Goal: Transaction & Acquisition: Purchase product/service

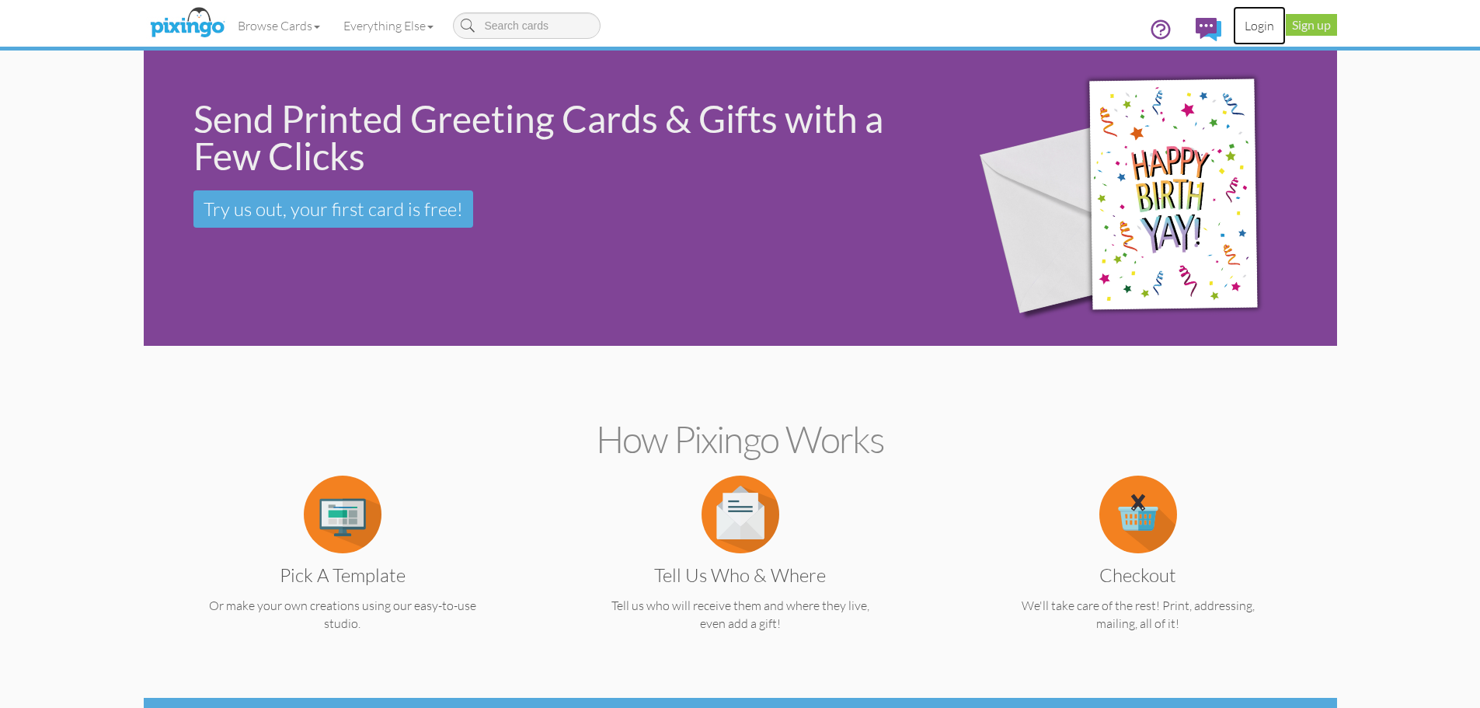
click at [1257, 24] on link "Login" at bounding box center [1259, 25] width 53 height 39
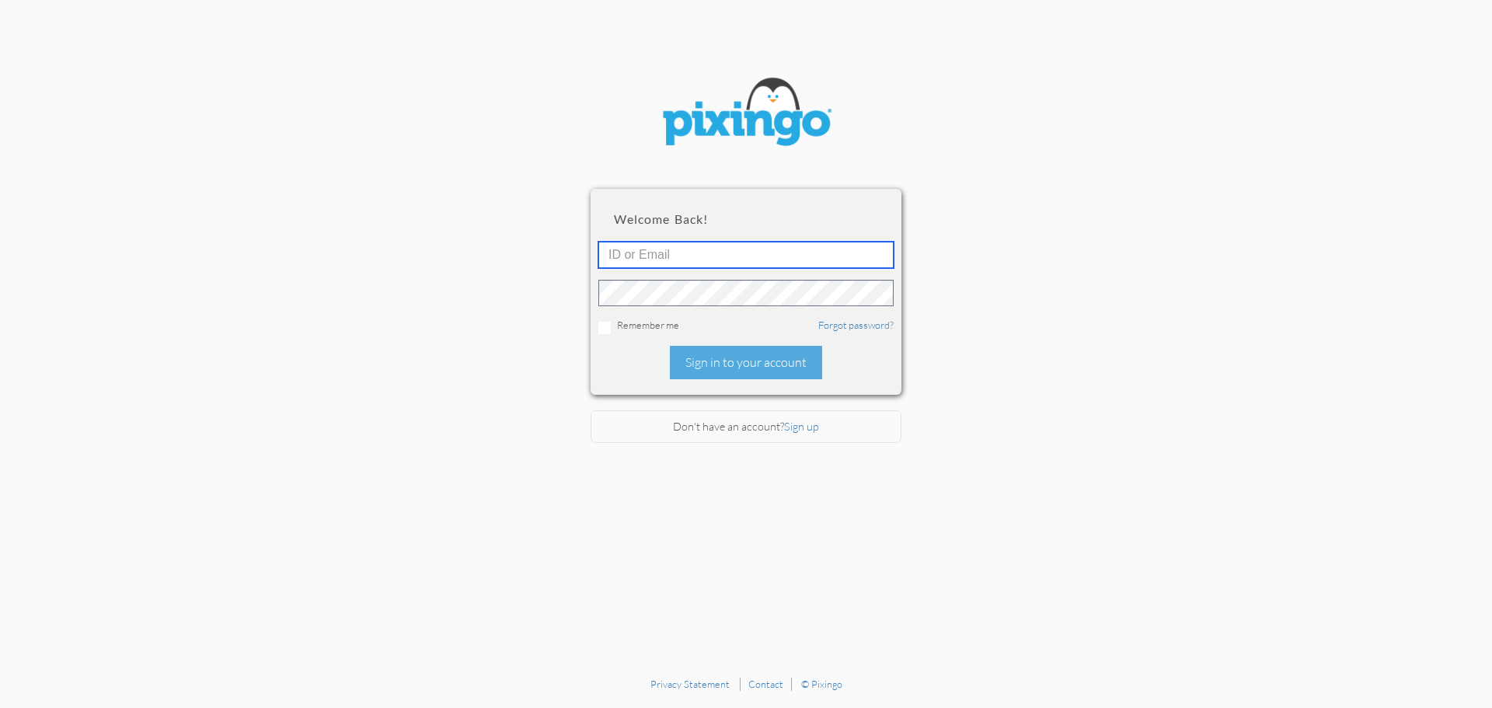
click at [666, 249] on input "text" at bounding box center [745, 255] width 295 height 26
type input "[EMAIL_ADDRESS][DOMAIN_NAME]"
click at [733, 375] on div "Sign in to your account" at bounding box center [746, 362] width 152 height 33
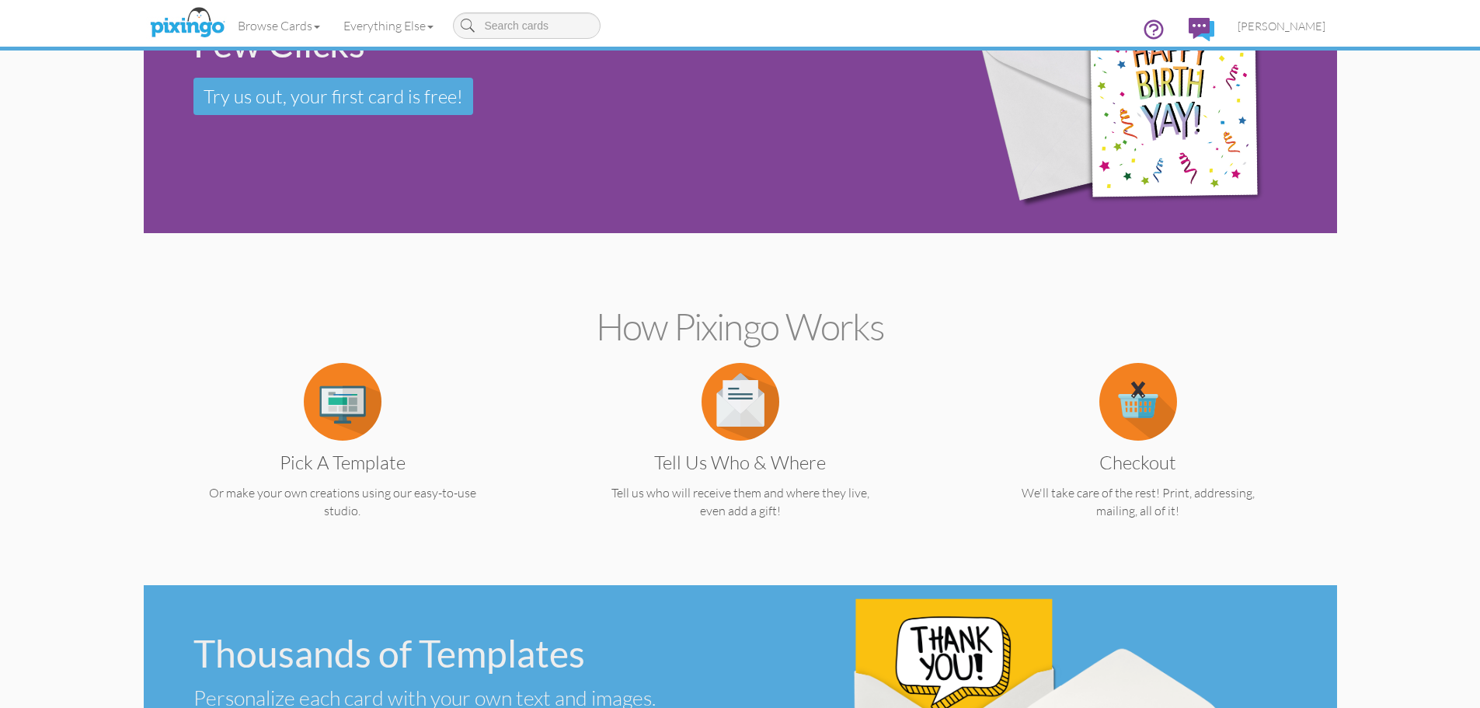
scroll to position [155, 0]
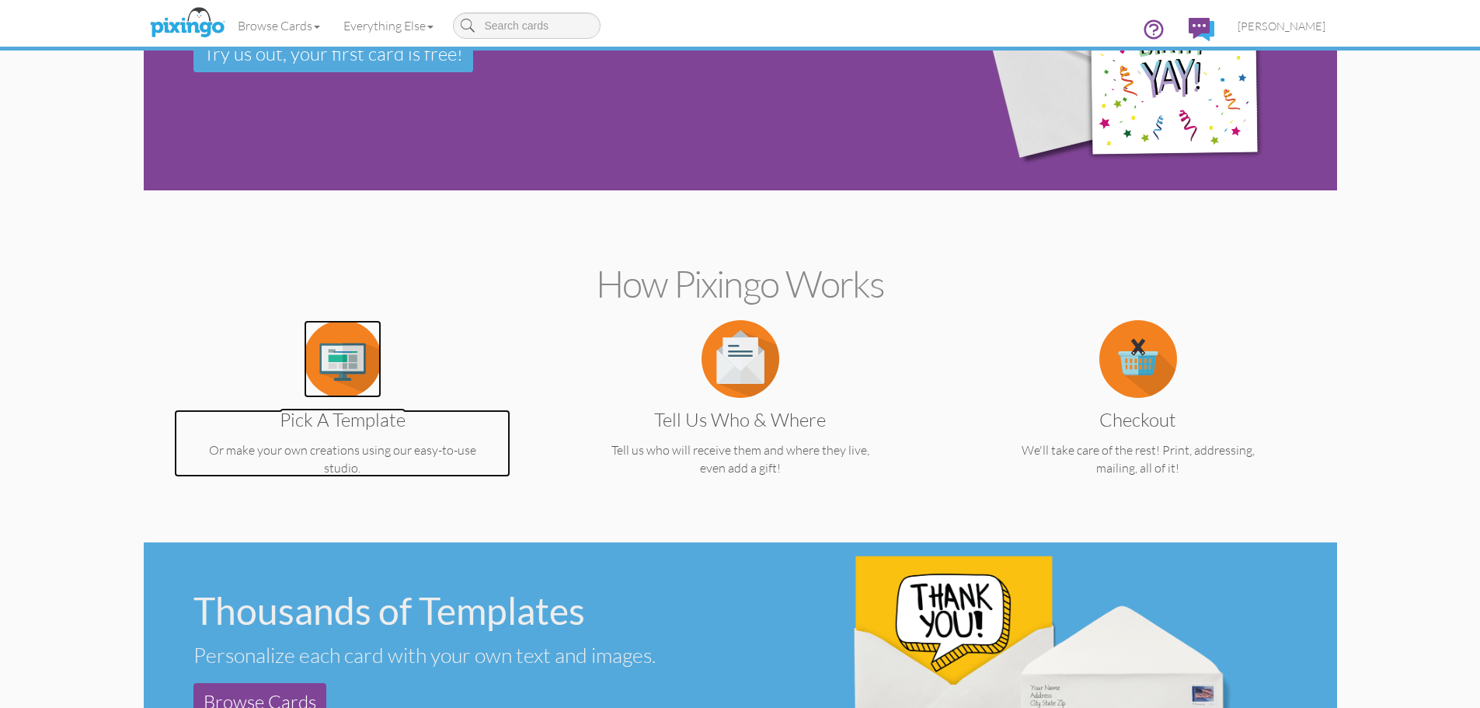
click at [342, 382] on img at bounding box center [343, 359] width 78 height 78
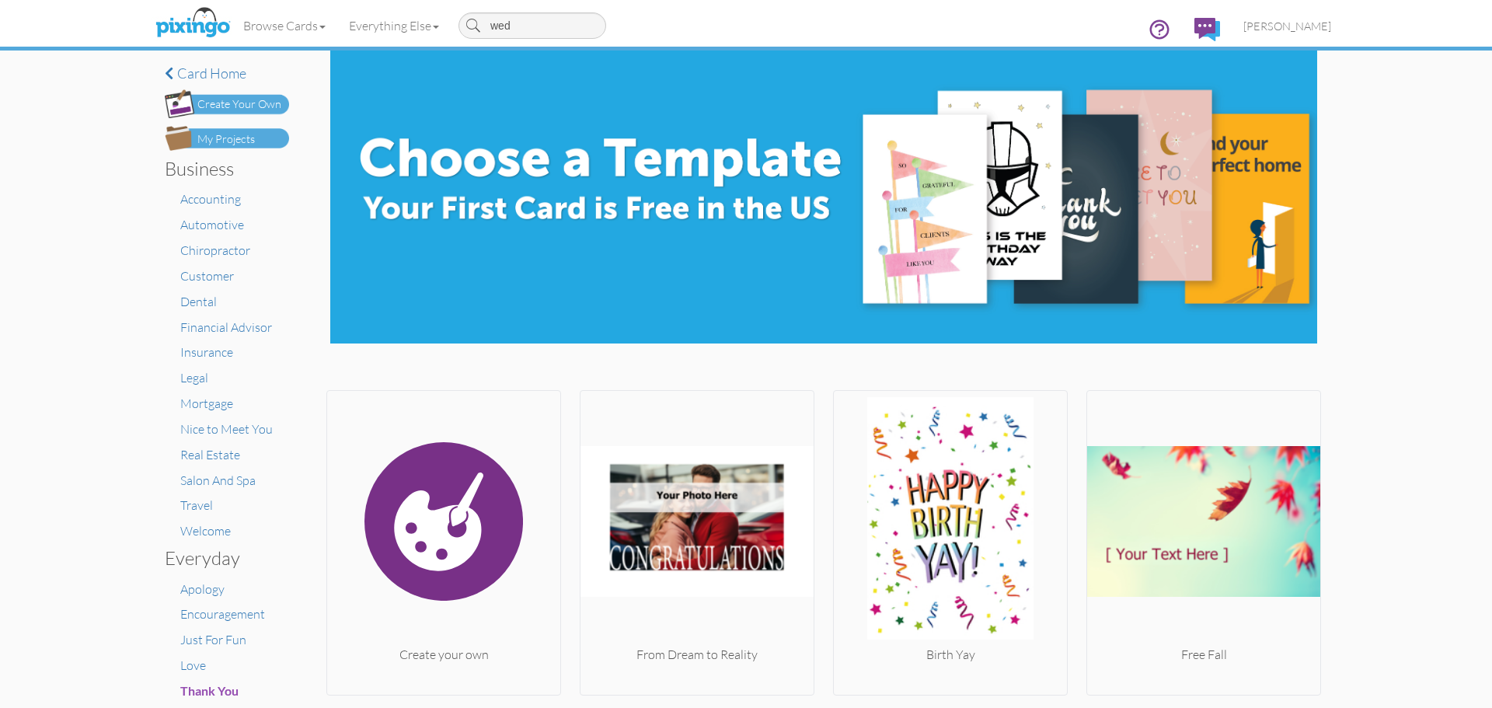
type input "wedd"
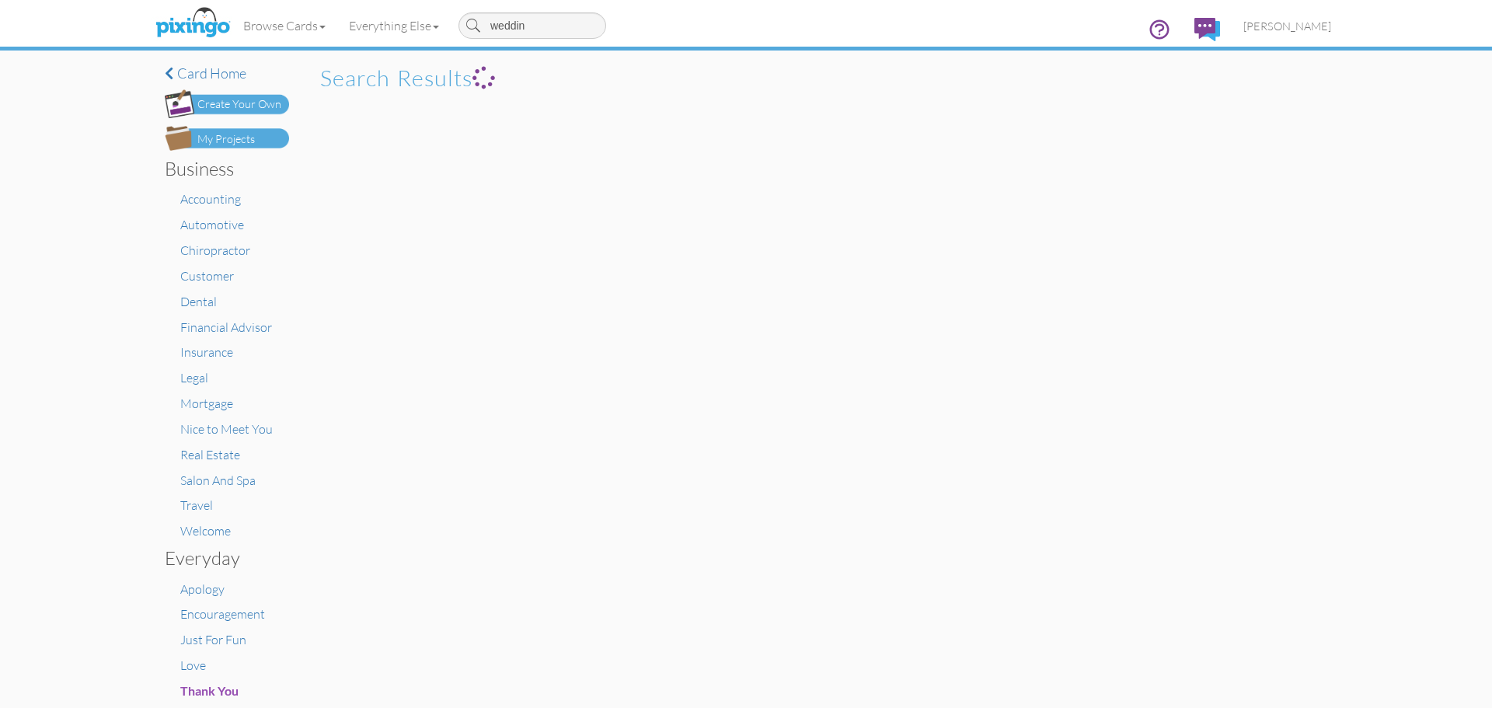
type input "wedding"
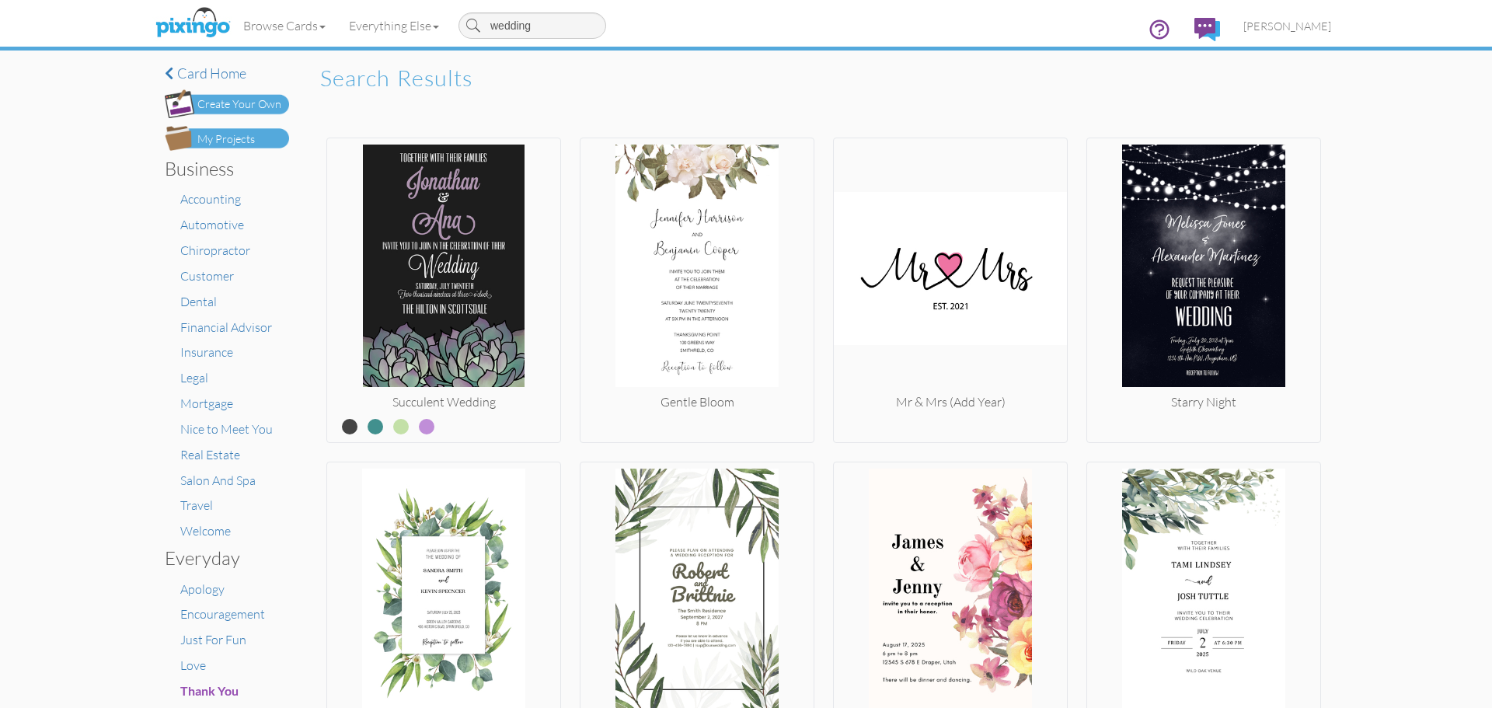
click at [495, 25] on input "wedding" at bounding box center [532, 25] width 148 height 26
type input "congrats wedding"
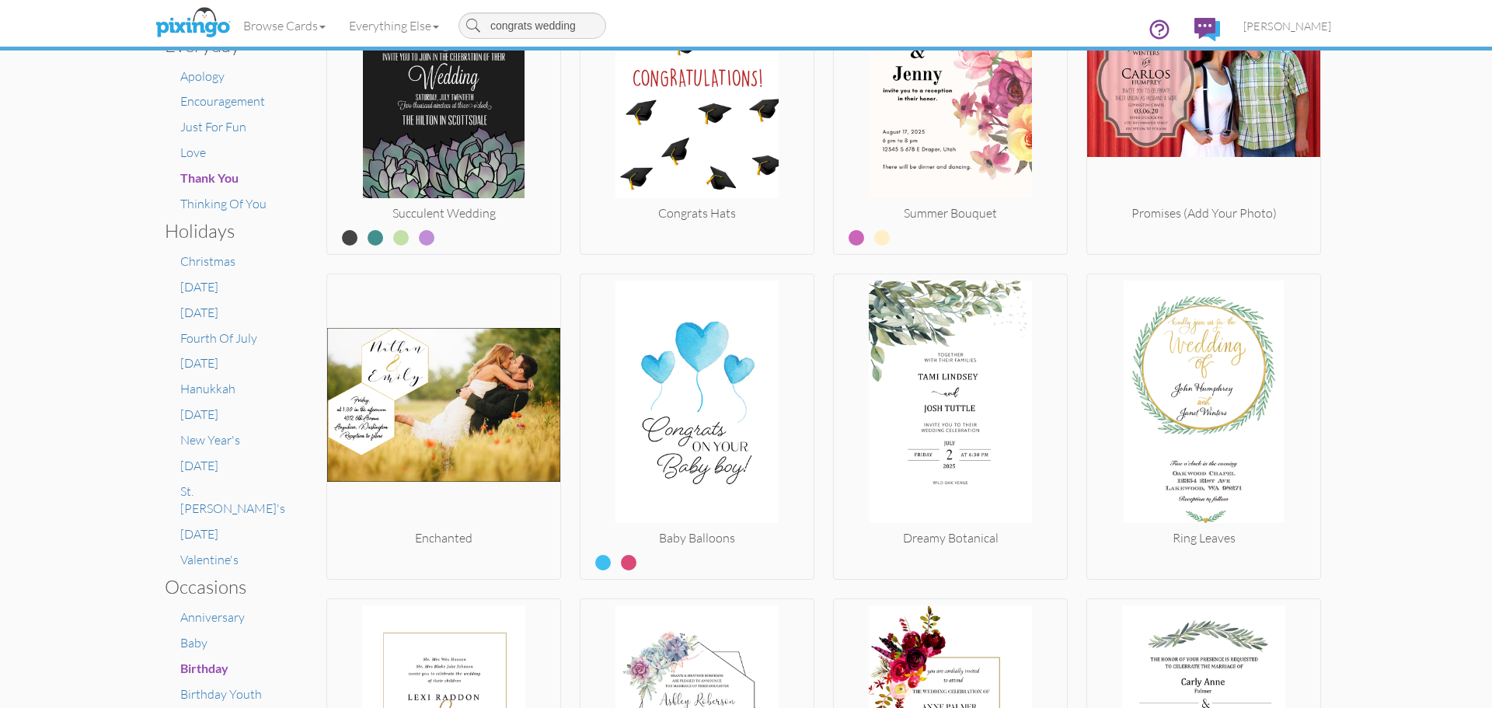
scroll to position [544, 0]
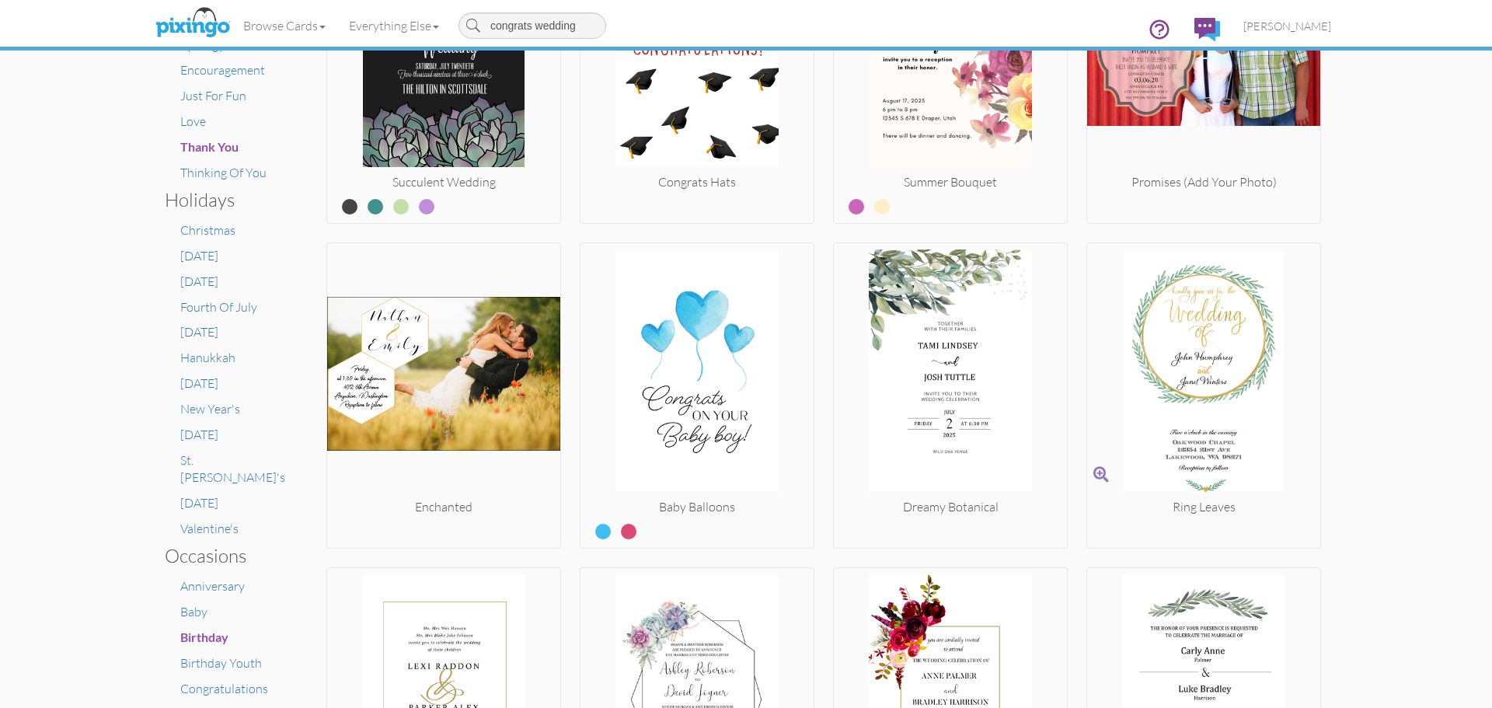
click at [1211, 332] on img at bounding box center [1203, 373] width 233 height 249
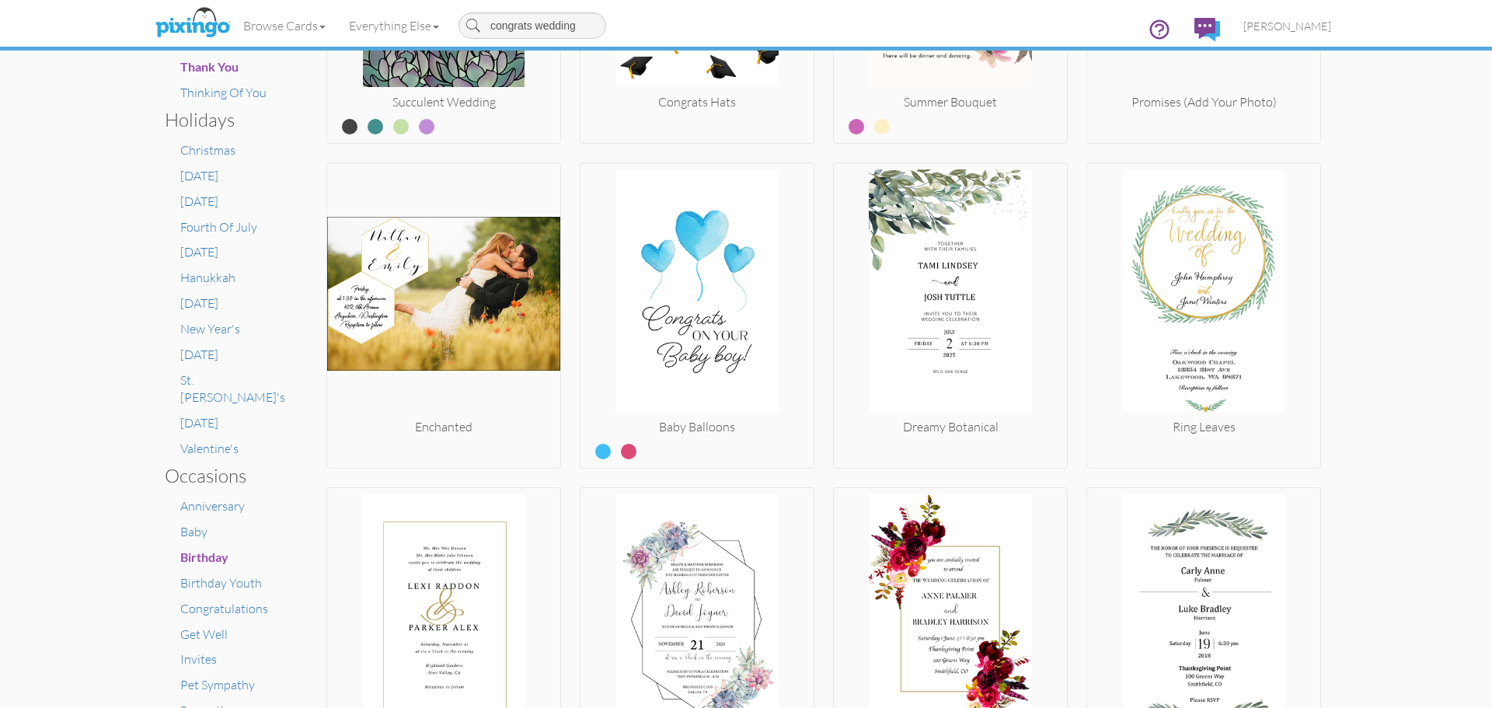
scroll to position [699, 0]
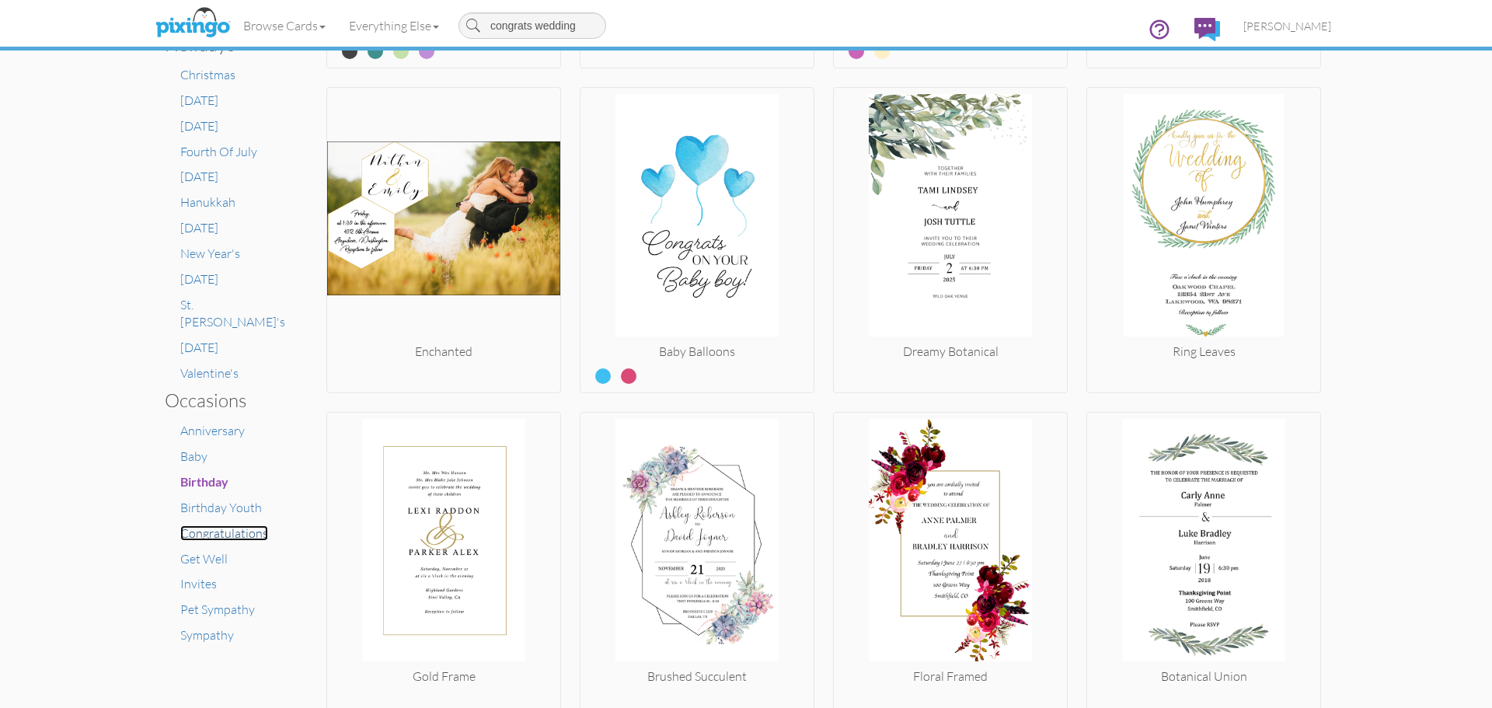
click at [248, 525] on span "Congratulations" at bounding box center [224, 533] width 88 height 16
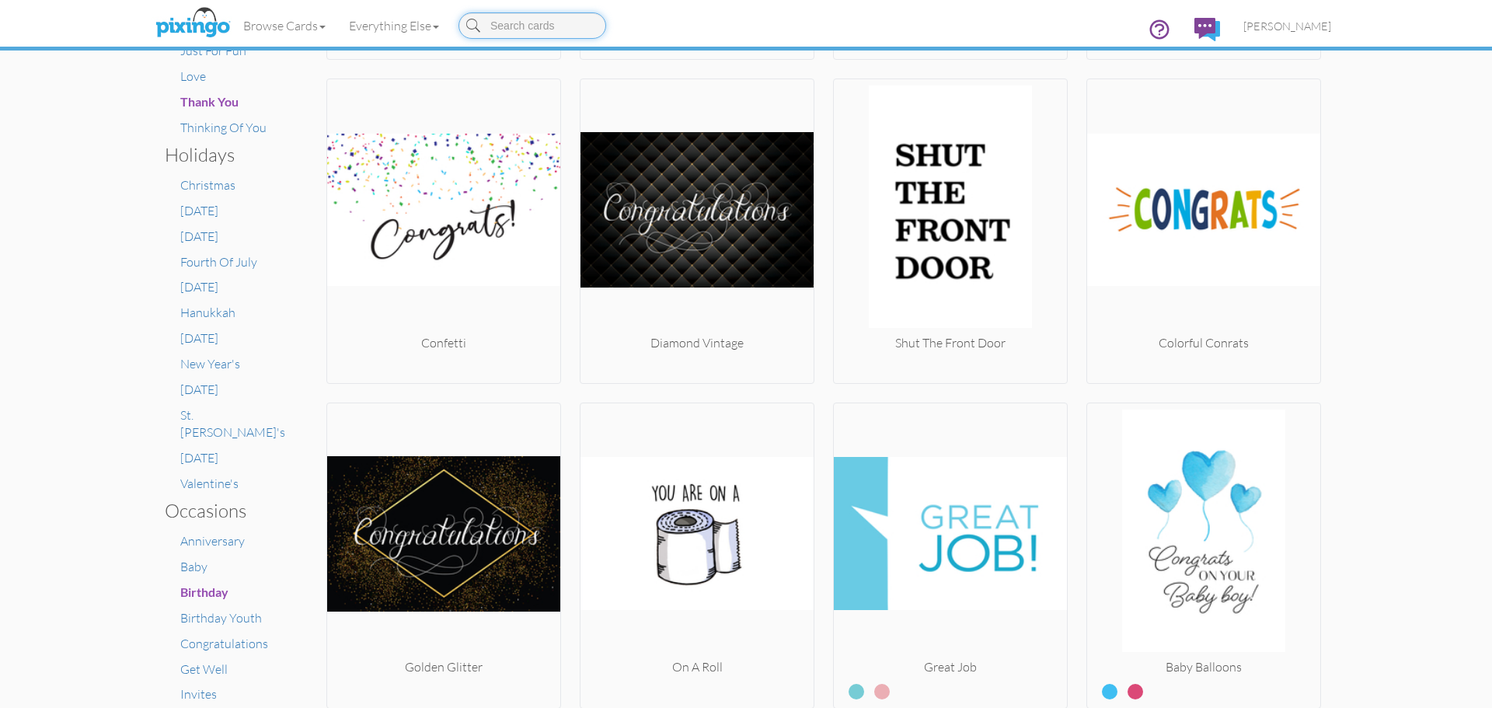
scroll to position [622, 0]
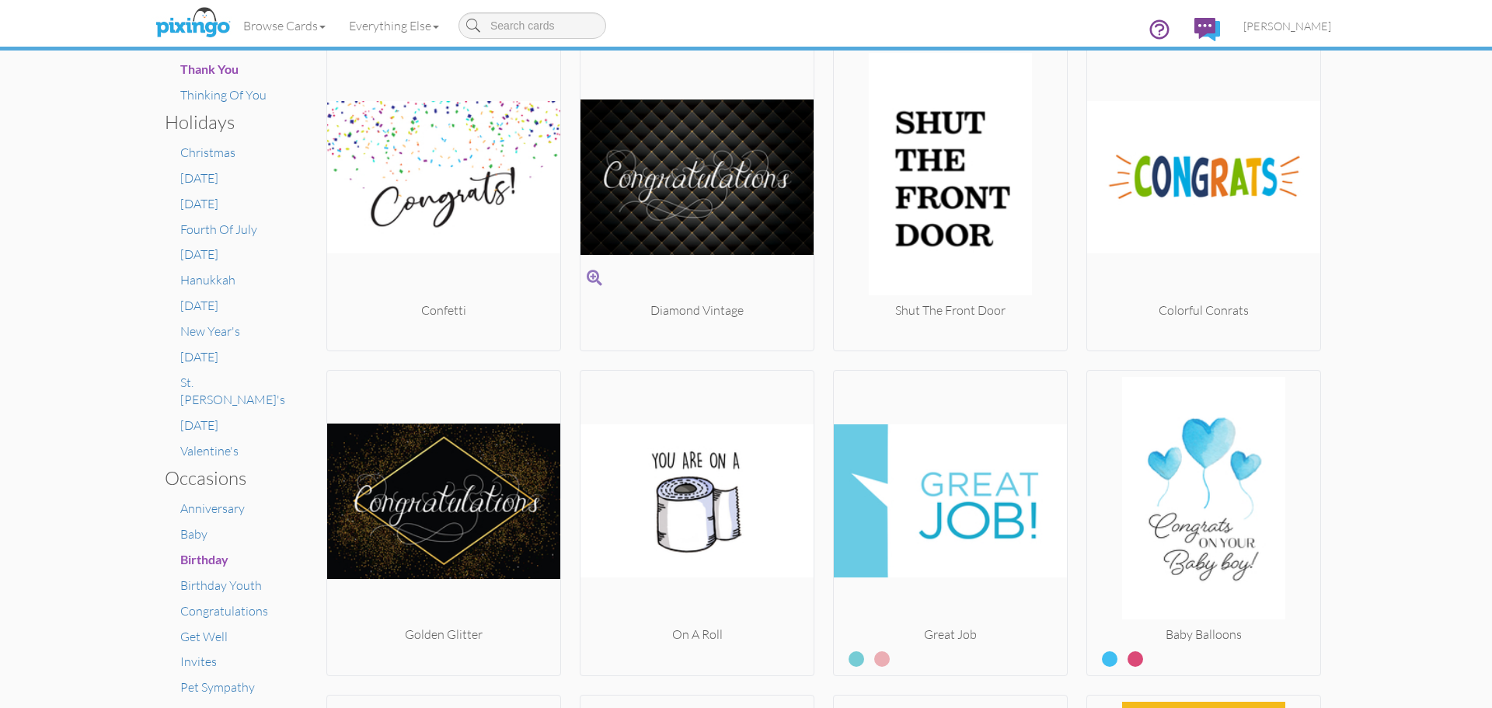
click at [652, 179] on img at bounding box center [696, 177] width 233 height 249
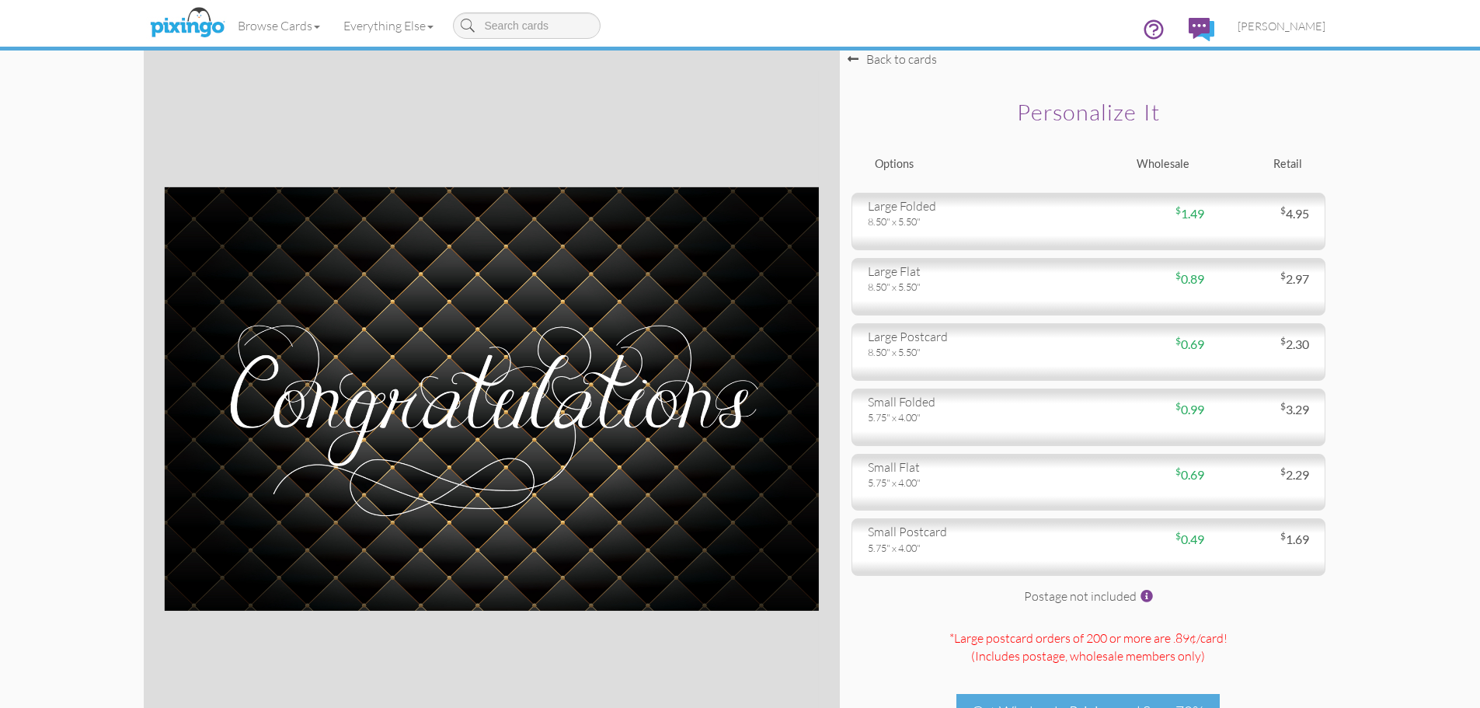
click at [934, 232] on div "large folded 8.50" x 5.50" $ 1.49 $ 4.95" at bounding box center [1089, 221] width 474 height 57
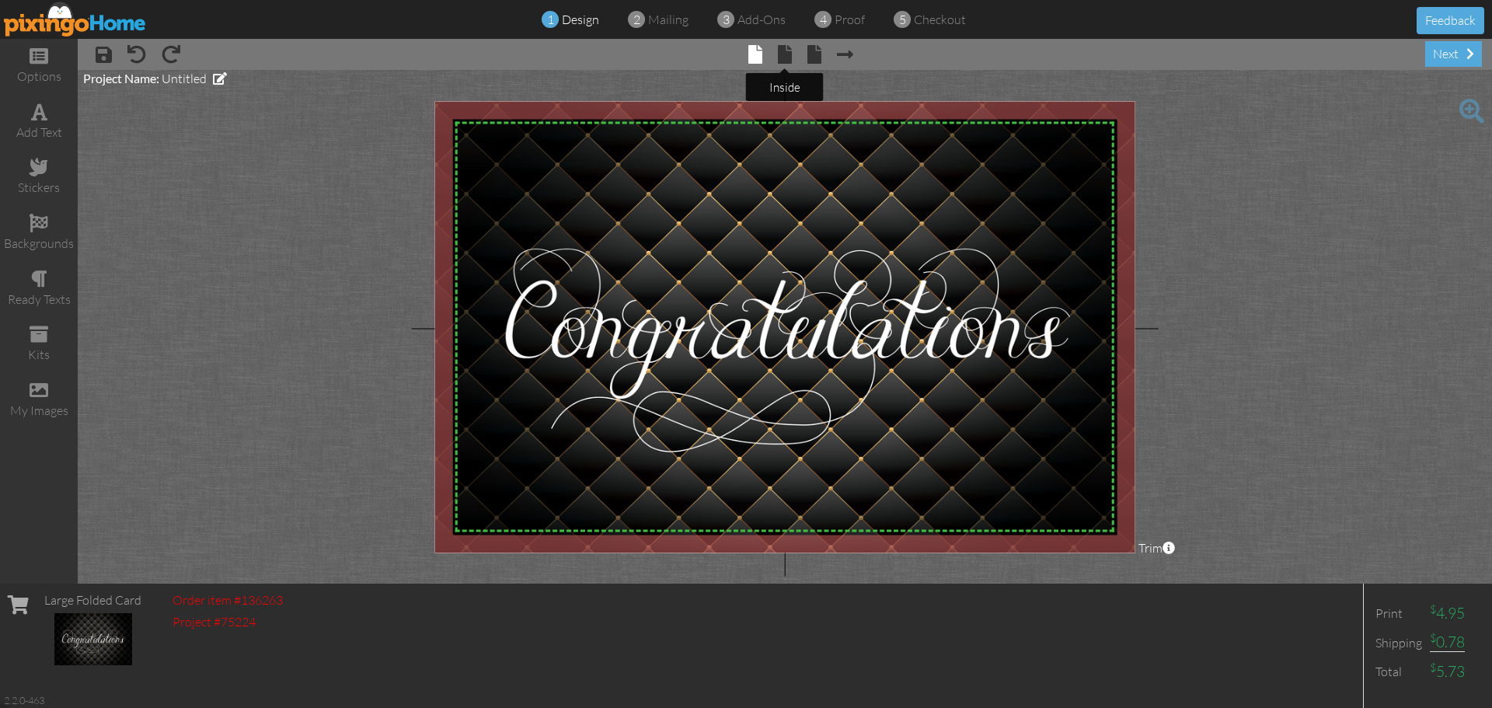
click at [781, 61] on span at bounding box center [785, 54] width 14 height 19
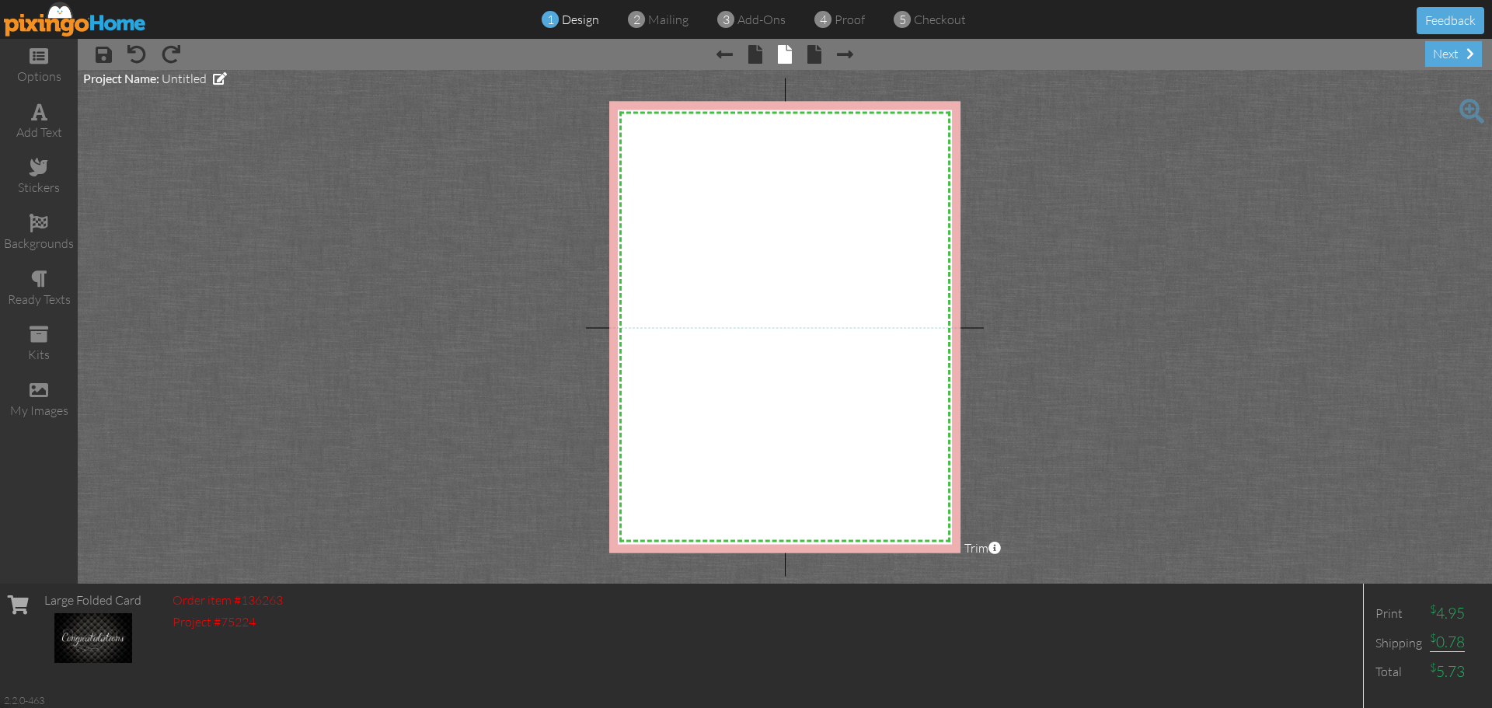
click at [49, 410] on div "my images" at bounding box center [39, 411] width 78 height 18
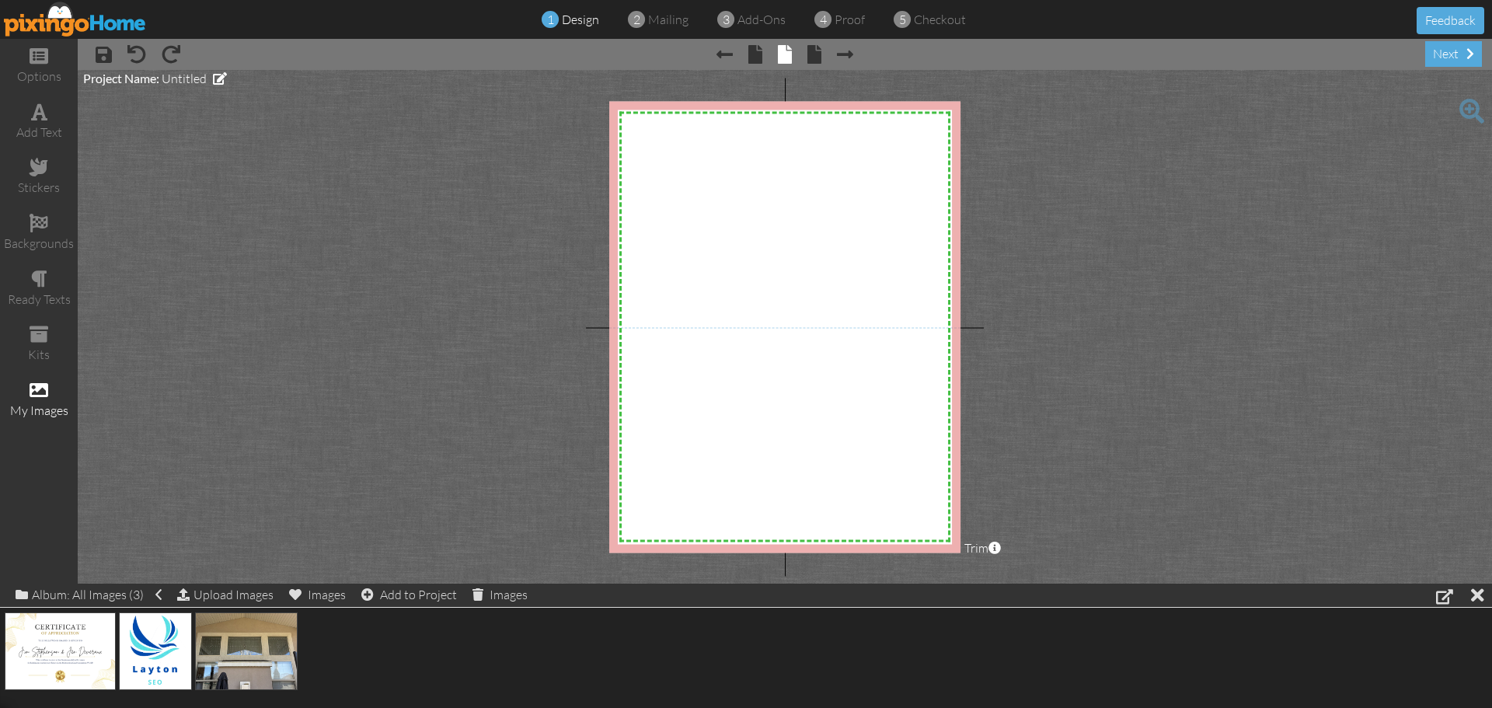
click at [409, 594] on div "Add to Project" at bounding box center [409, 595] width 96 height 22
click at [218, 590] on div "Upload Images" at bounding box center [225, 595] width 96 height 23
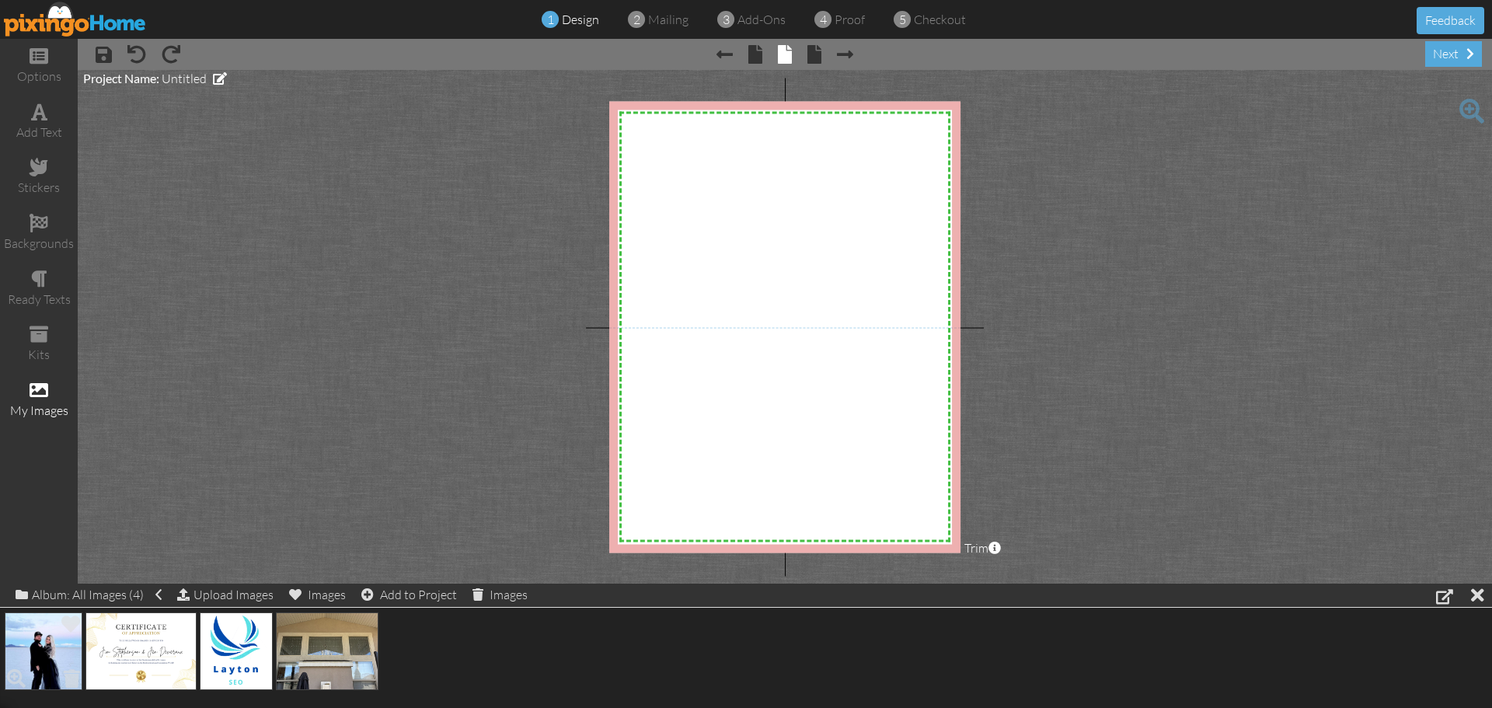
click at [35, 661] on img at bounding box center [44, 651] width 78 height 78
click at [432, 597] on div "(1) Add to Project" at bounding box center [431, 595] width 110 height 22
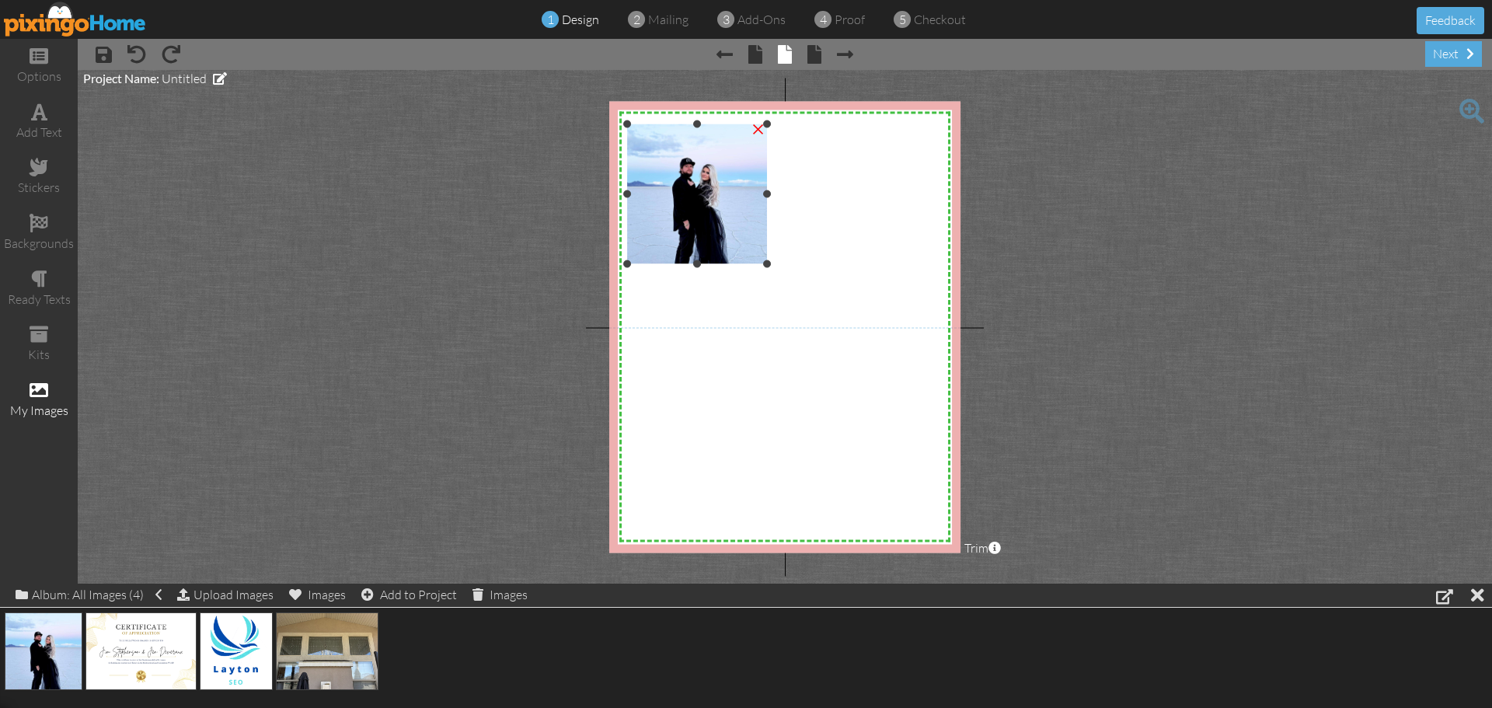
click at [731, 211] on img at bounding box center [697, 194] width 141 height 141
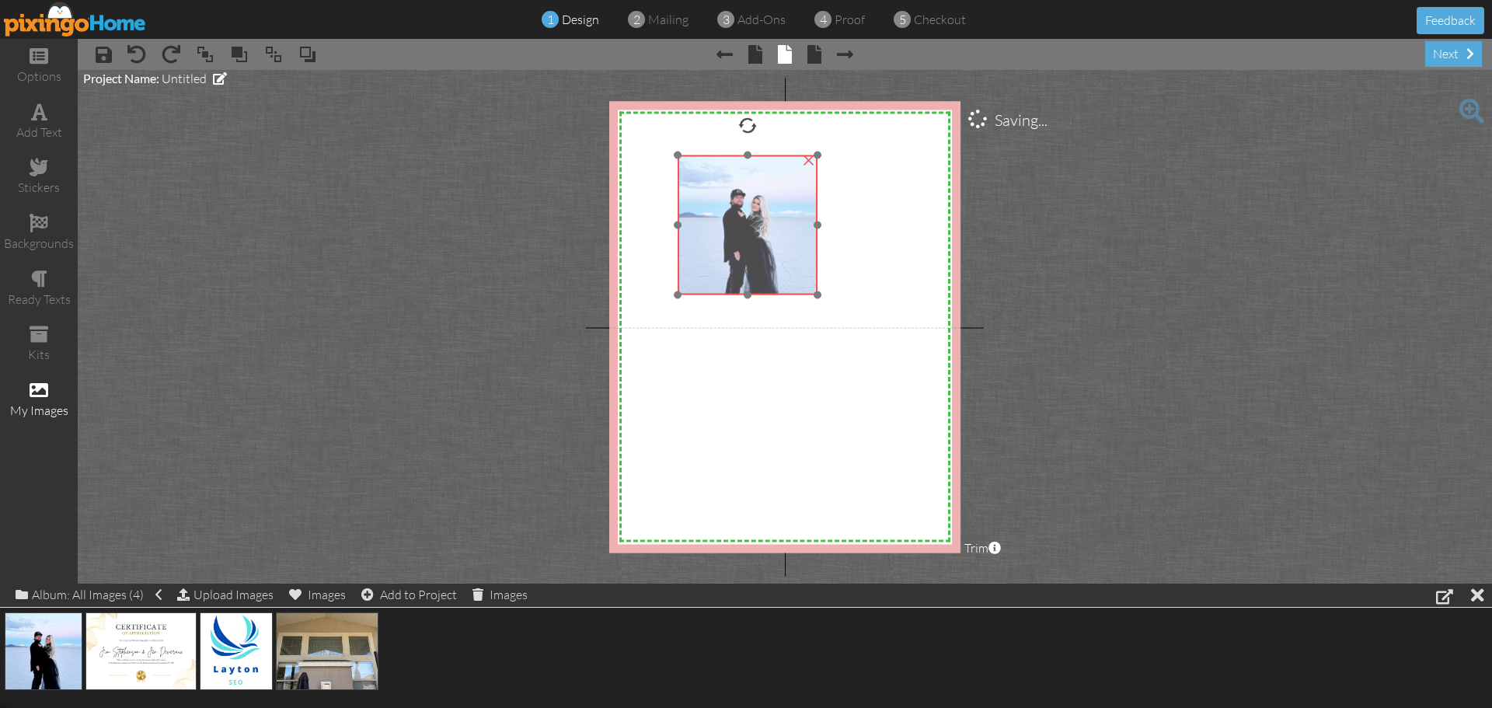
drag, startPoint x: 741, startPoint y: 218, endPoint x: 792, endPoint y: 248, distance: 58.9
click at [792, 248] on img at bounding box center [748, 225] width 141 height 141
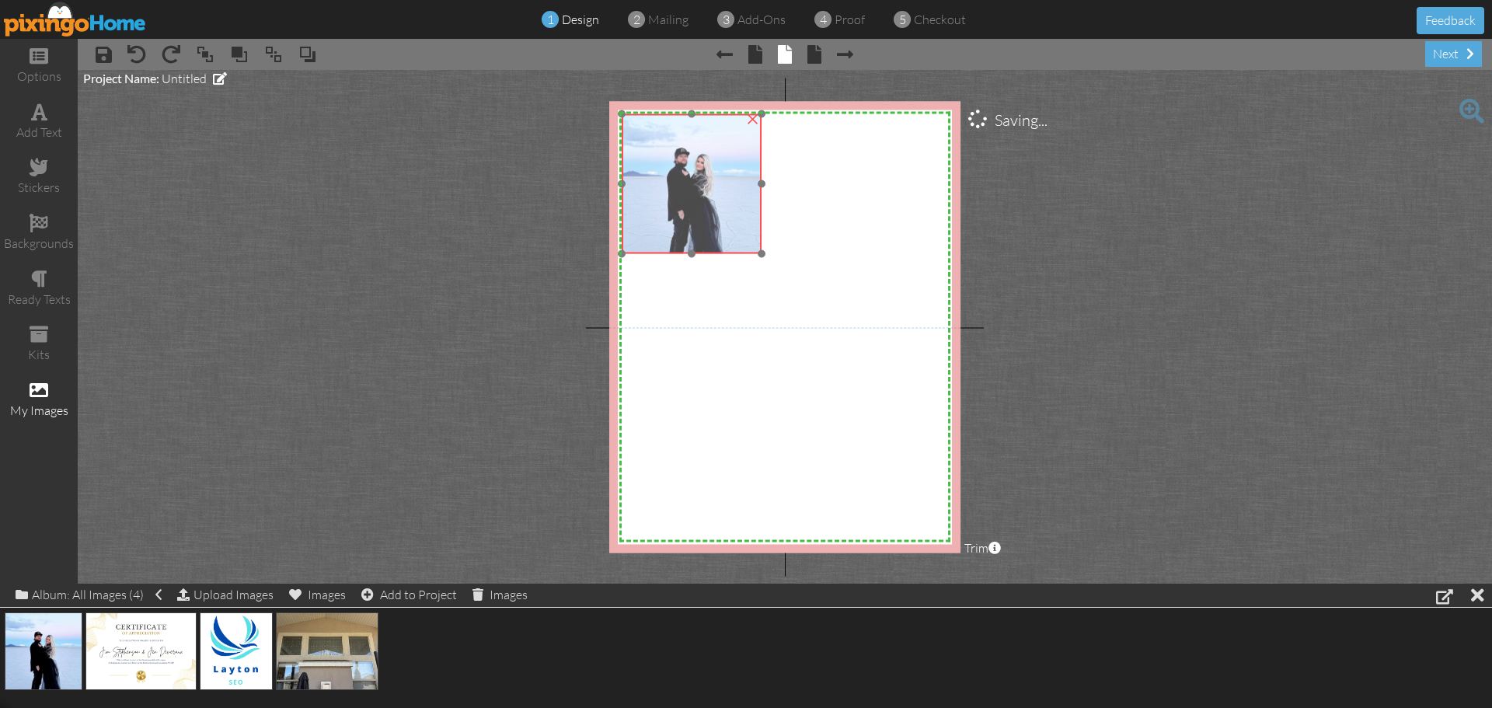
drag, startPoint x: 735, startPoint y: 221, endPoint x: 679, endPoint y: 180, distance: 69.5
click at [679, 180] on img at bounding box center [692, 183] width 141 height 141
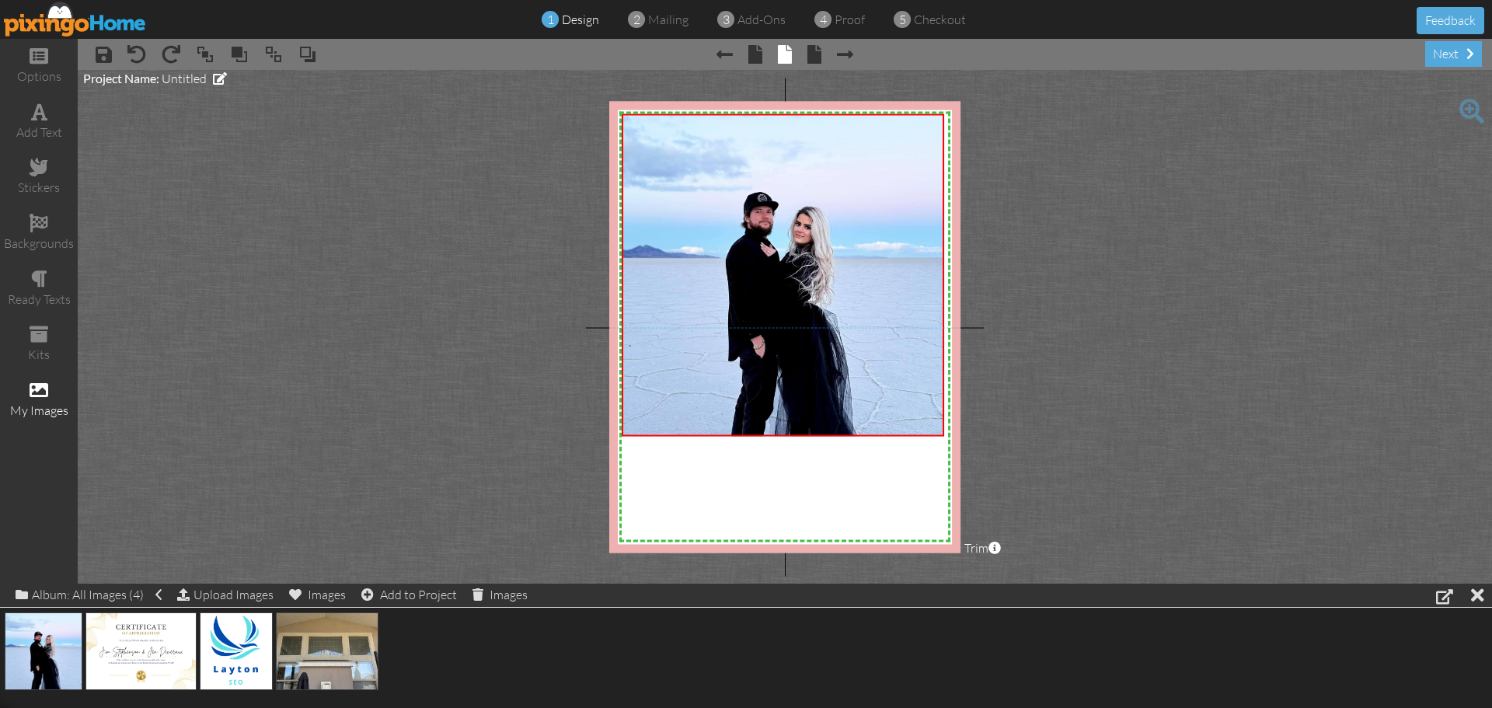
drag, startPoint x: 758, startPoint y: 252, endPoint x: 1072, endPoint y: 434, distance: 362.5
click at [1072, 434] on project-studio-wrapper "X X X X X X X X X X X X X X X X X X X X X X X X X X X X X X X X X X X X X X X X…" at bounding box center [785, 327] width 1414 height 514
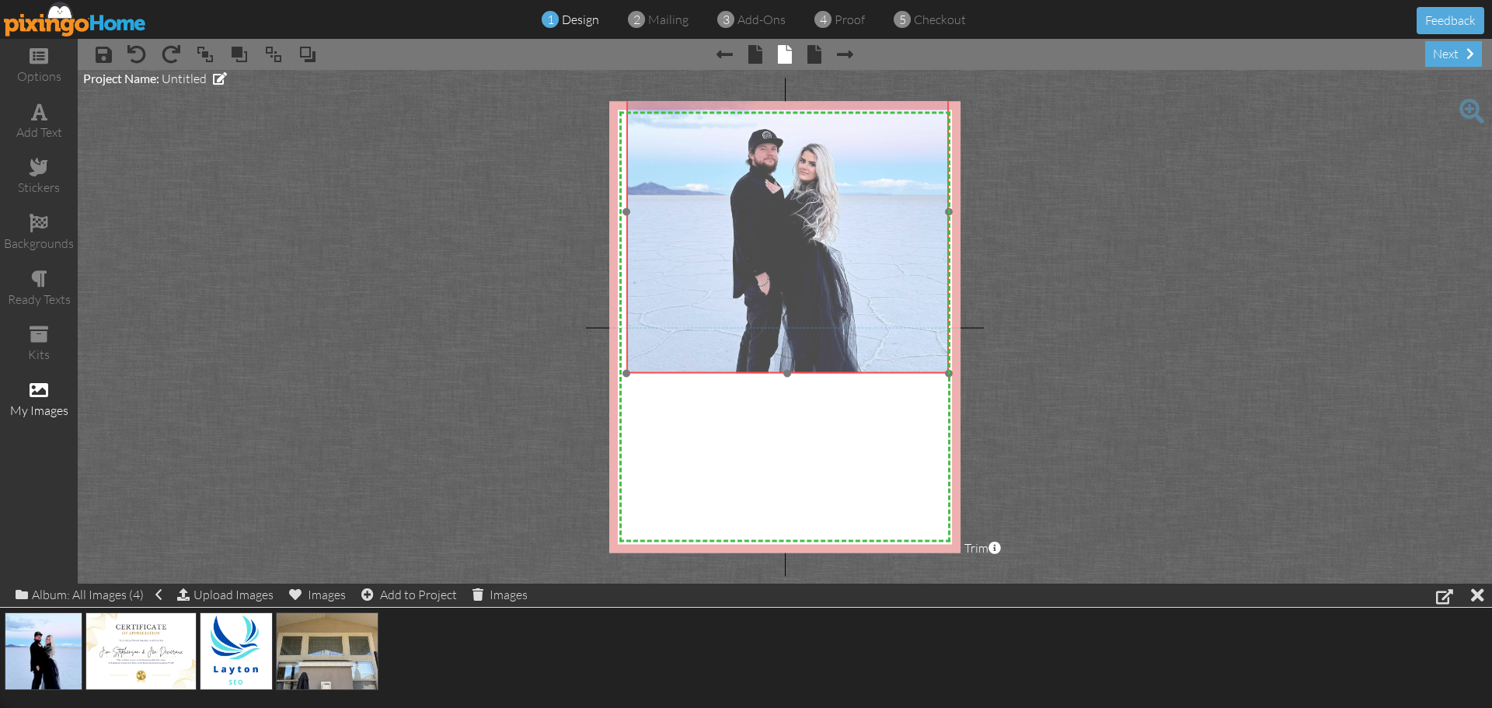
drag, startPoint x: 758, startPoint y: 383, endPoint x: 763, endPoint y: 320, distance: 63.1
click at [763, 320] on img at bounding box center [787, 212] width 323 height 323
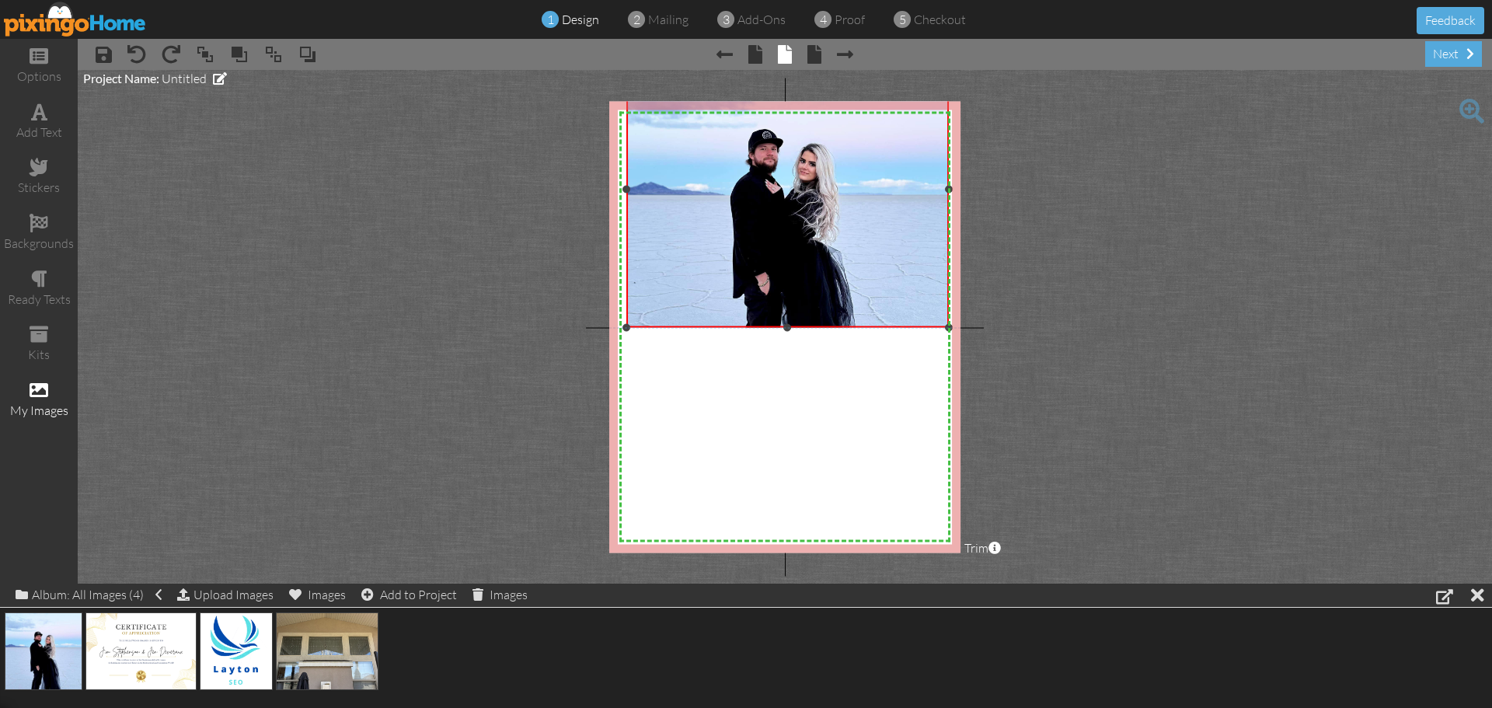
drag, startPoint x: 786, startPoint y: 377, endPoint x: 785, endPoint y: 331, distance: 45.9
click at [785, 331] on div at bounding box center [788, 328] width 8 height 8
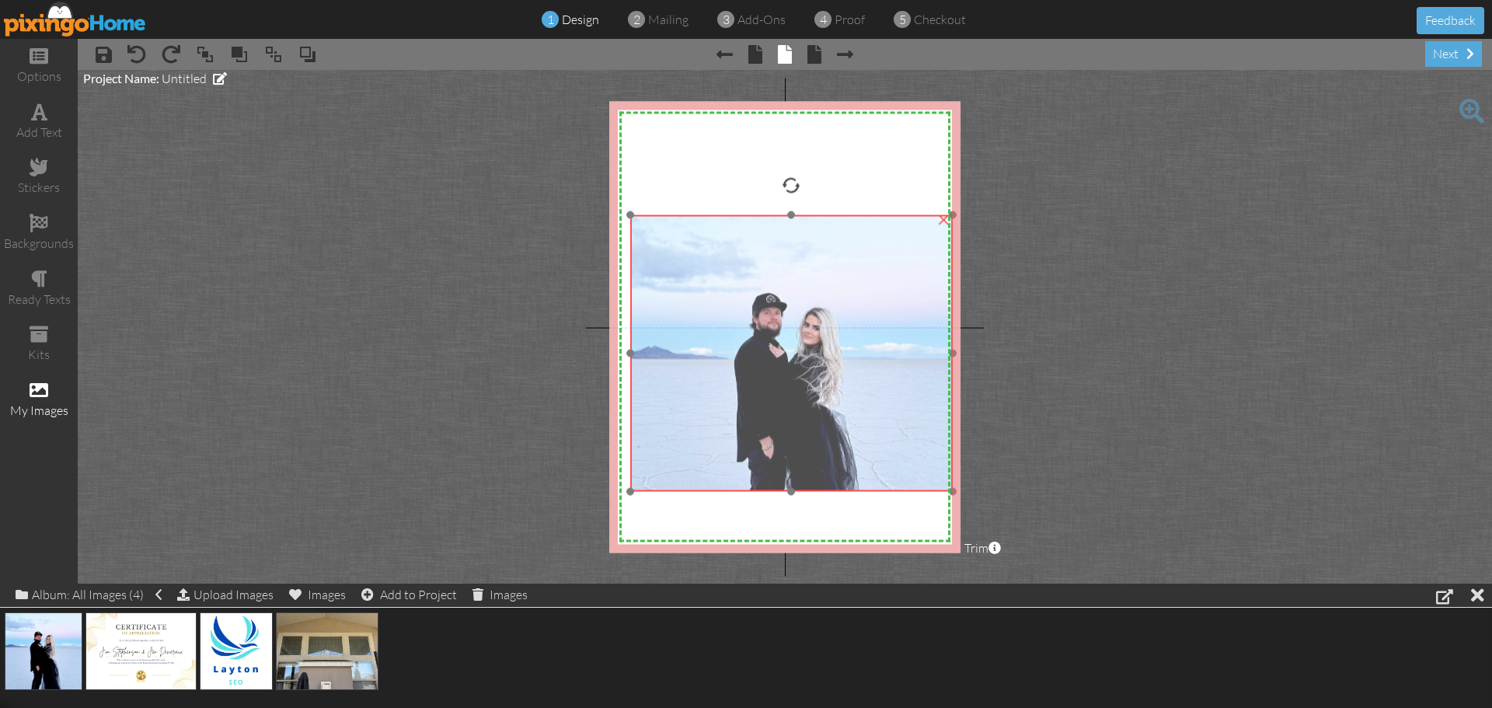
drag, startPoint x: 778, startPoint y: 185, endPoint x: 782, endPoint y: 349, distance: 164.0
click at [782, 349] on img at bounding box center [791, 375] width 323 height 323
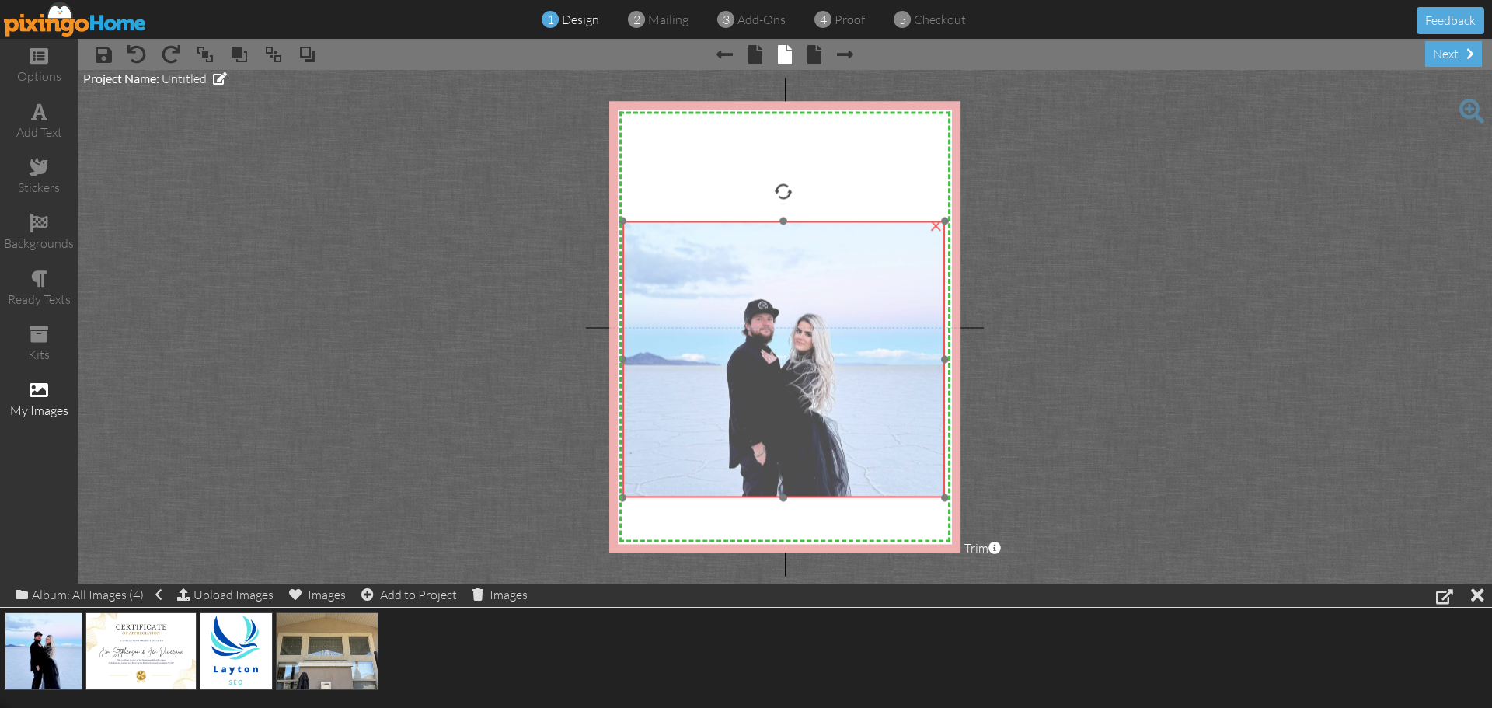
drag, startPoint x: 789, startPoint y: 218, endPoint x: 781, endPoint y: 225, distance: 10.0
click at [781, 225] on img at bounding box center [783, 382] width 323 height 323
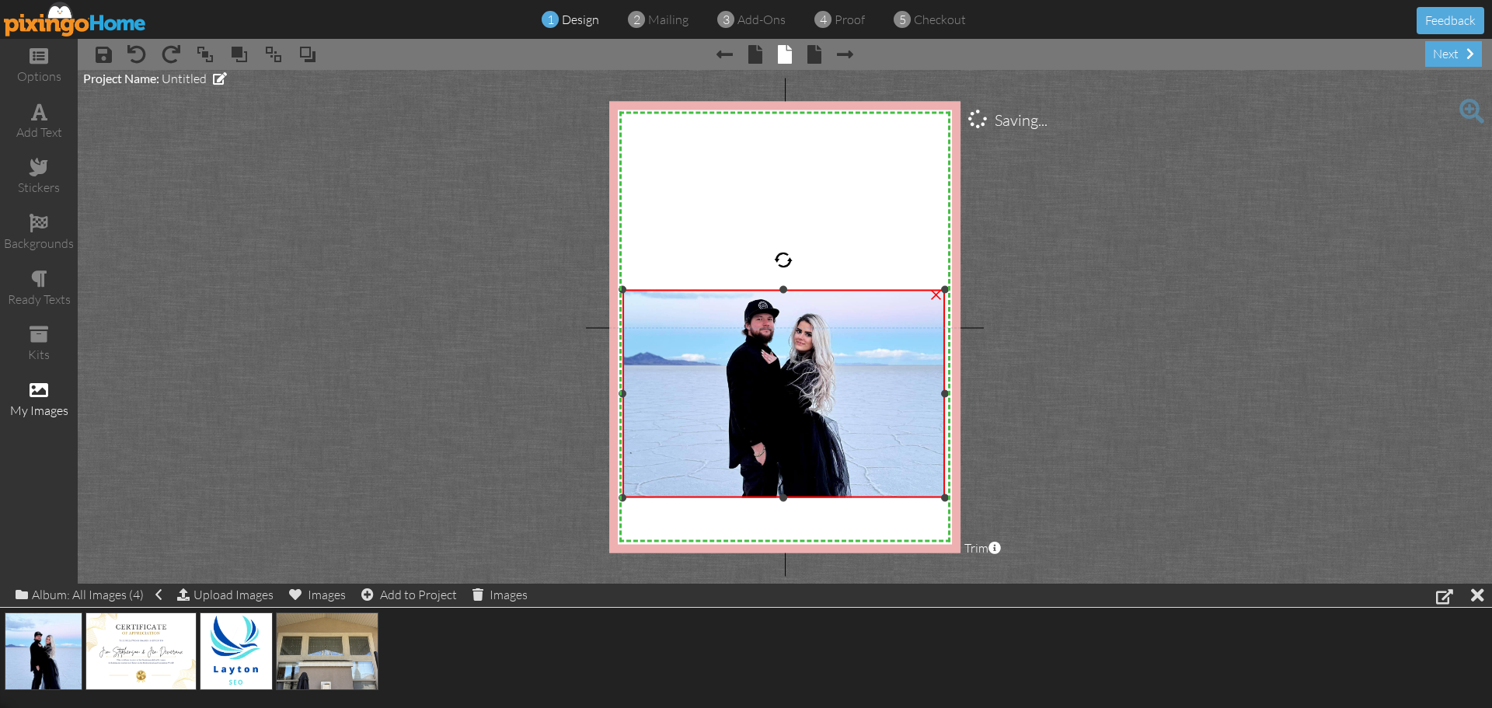
drag, startPoint x: 782, startPoint y: 221, endPoint x: 789, endPoint y: 289, distance: 68.7
click at [789, 289] on div "×" at bounding box center [783, 393] width 323 height 209
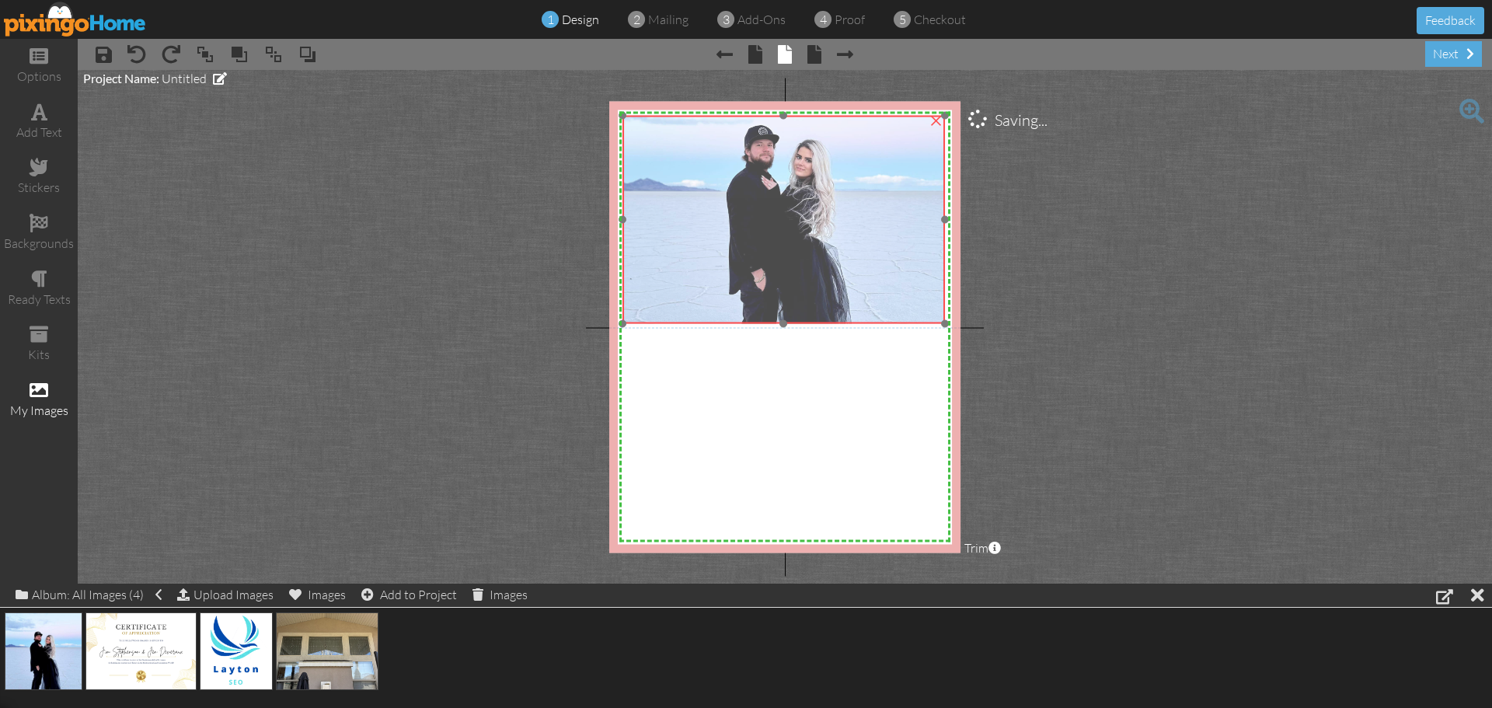
drag, startPoint x: 787, startPoint y: 386, endPoint x: 787, endPoint y: 212, distance: 174.1
click at [787, 212] on img at bounding box center [783, 208] width 323 height 323
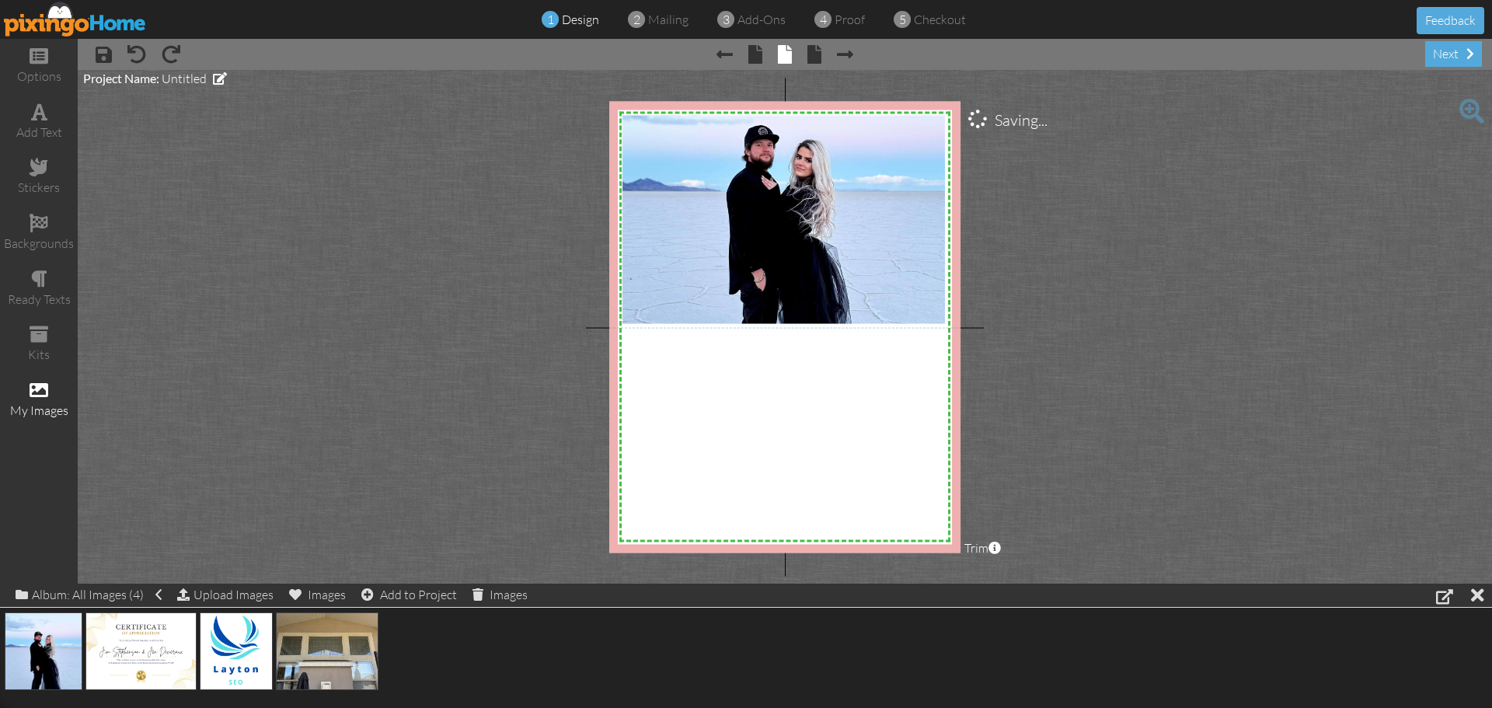
click at [32, 134] on div "add text" at bounding box center [39, 133] width 78 height 18
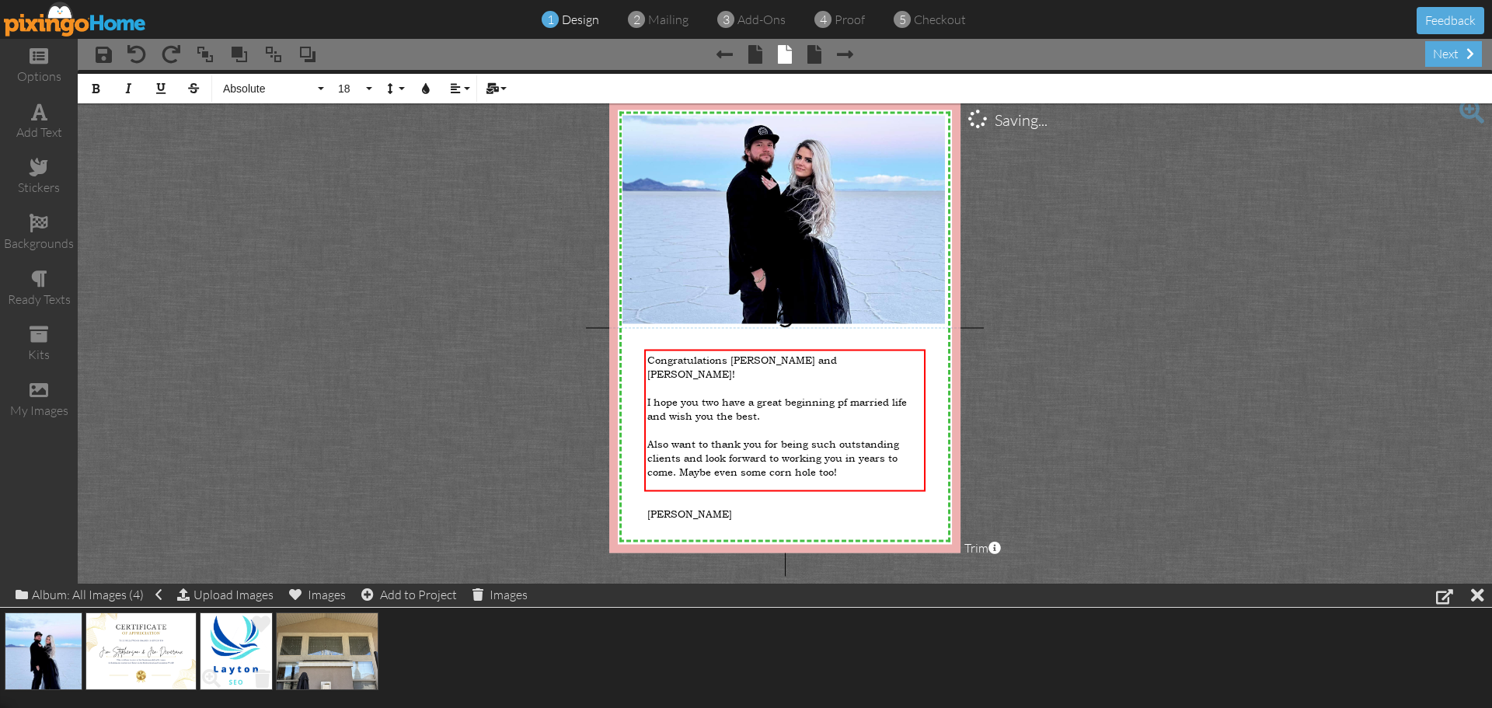
click at [234, 642] on img at bounding box center [236, 651] width 73 height 78
click at [443, 595] on div "(1) Add to Project" at bounding box center [431, 595] width 110 height 22
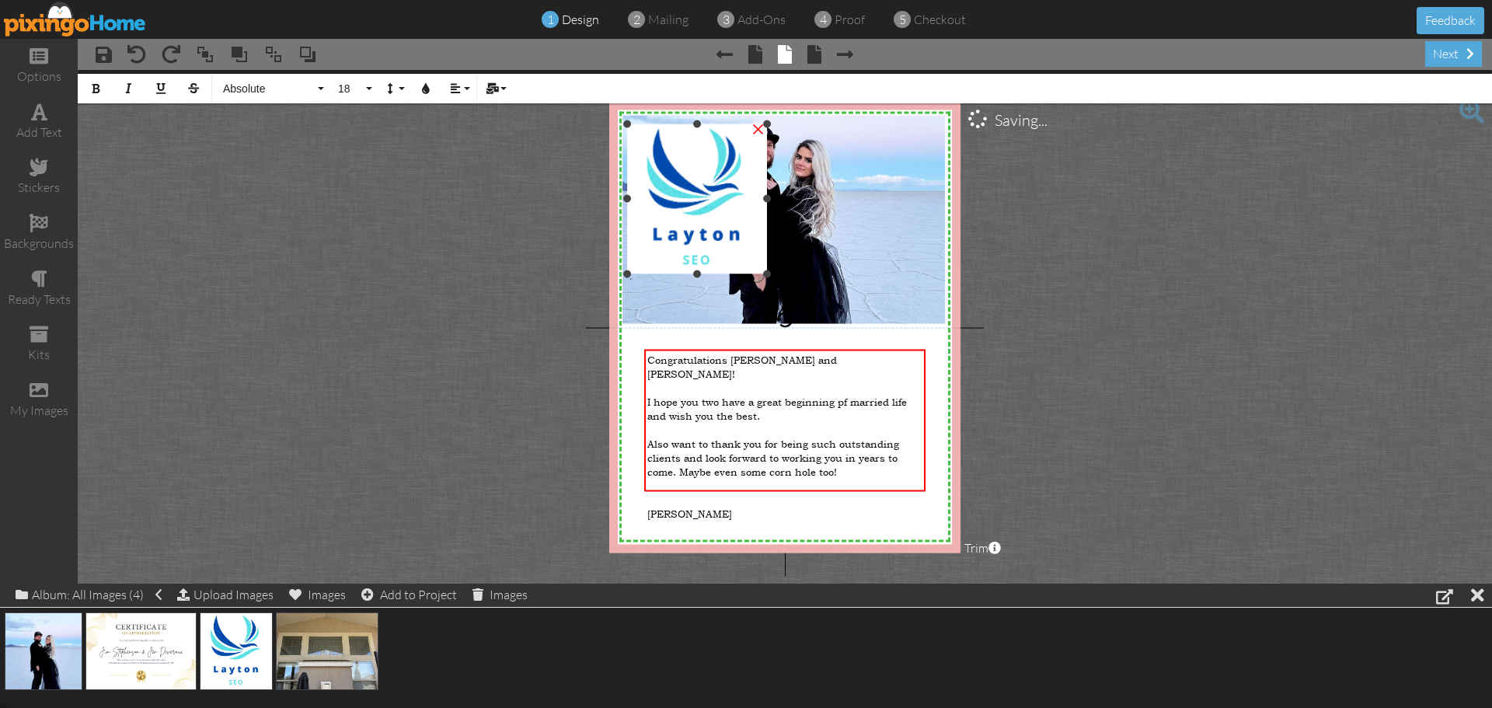
click at [678, 192] on img at bounding box center [697, 199] width 141 height 150
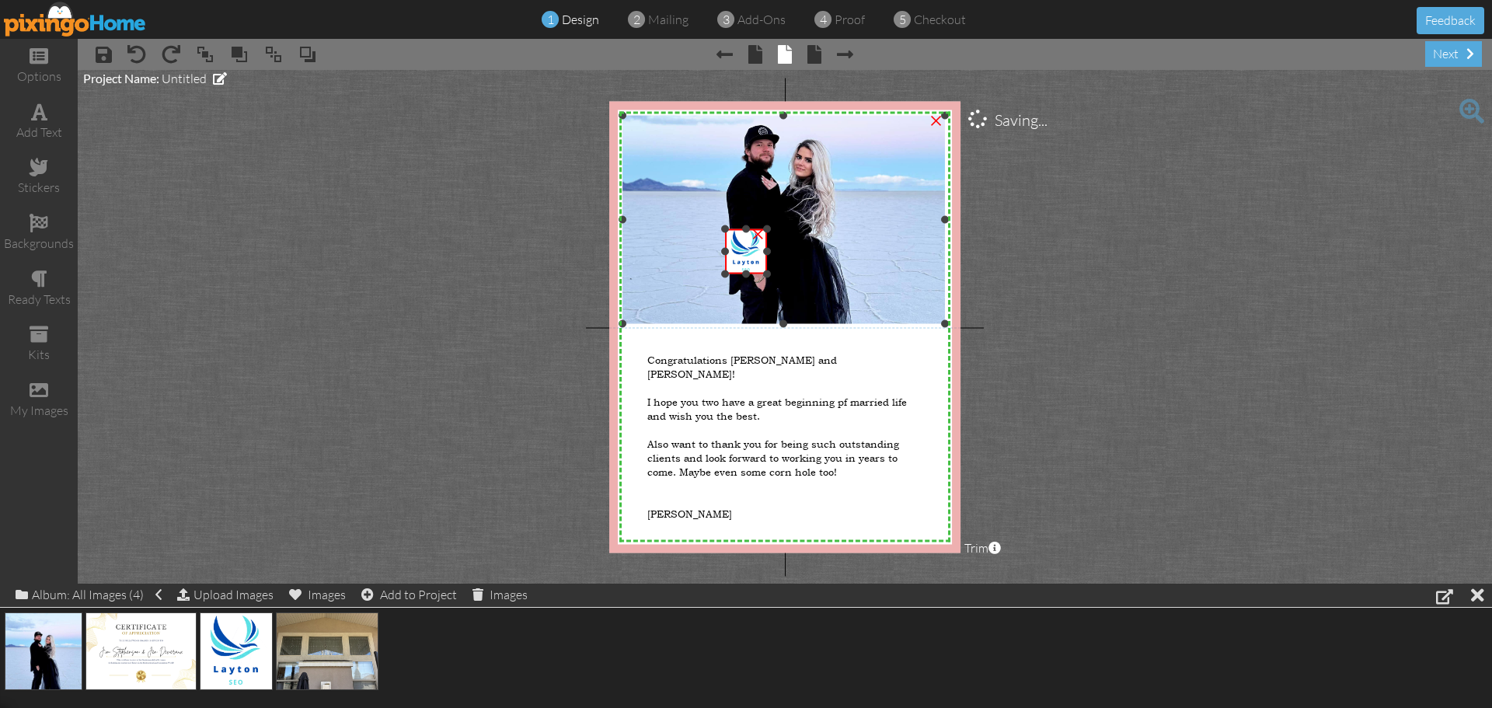
drag, startPoint x: 628, startPoint y: 123, endPoint x: 715, endPoint y: 228, distance: 136.3
click at [715, 228] on div "X X X X X X X X X X X X X X X X X X X X X X X X X X X X X X X X X X X X X X X X…" at bounding box center [784, 326] width 351 height 451
drag, startPoint x: 753, startPoint y: 256, endPoint x: 825, endPoint y: 506, distance: 259.7
click at [825, 506] on img at bounding box center [818, 500] width 42 height 45
click at [713, 506] on div "[PERSON_NAME]" at bounding box center [784, 513] width 275 height 14
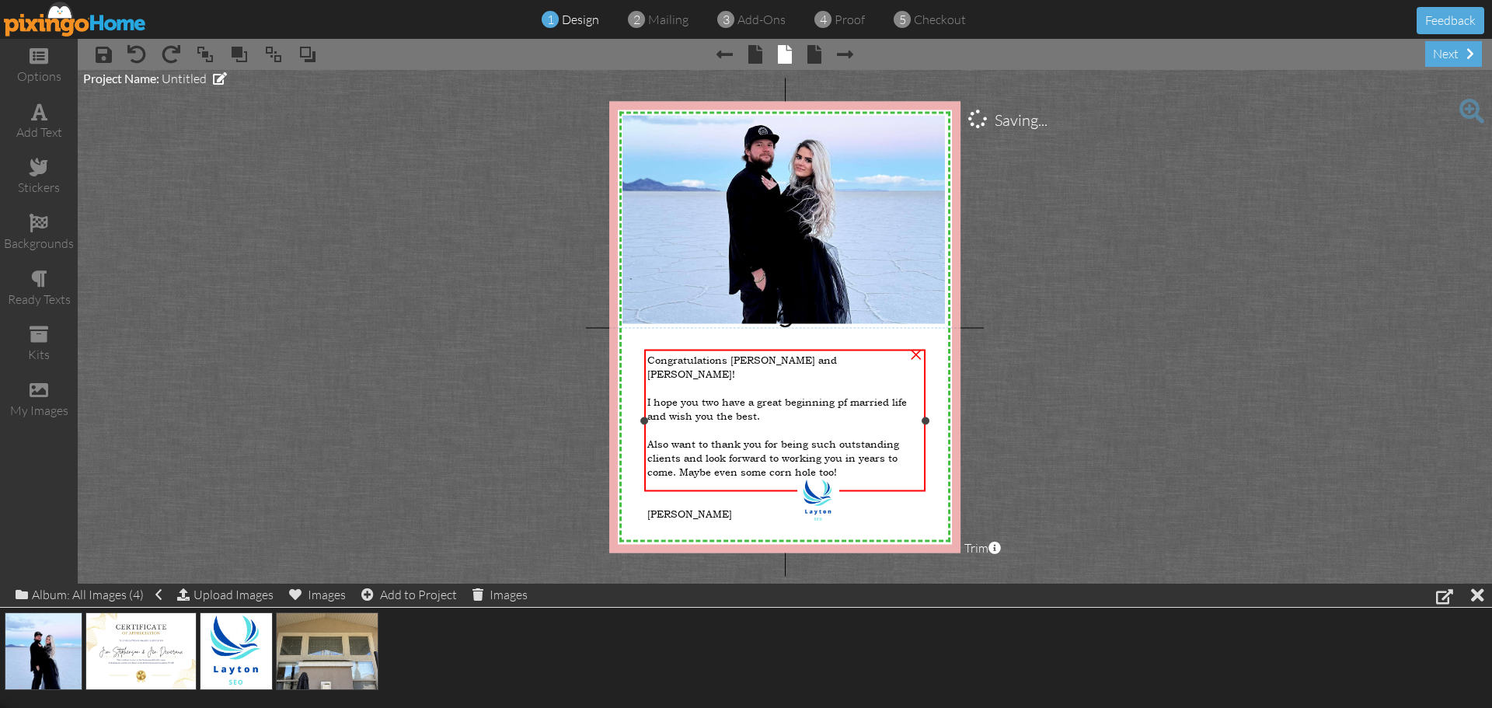
click at [711, 492] on div at bounding box center [784, 499] width 275 height 14
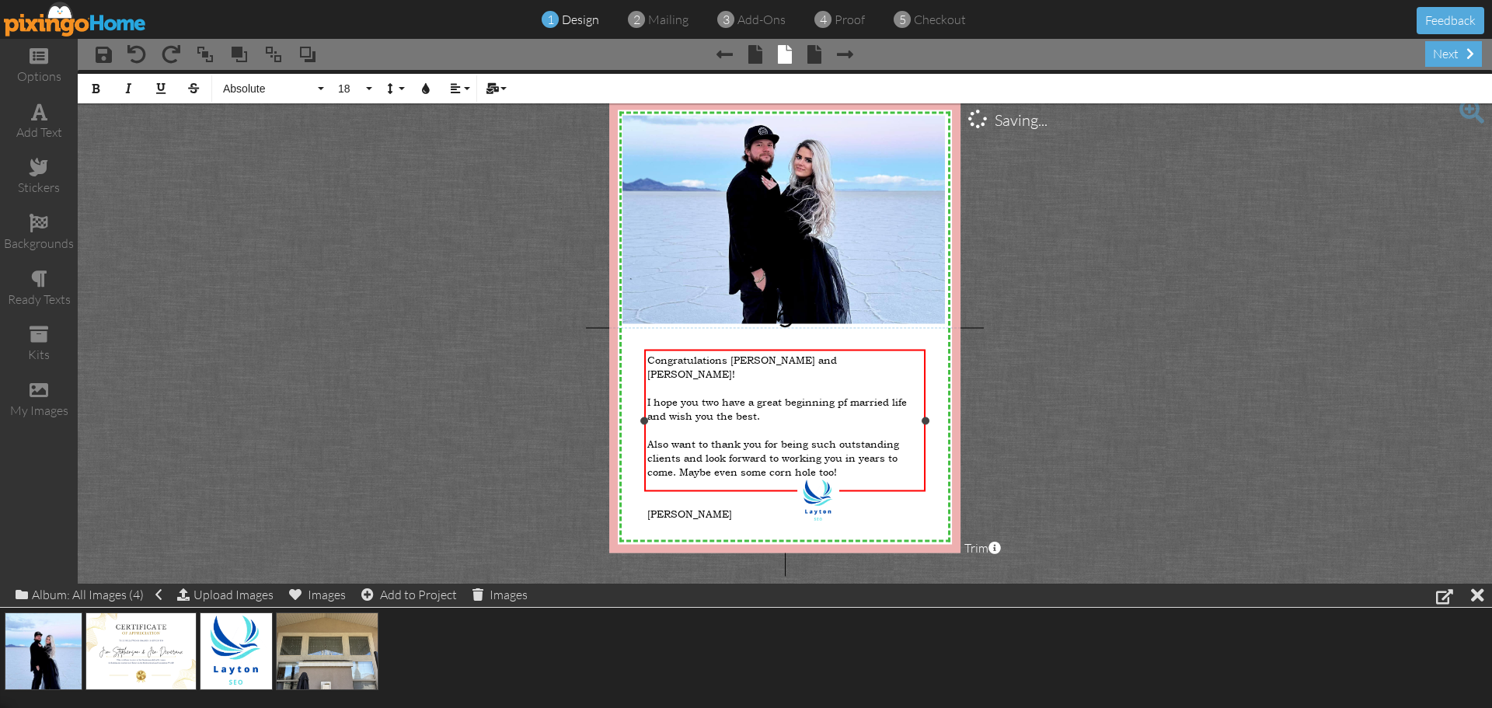
click at [716, 506] on div "[PERSON_NAME]" at bounding box center [784, 513] width 275 height 14
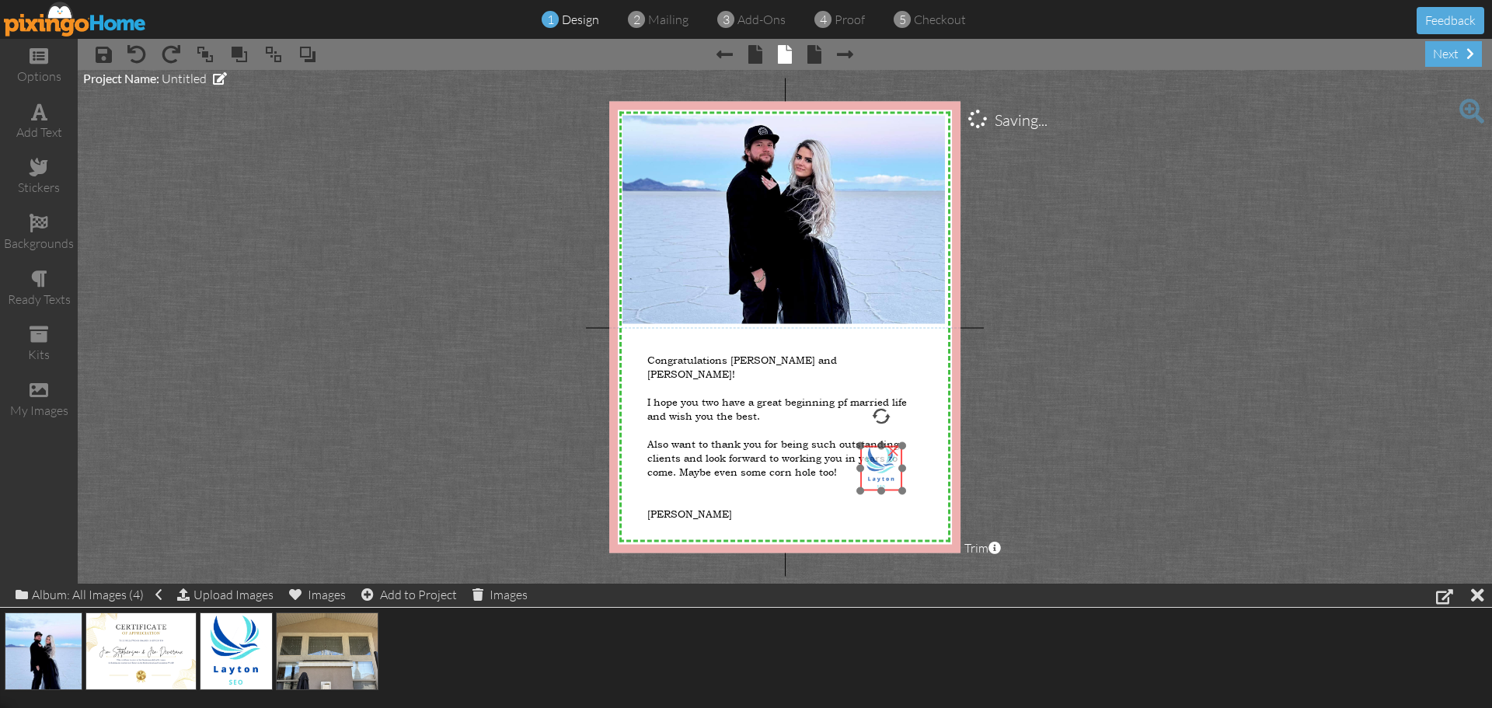
drag, startPoint x: 828, startPoint y: 503, endPoint x: 891, endPoint y: 470, distance: 70.9
click at [891, 470] on img at bounding box center [881, 467] width 42 height 45
click at [1142, 449] on project-studio-wrapper "X X X X X X X X X X X X X X X X X X X X X X X X X X X X X X X X X X X X X X X X…" at bounding box center [785, 327] width 1414 height 514
click at [810, 49] on span at bounding box center [814, 54] width 14 height 19
click at [810, 57] on span at bounding box center [814, 54] width 14 height 19
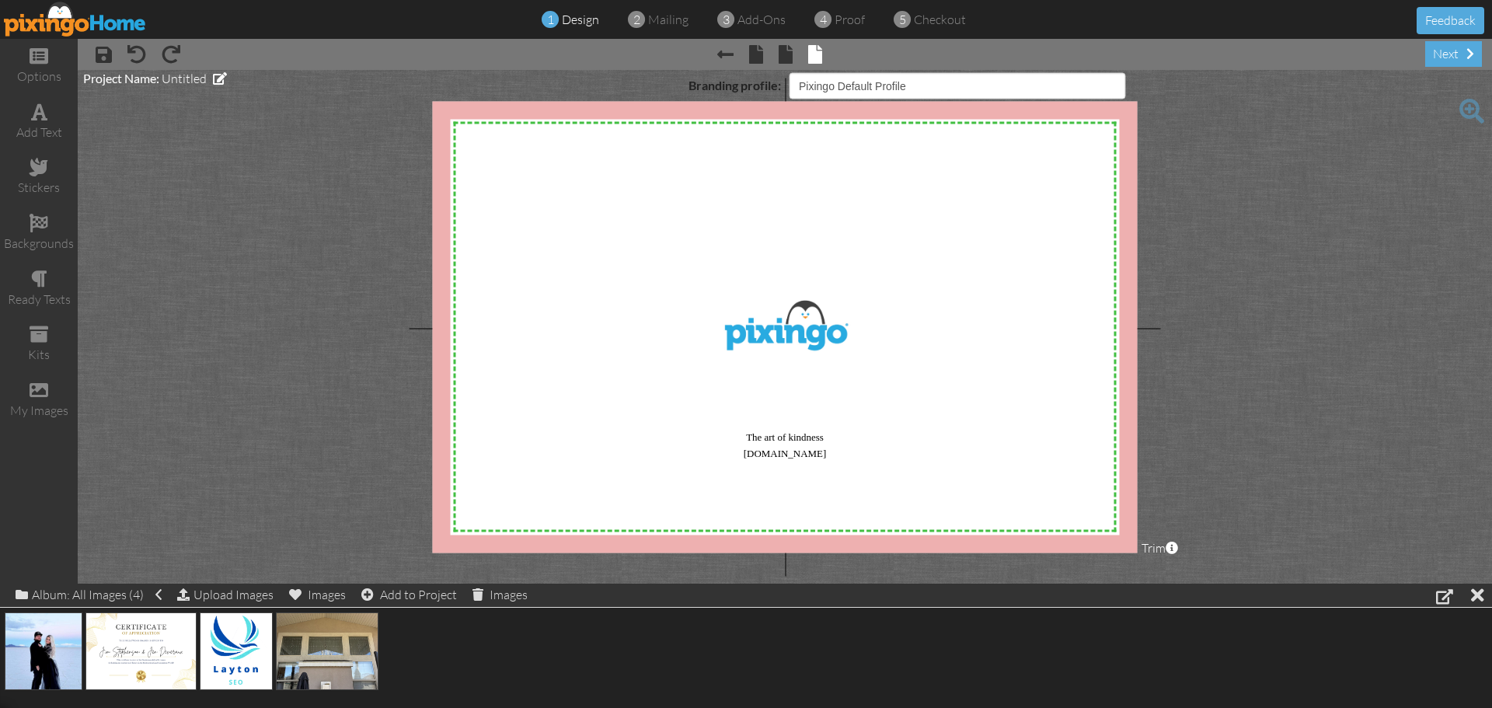
select select "object:3902"
click at [988, 88] on select "Pixingo Default Profile" at bounding box center [957, 85] width 337 height 26
click at [1461, 61] on div "next" at bounding box center [1453, 54] width 57 height 26
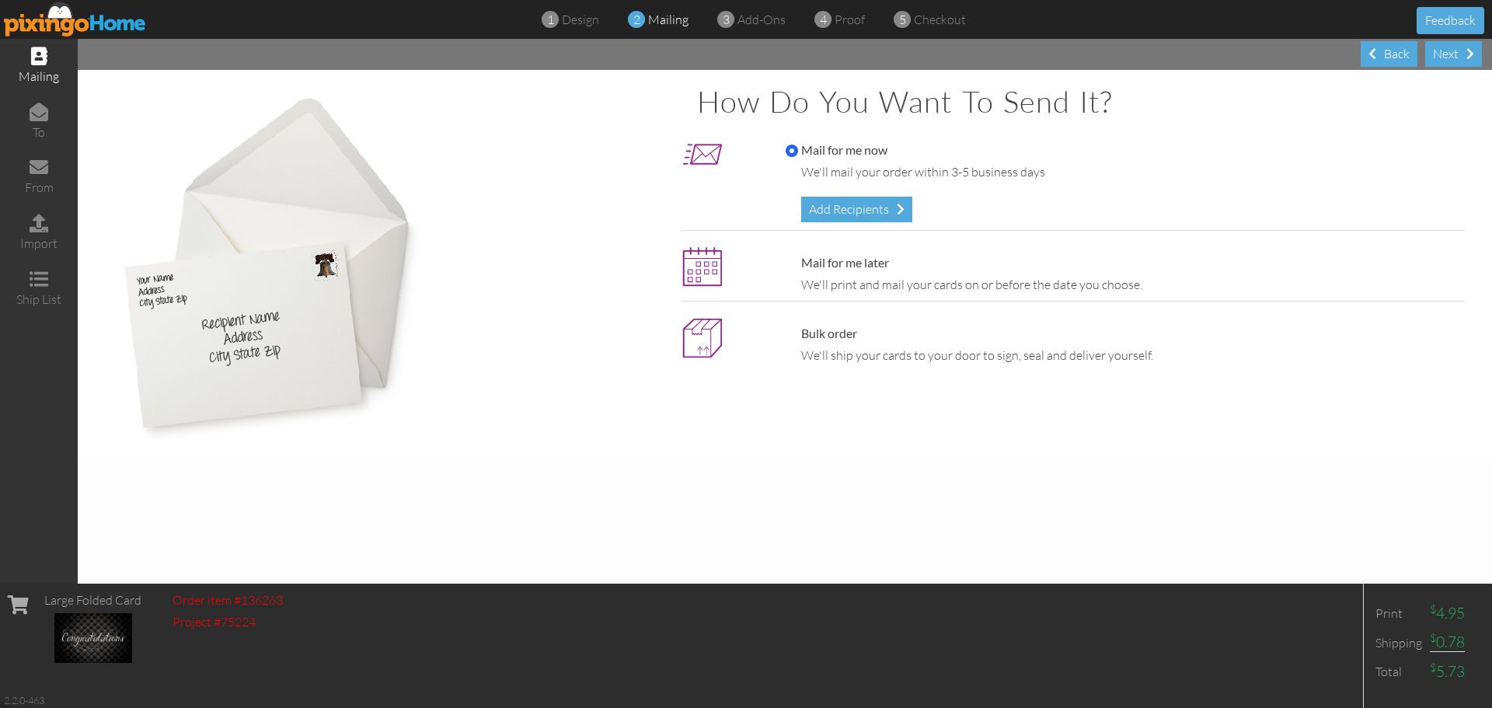
click at [867, 197] on div "Add Recipients" at bounding box center [856, 210] width 111 height 26
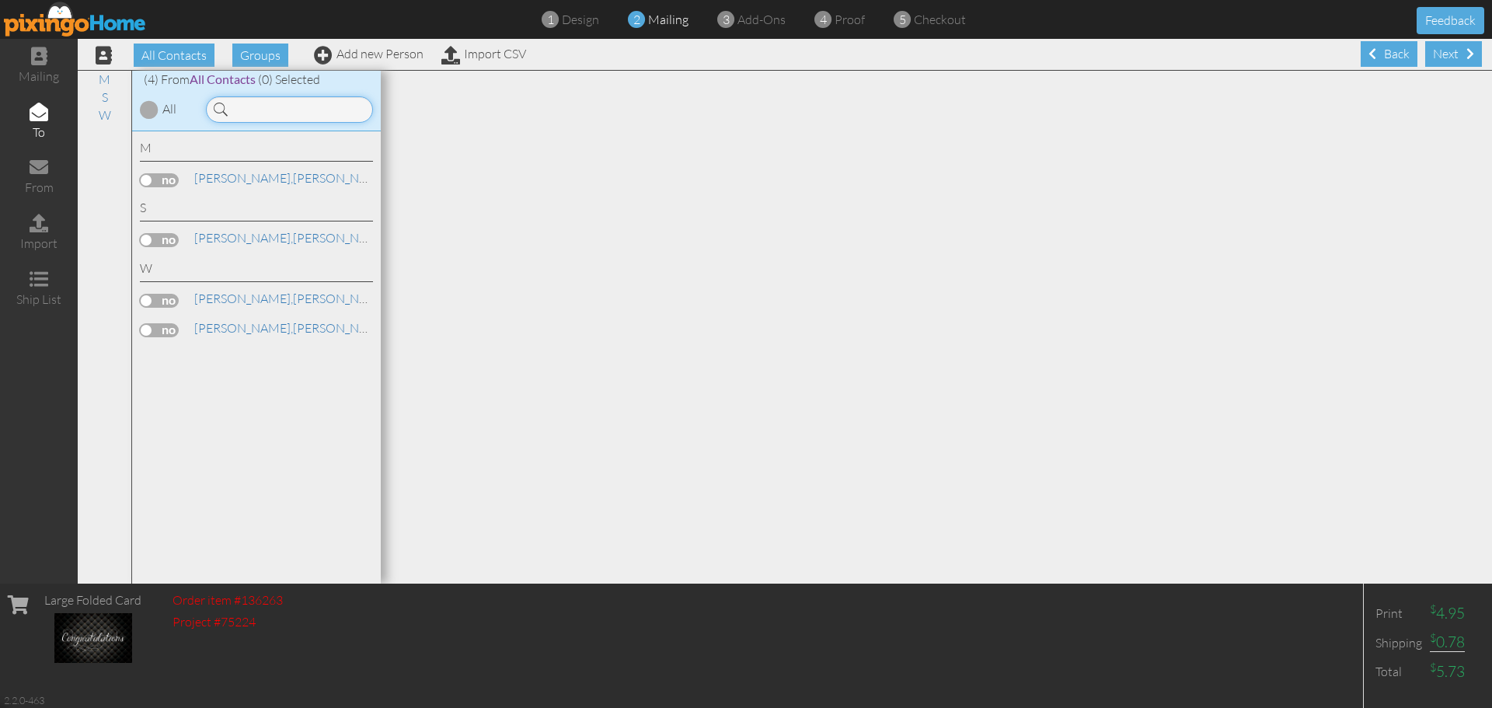
click at [248, 103] on input at bounding box center [289, 109] width 167 height 26
click at [358, 48] on link "Add new Person" at bounding box center [369, 54] width 110 height 16
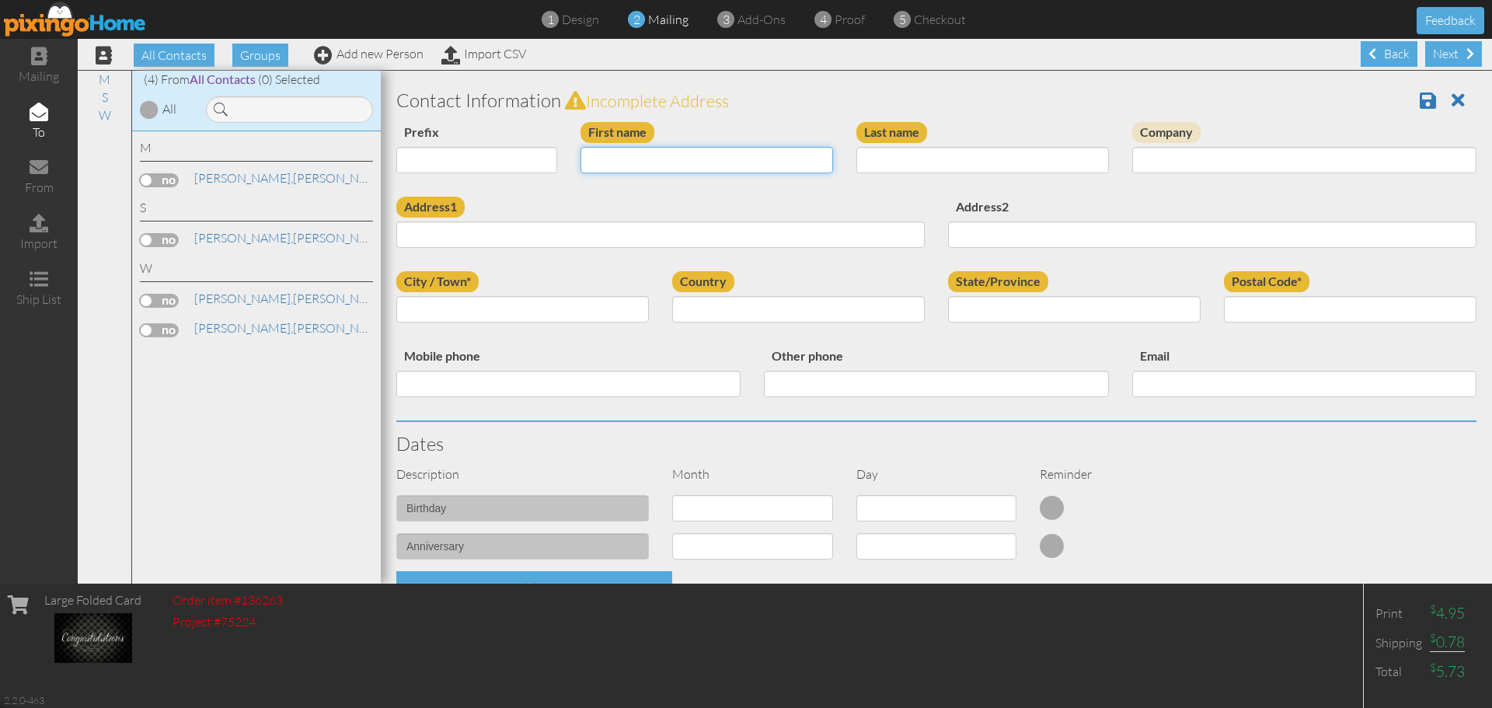
click at [670, 154] on input "First name" at bounding box center [706, 160] width 253 height 26
type input "Tre"
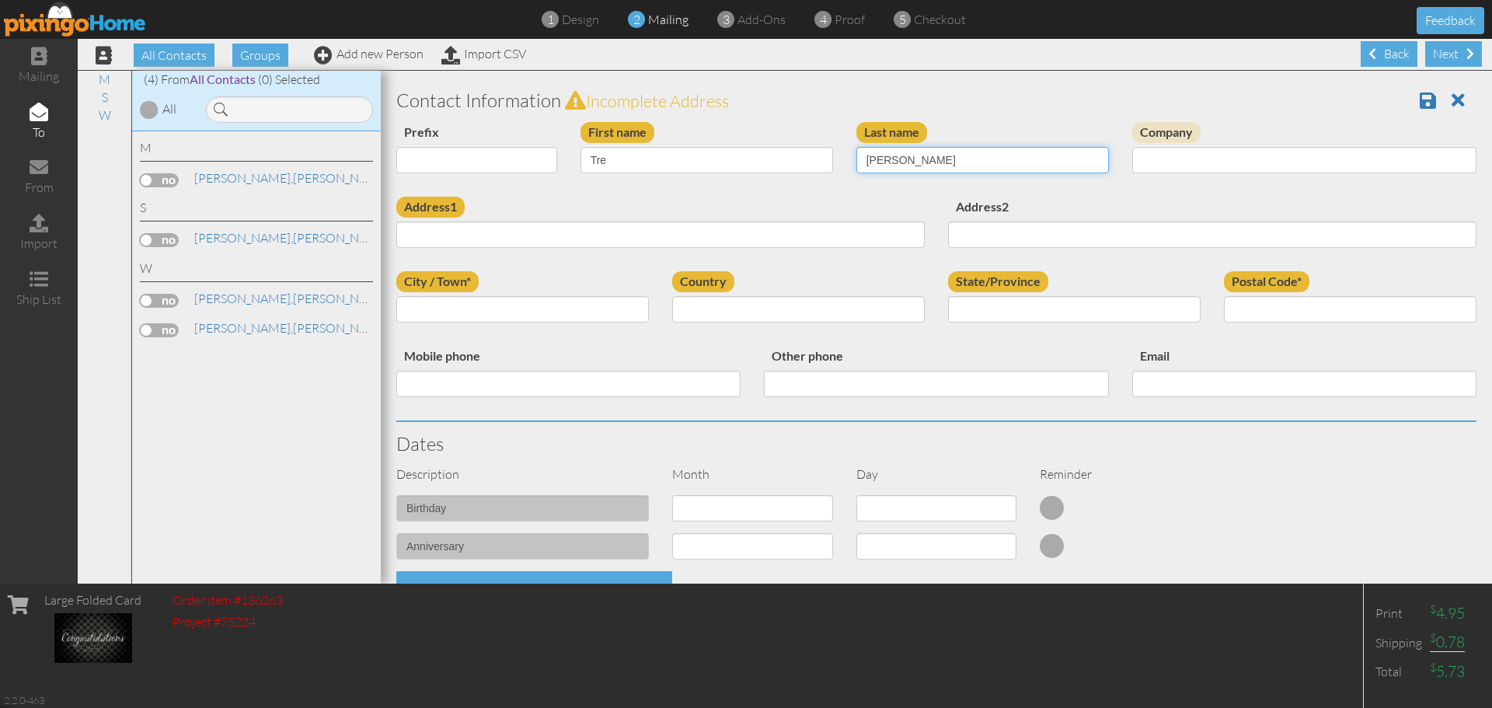
type input "[PERSON_NAME]"
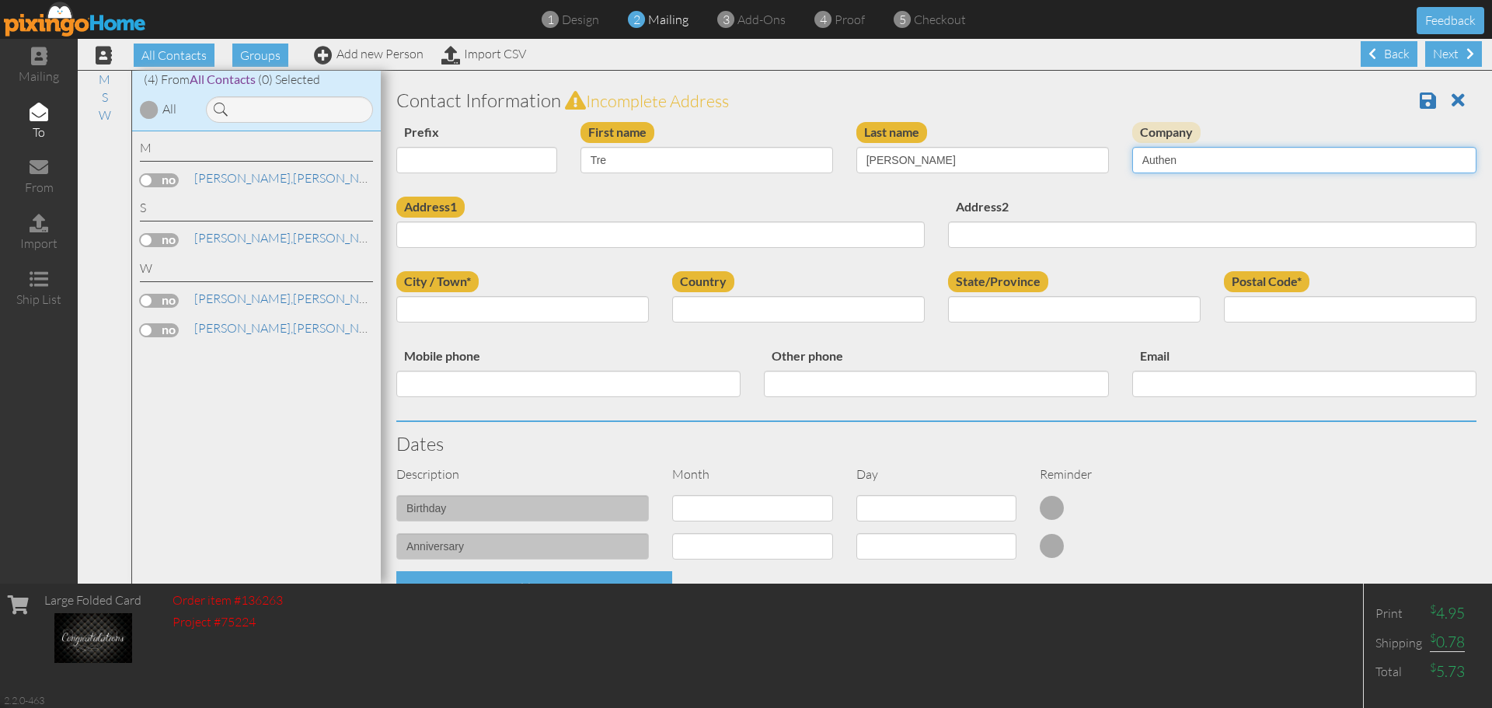
type input "Authentic Auto Glass"
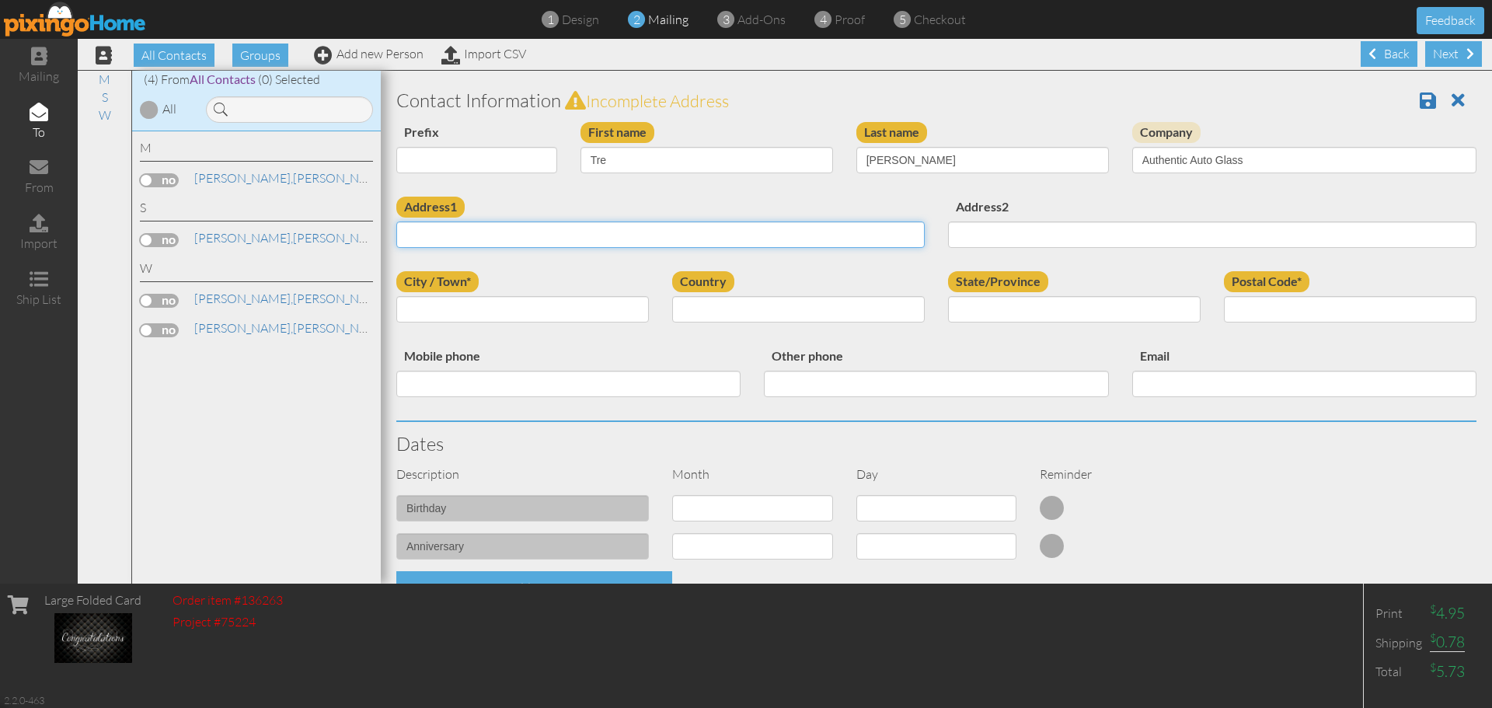
click at [520, 231] on input "Address1" at bounding box center [660, 234] width 528 height 26
paste input "[STREET_ADDRESS] [PHONE_NUMBER]"
drag, startPoint x: 532, startPoint y: 235, endPoint x: 589, endPoint y: 234, distance: 56.7
click at [589, 234] on input "[STREET_ADDRESS] [PHONE_NUMBER]" at bounding box center [660, 234] width 528 height 26
type input "[STREET_ADDRESS] [PHONE_NUMBER]"
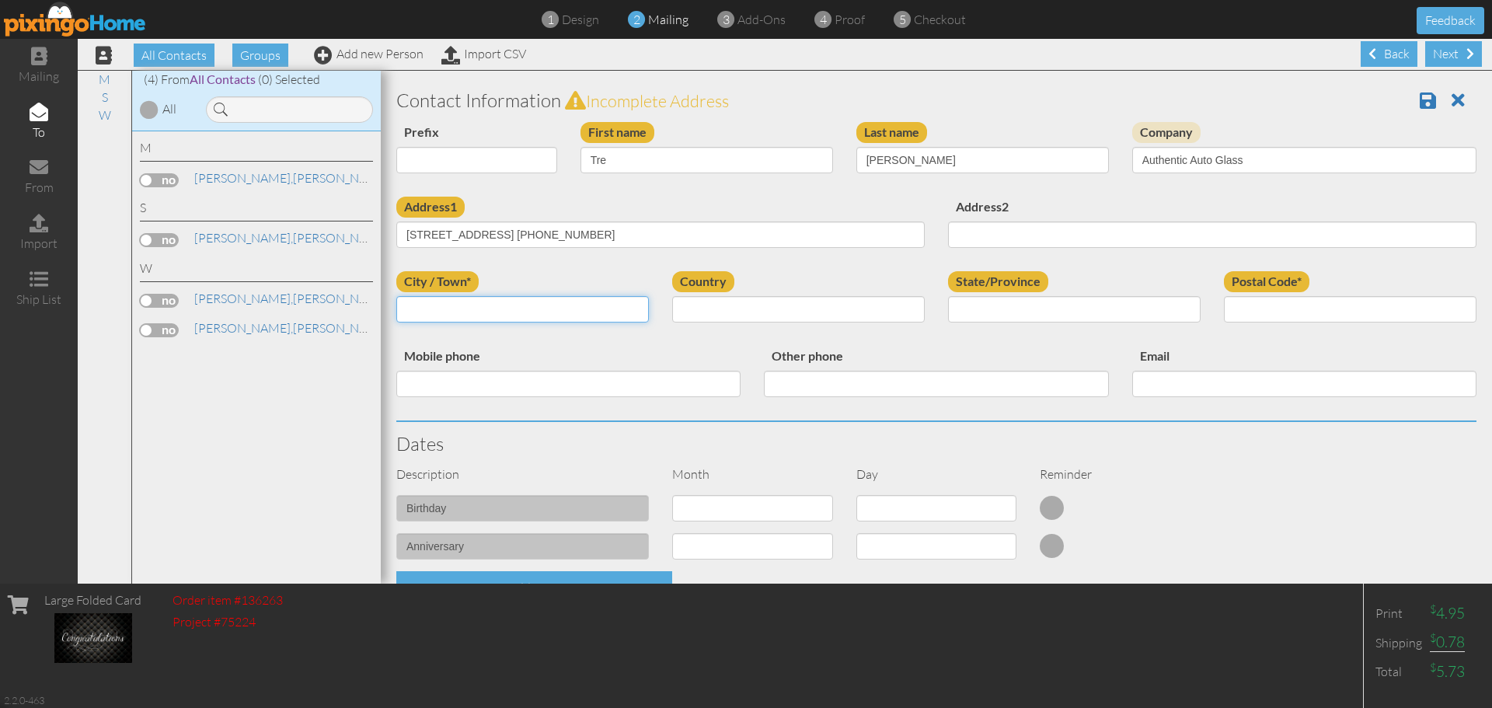
click at [504, 298] on input "City / Town*" at bounding box center [522, 309] width 253 height 26
paste input "[GEOGRAPHIC_DATA]"
type input "[GEOGRAPHIC_DATA]"
click at [744, 314] on select "[GEOGRAPHIC_DATA] -------------- [GEOGRAPHIC_DATA] [GEOGRAPHIC_DATA] [GEOGRAPHI…" at bounding box center [798, 309] width 253 height 26
select select "object:3987"
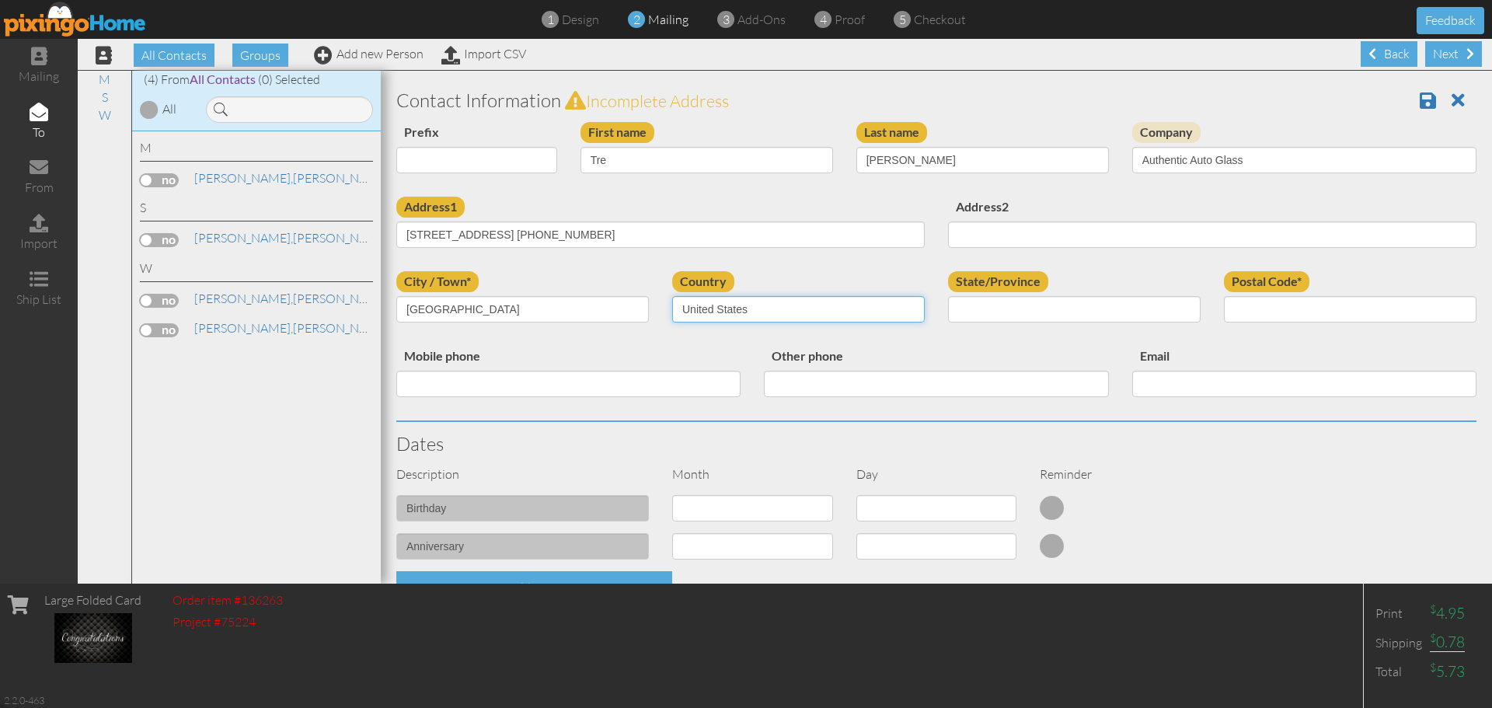
click at [672, 296] on select "[GEOGRAPHIC_DATA] -------------- [GEOGRAPHIC_DATA] [GEOGRAPHIC_DATA] [GEOGRAPHI…" at bounding box center [798, 309] width 253 height 26
click at [1067, 308] on select "AA (Military) AE (Military) [US_STATE] [US_STATE] [US_STATE] AP (Military) [US_…" at bounding box center [1074, 309] width 253 height 26
select select "object:4286"
click at [1282, 299] on input "Postal Code*" at bounding box center [1350, 309] width 253 height 26
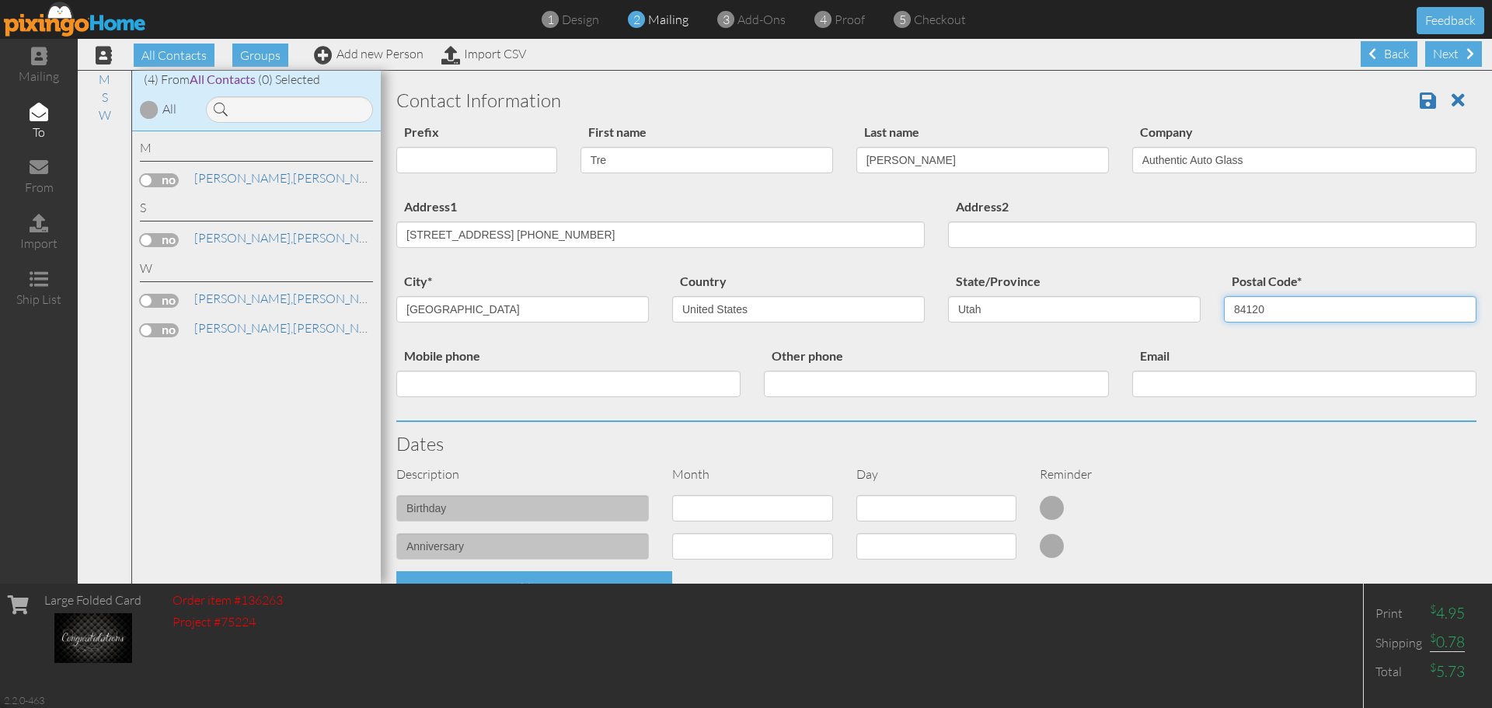
type input "84120"
drag, startPoint x: 529, startPoint y: 236, endPoint x: 734, endPoint y: 240, distance: 204.4
click at [734, 240] on input "[STREET_ADDRESS] [PHONE_NUMBER]" at bounding box center [660, 234] width 528 height 26
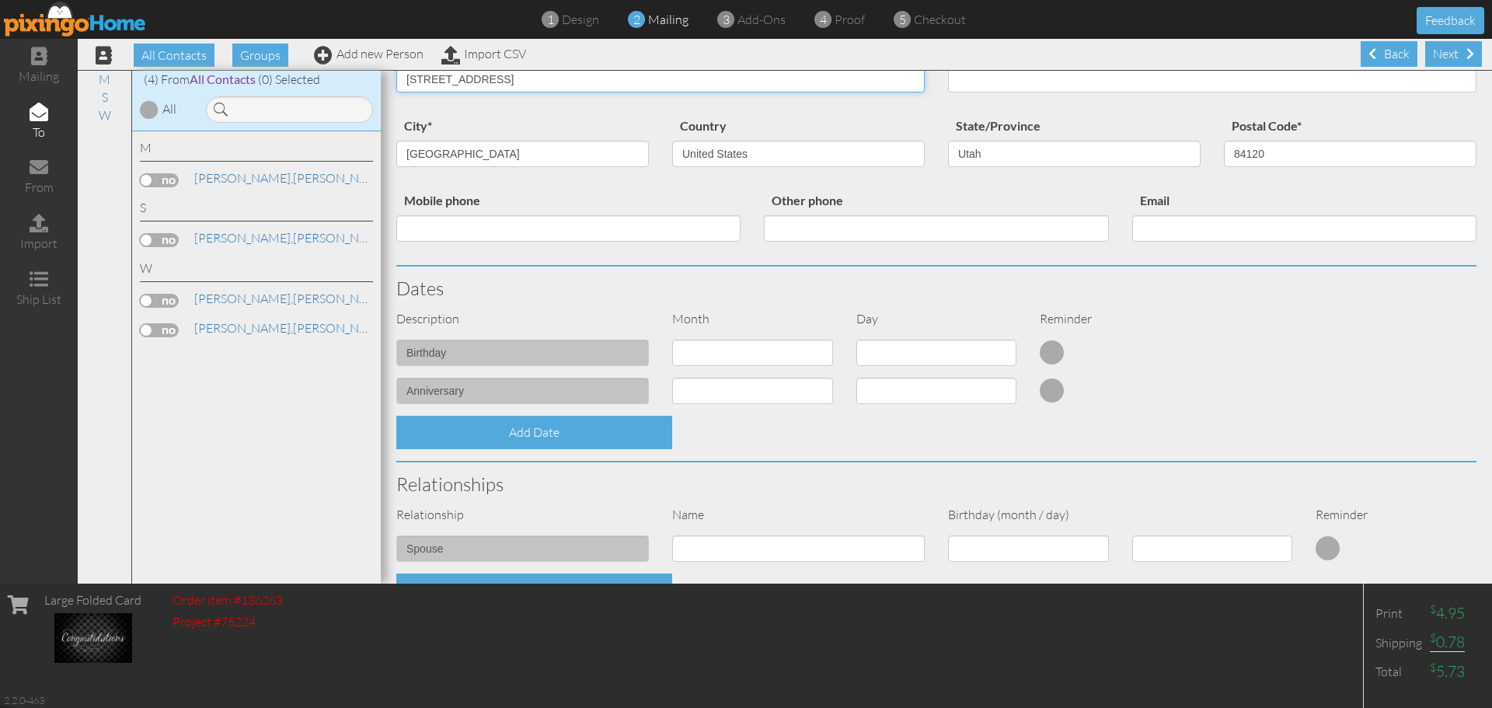
scroll to position [233, 0]
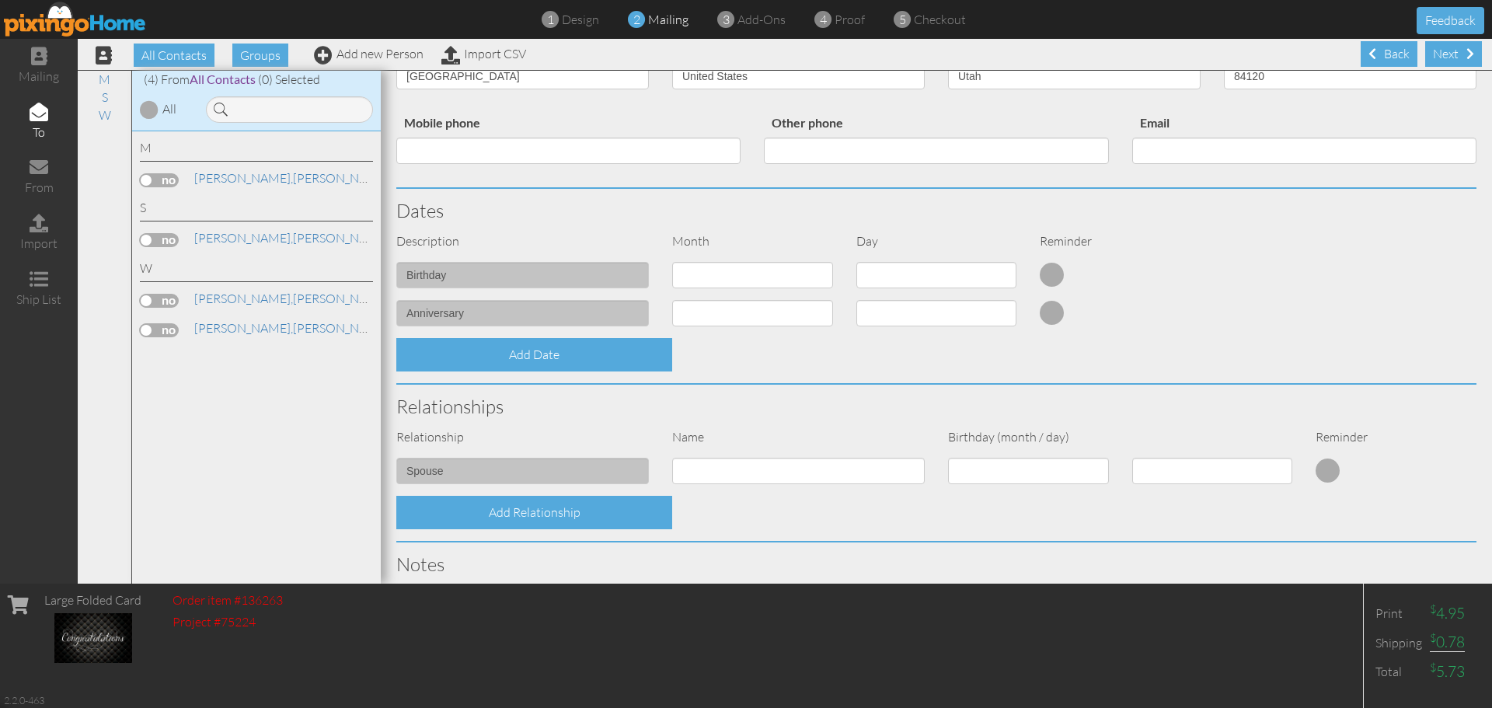
type input "[STREET_ADDRESS]"
click at [787, 315] on select "1 - [DATE] - [DATE] - [DATE] - [DATE] - [DATE] - [DATE] - [DATE] - [DATE] - [DA…" at bounding box center [752, 313] width 161 height 26
select select "object:3983"
click at [672, 300] on select "1 - [DATE] - [DATE] - [DATE] - [DATE] - [DATE] - [DATE] - [DATE] - [DATE] - [DA…" at bounding box center [752, 313] width 161 height 26
click at [905, 318] on select "1 2 3 4 5 6 7 8 9 10 11 12 13 14 15 16 17 18 19 20 21 22 23 24 25 26 27 28 29 30" at bounding box center [936, 313] width 161 height 26
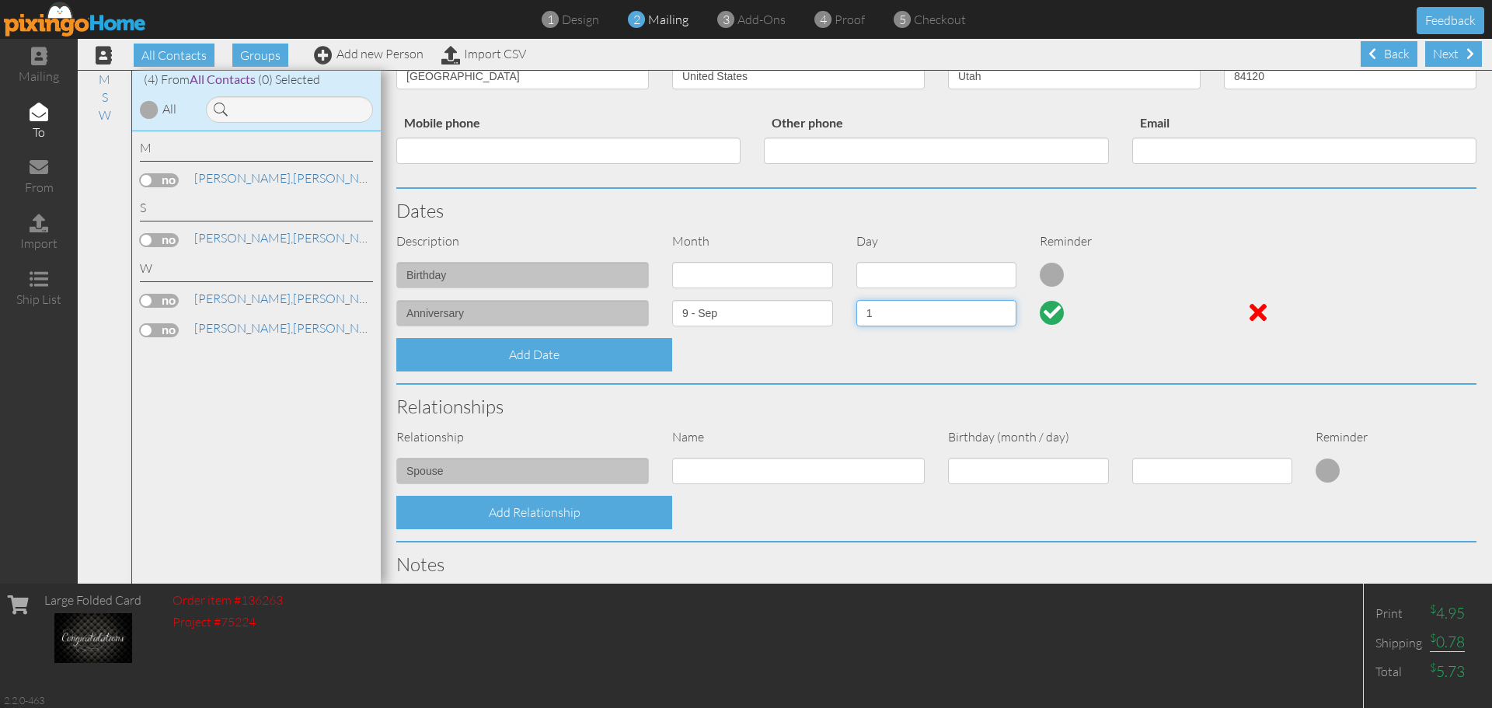
select select "number:28"
click at [856, 300] on select "1 2 3 4 5 6 7 8 9 10 11 12 13 14 15 16 17 18 19 20 21 22 23 24 25 26 27 28 29 30" at bounding box center [936, 313] width 161 height 26
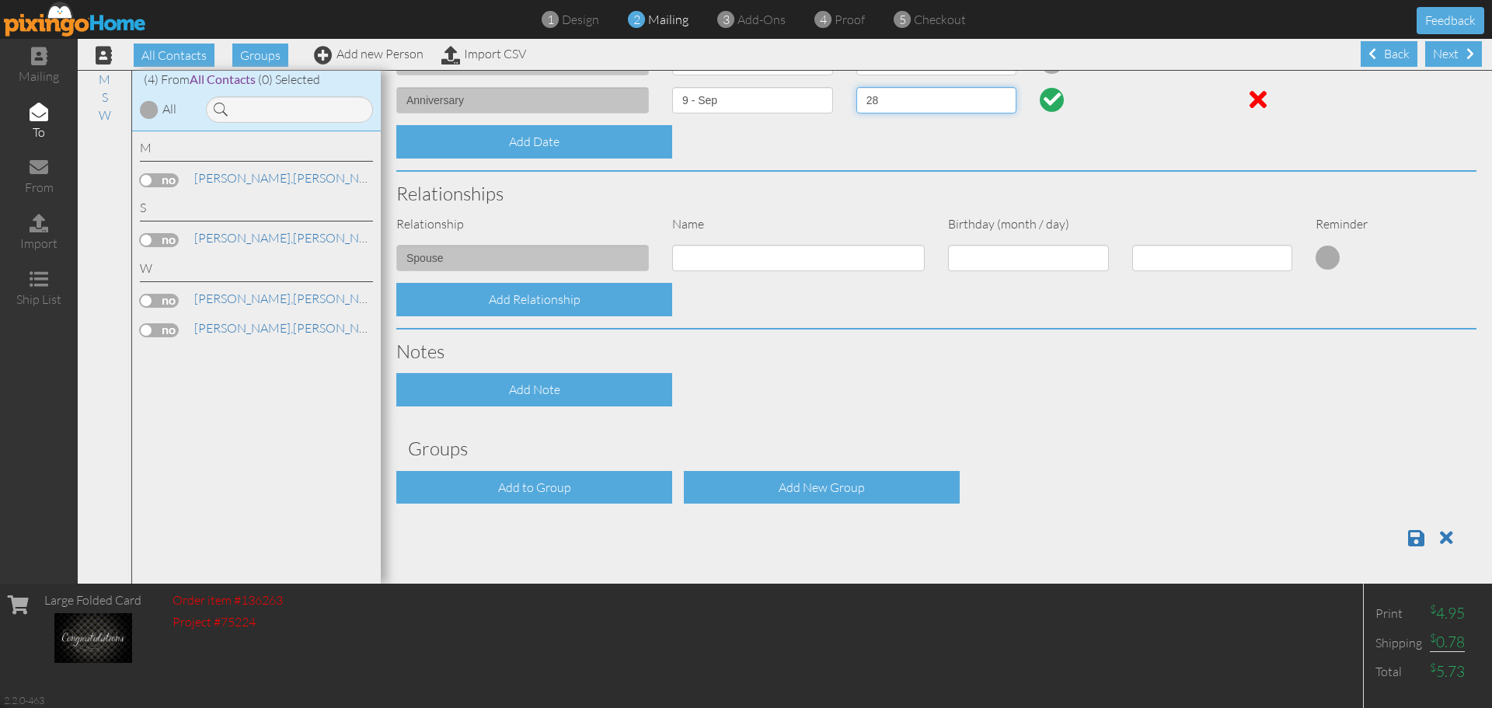
scroll to position [1, 0]
click at [1408, 530] on span at bounding box center [1416, 537] width 16 height 19
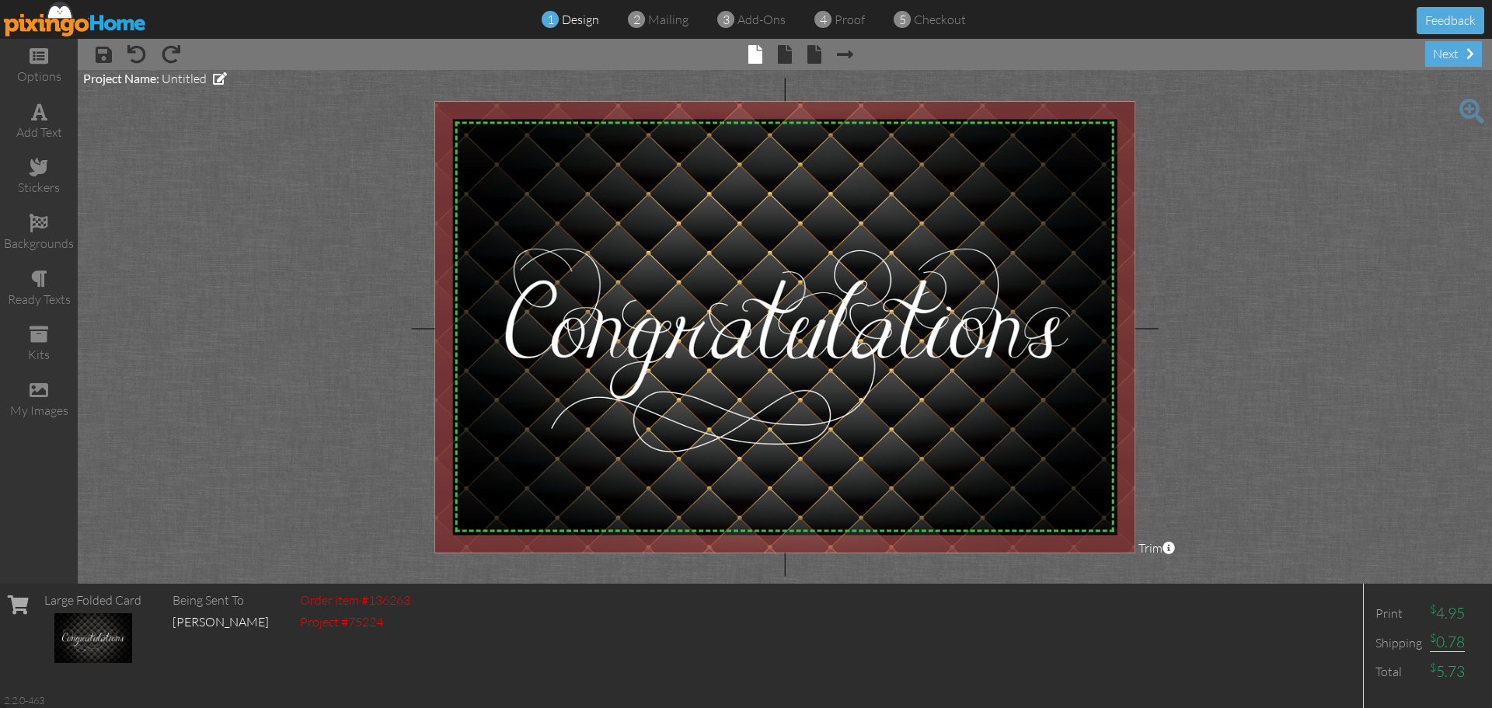
click at [1438, 50] on div "next" at bounding box center [1453, 54] width 57 height 26
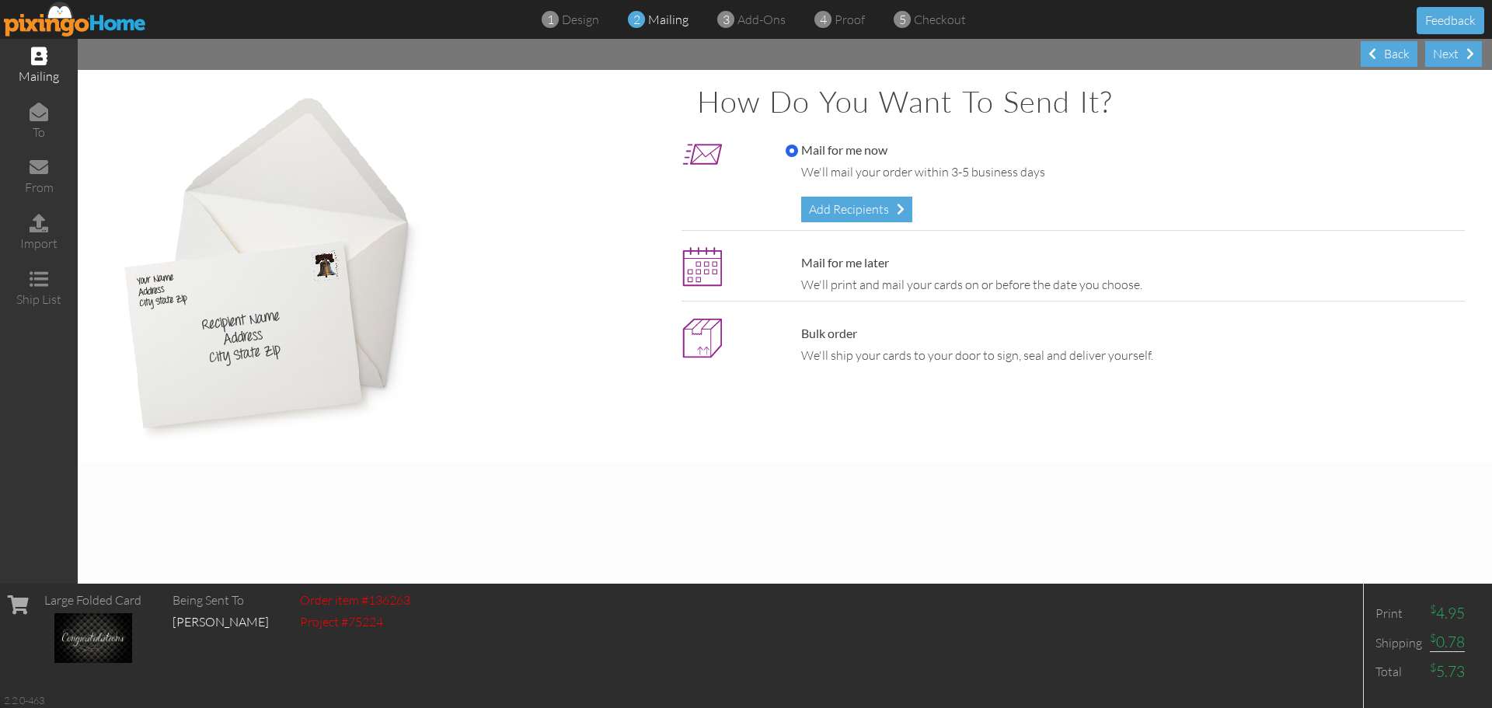
click at [873, 220] on div "Add Recipients" at bounding box center [856, 210] width 111 height 26
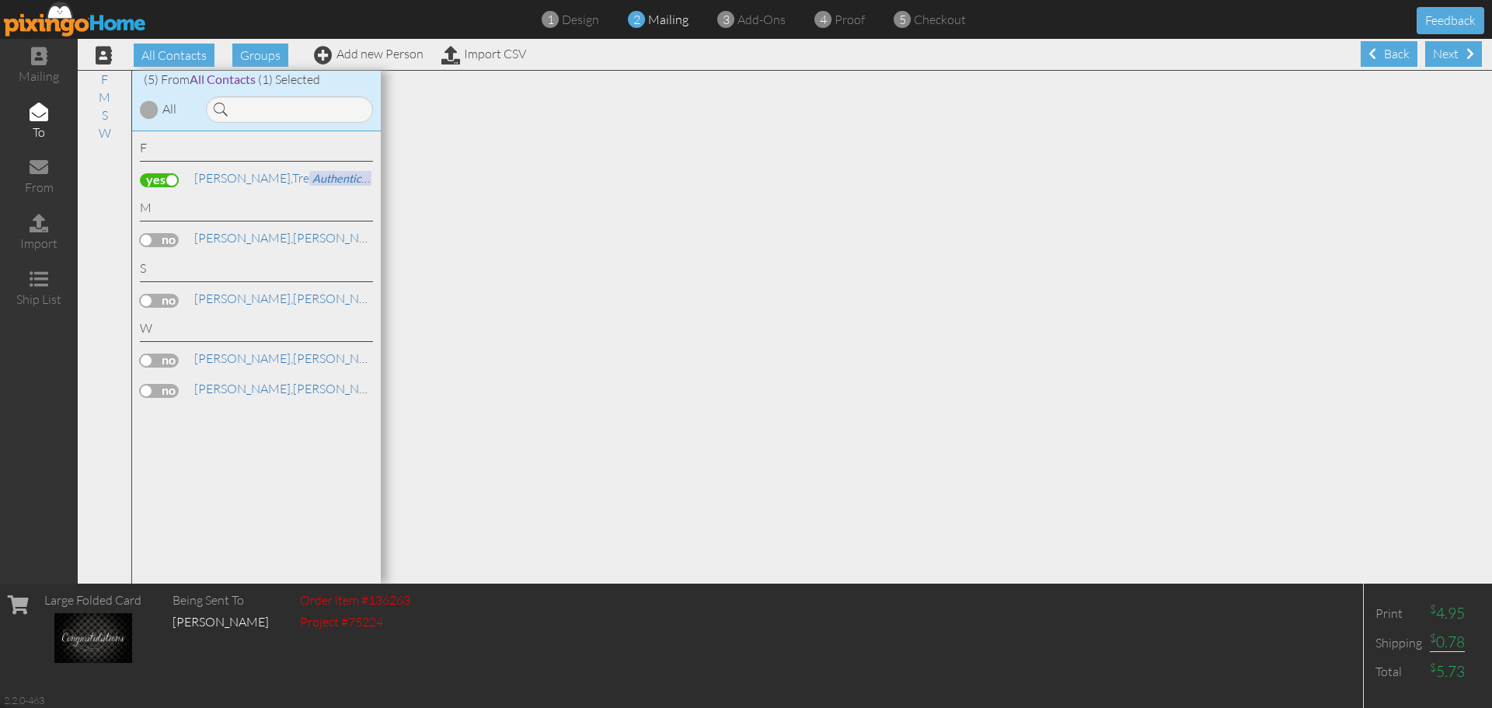
click at [1430, 58] on div "Next" at bounding box center [1453, 54] width 57 height 26
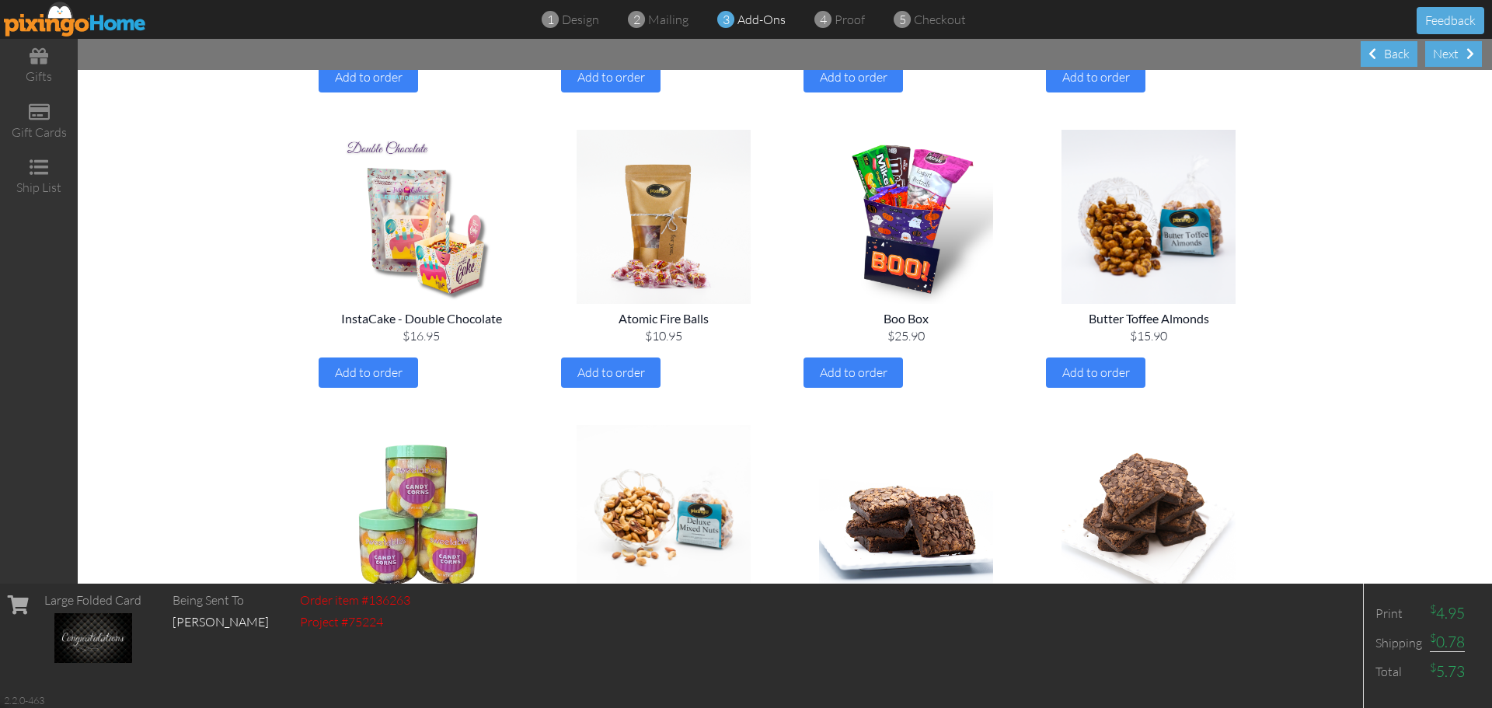
scroll to position [466, 0]
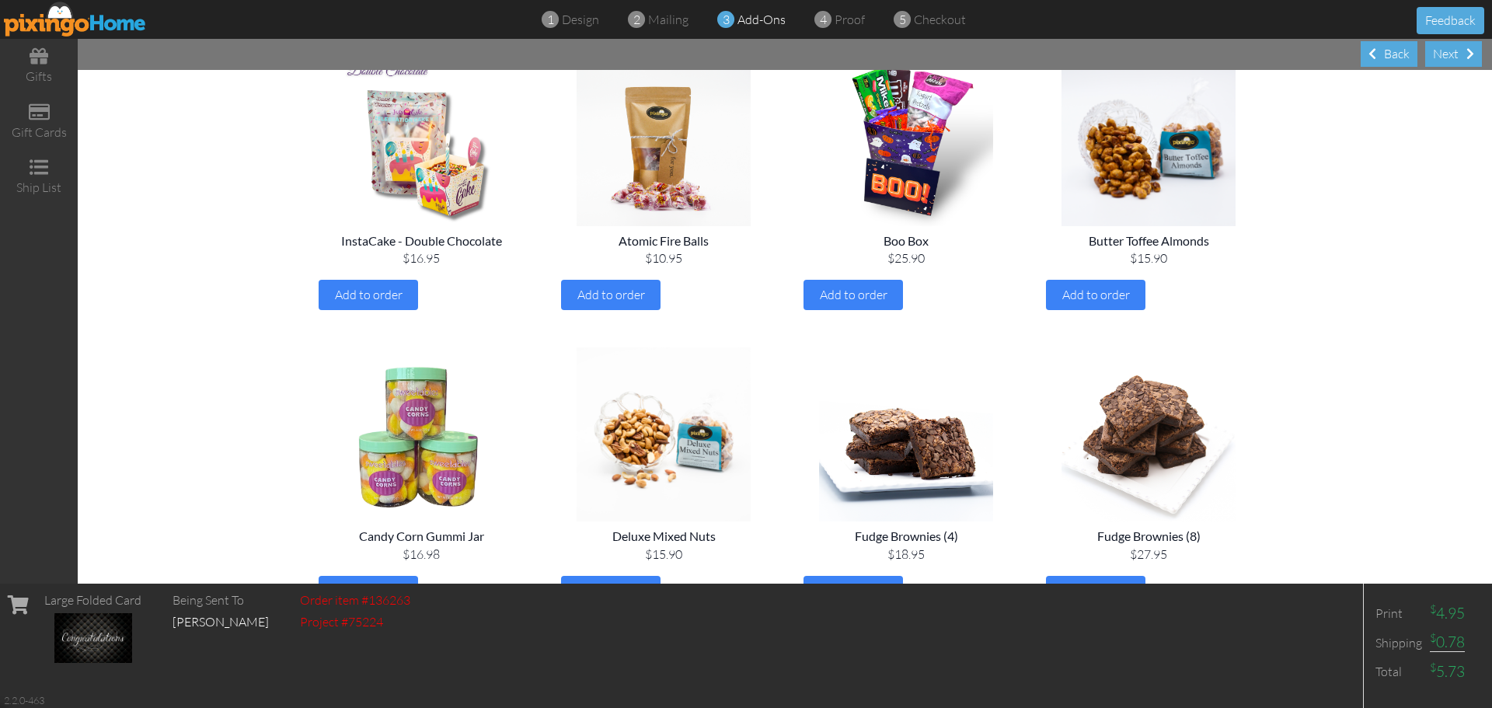
click at [1472, 52] on span at bounding box center [1470, 53] width 8 height 12
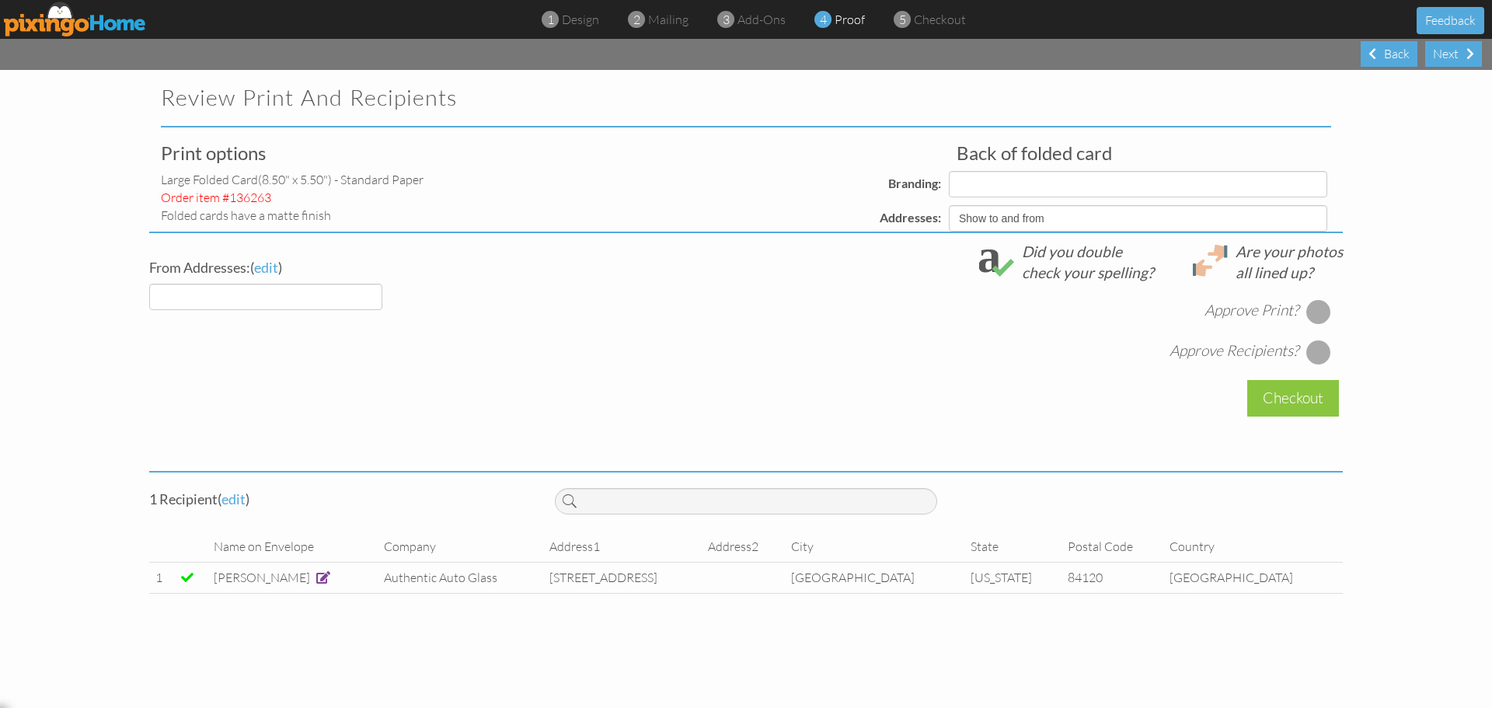
select select "object:296"
select select "object:297"
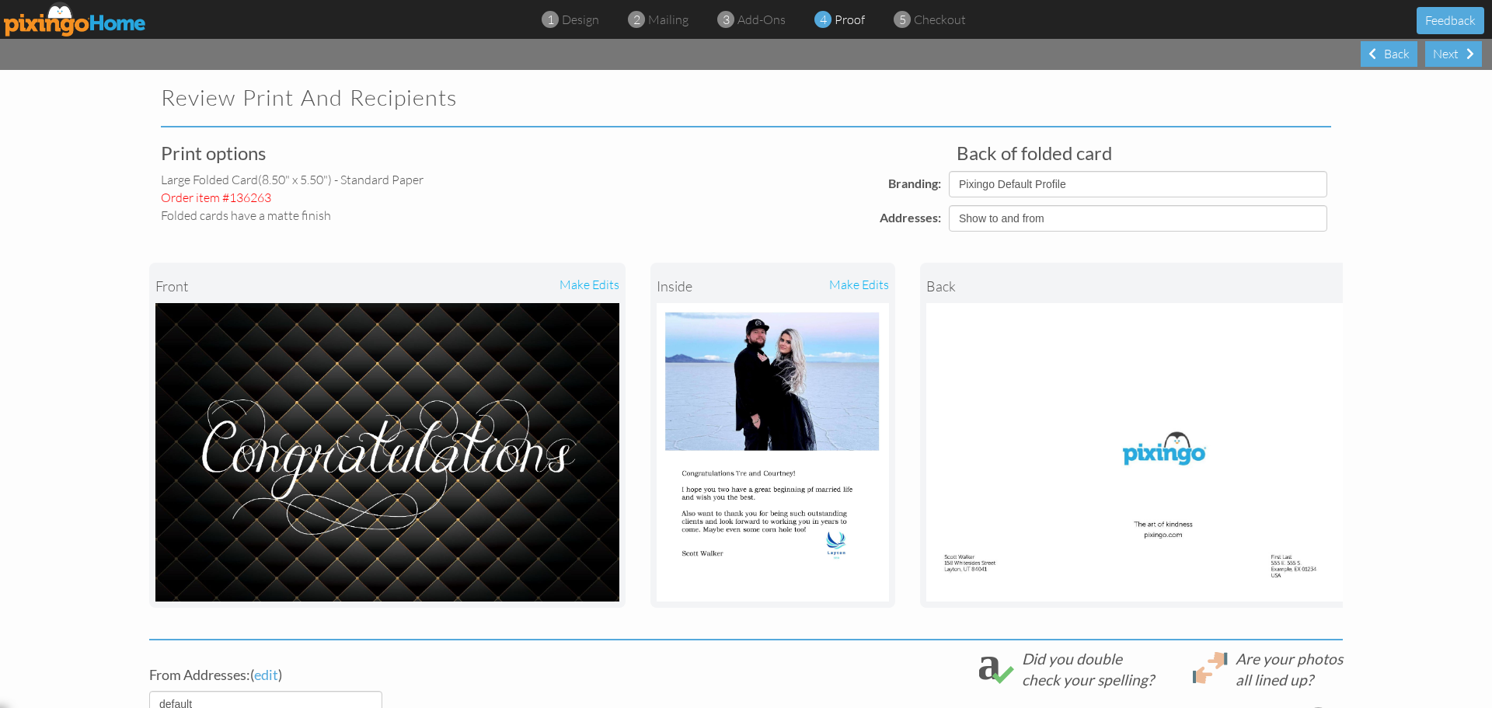
click at [581, 19] on span "design" at bounding box center [580, 20] width 37 height 16
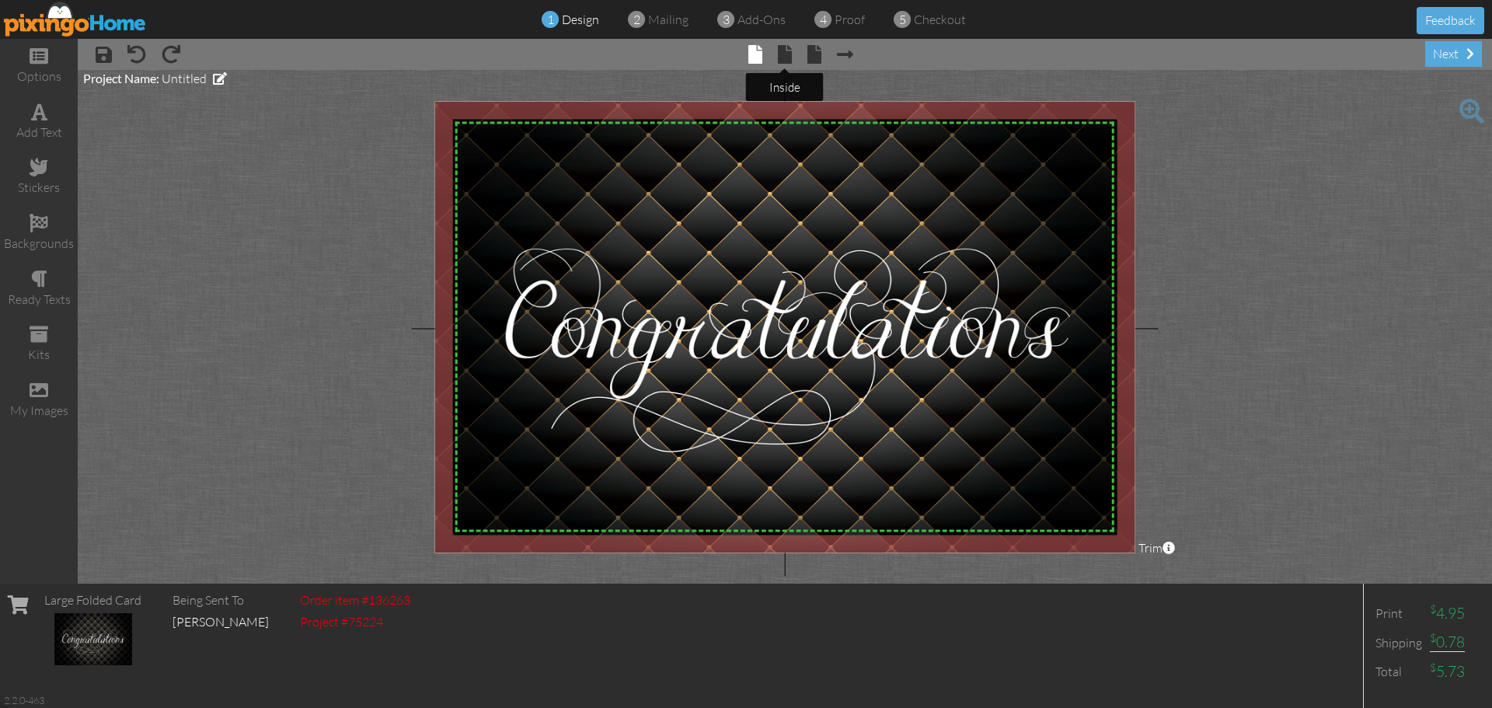
click at [786, 48] on span at bounding box center [785, 54] width 14 height 19
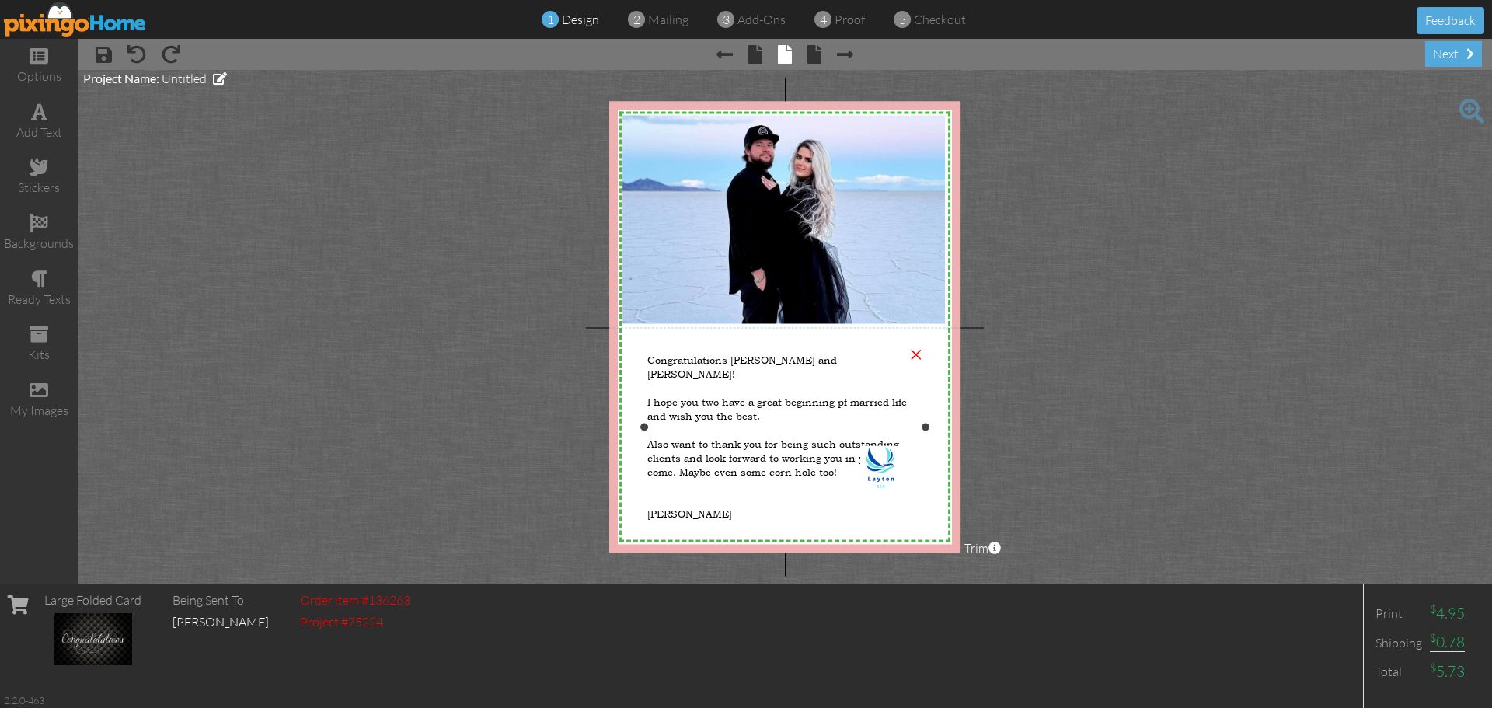
click at [779, 436] on span "Also want to thank you for being such outstanding clients and look forward to w…" at bounding box center [773, 457] width 252 height 42
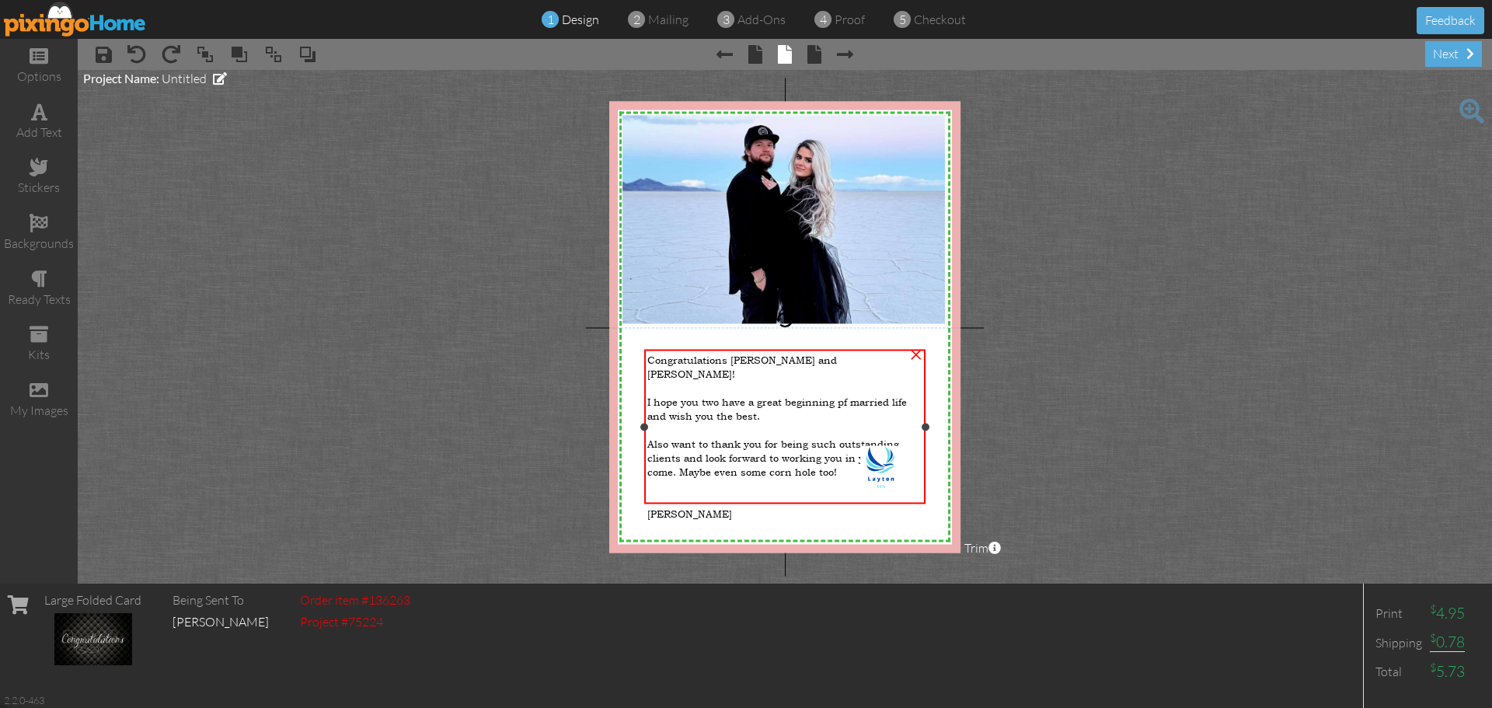
click at [840, 394] on div "I hope you two have a great beginning pf married life and wish you the best." at bounding box center [784, 408] width 275 height 28
click at [819, 394] on div "I hope you two have a great beginning pf married life and wish you the best." at bounding box center [784, 408] width 275 height 28
click at [821, 400] on div "I hope you two have a great beginning pf married life and wish you the best." at bounding box center [784, 408] width 275 height 28
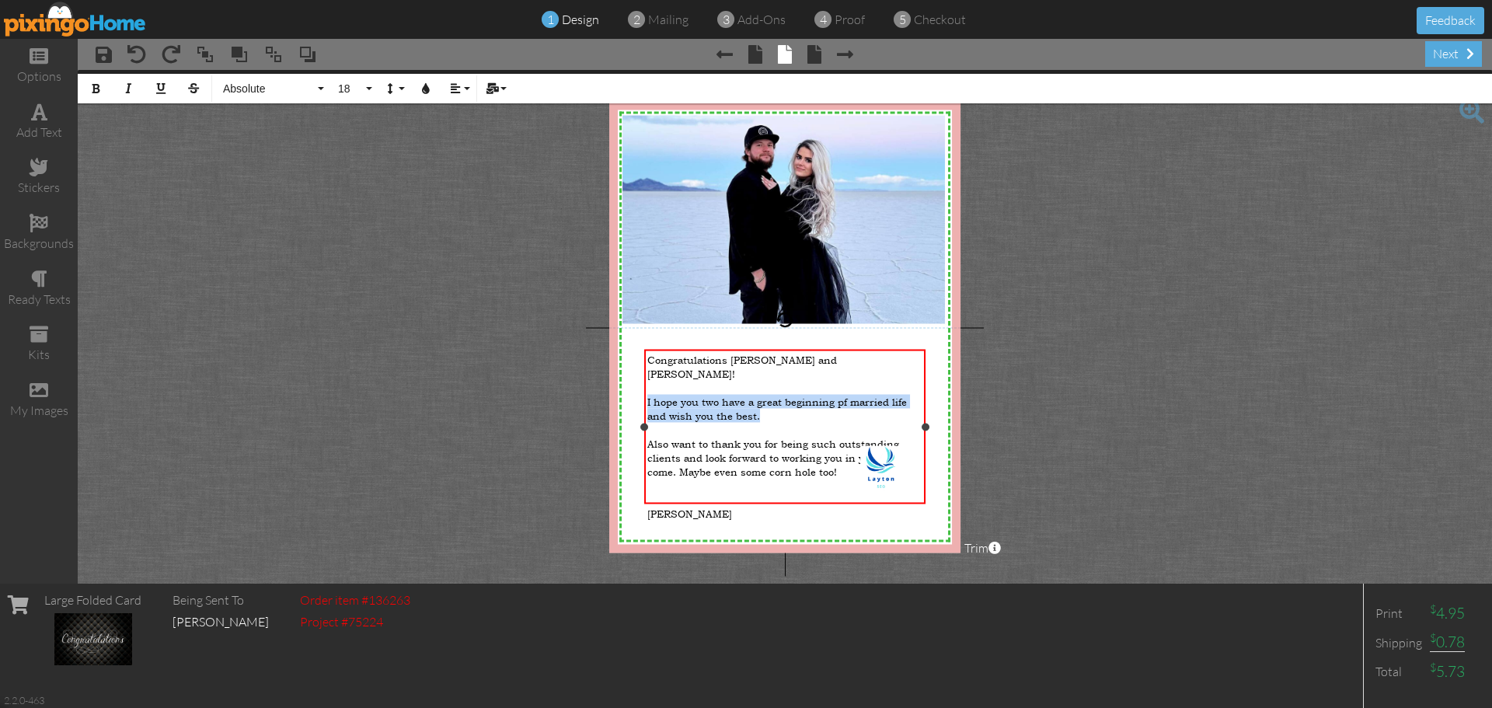
click at [821, 400] on div "I hope you two have a great beginning pf married life and wish you the best." at bounding box center [784, 408] width 275 height 28
click at [827, 394] on span "I hope you two have a great beginning pf married life and wish you the best." at bounding box center [777, 408] width 260 height 28
click at [839, 394] on span "I hope you two have a great beginning pf married life and wish you the best." at bounding box center [777, 408] width 260 height 28
click at [842, 16] on span "proof" at bounding box center [850, 20] width 30 height 16
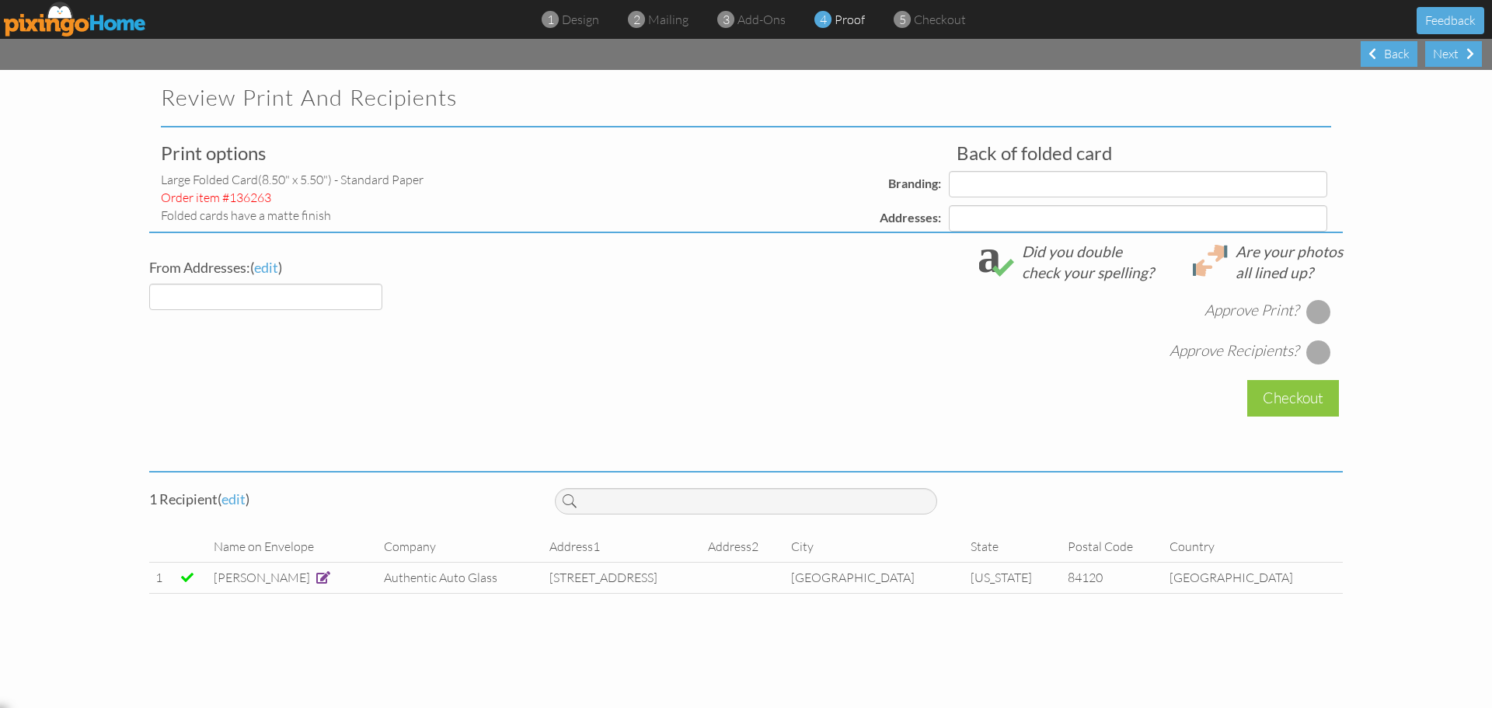
select select "object:392"
select select "object:396"
select select "object:397"
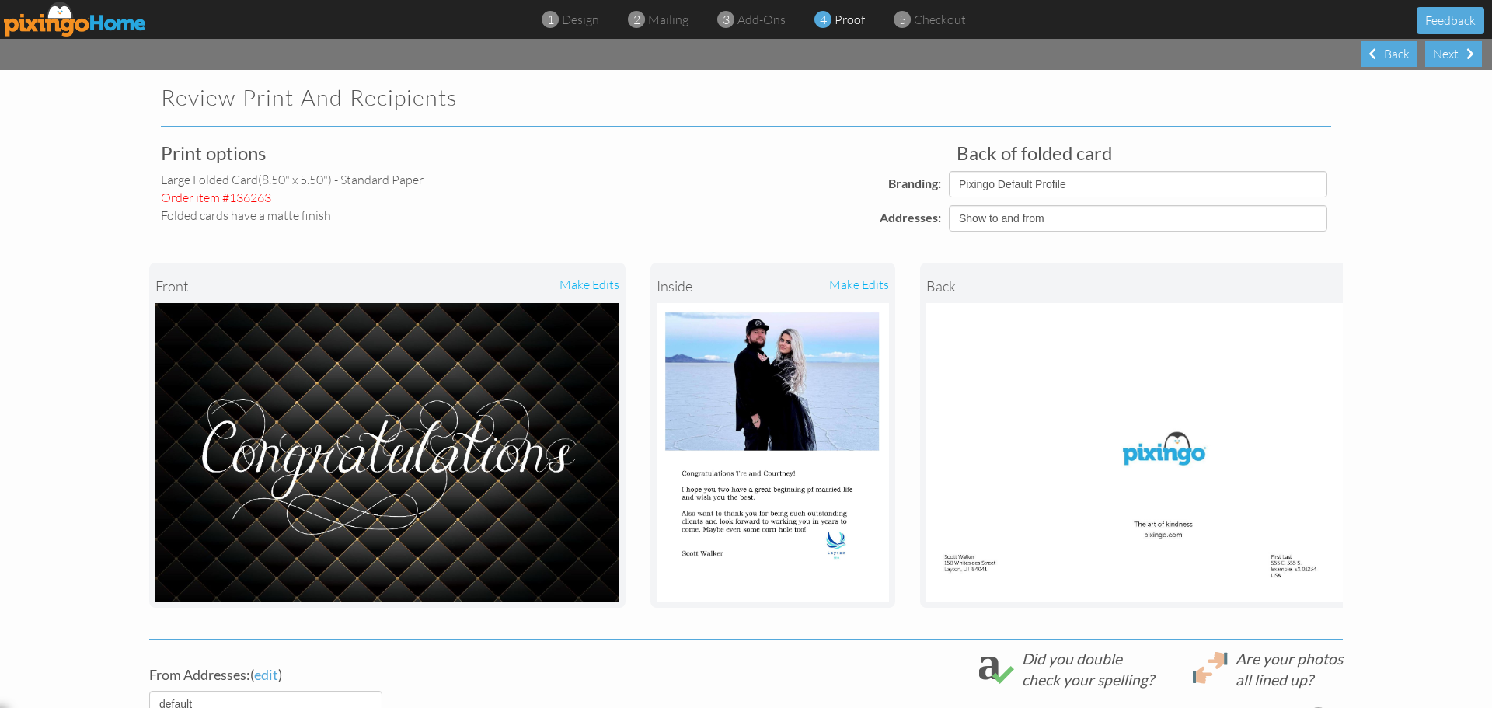
click at [842, 289] on div "make edits" at bounding box center [831, 286] width 116 height 34
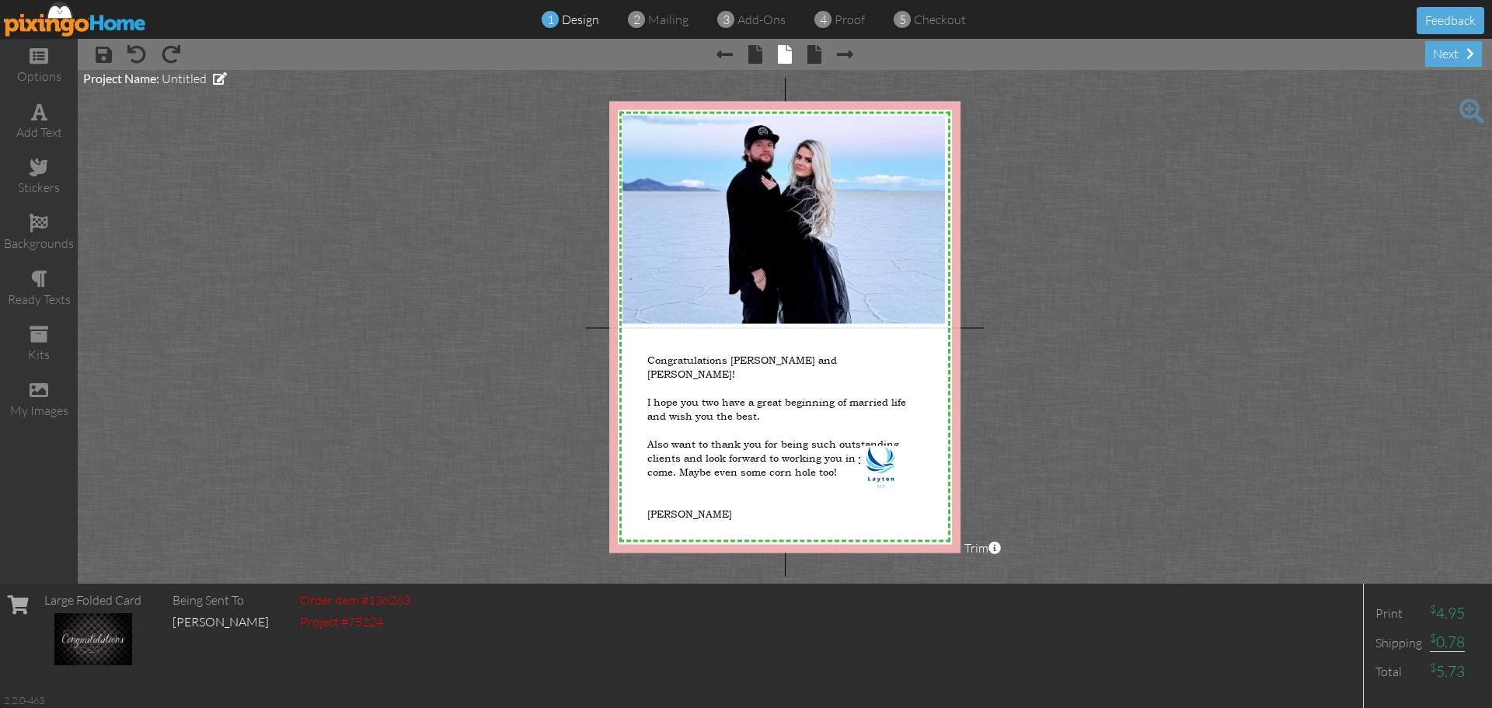
click at [850, 15] on span "proof" at bounding box center [850, 20] width 30 height 16
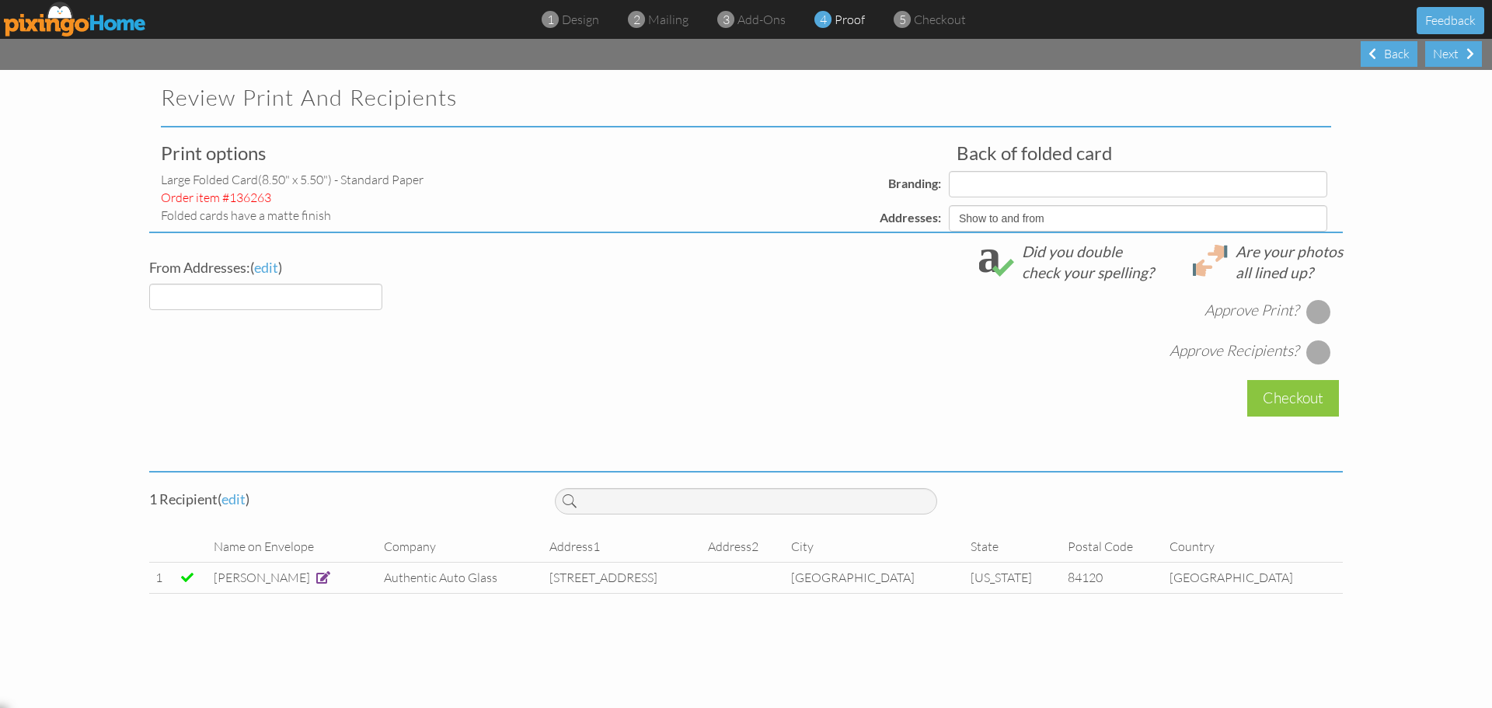
select select "object:490"
select select "object:491"
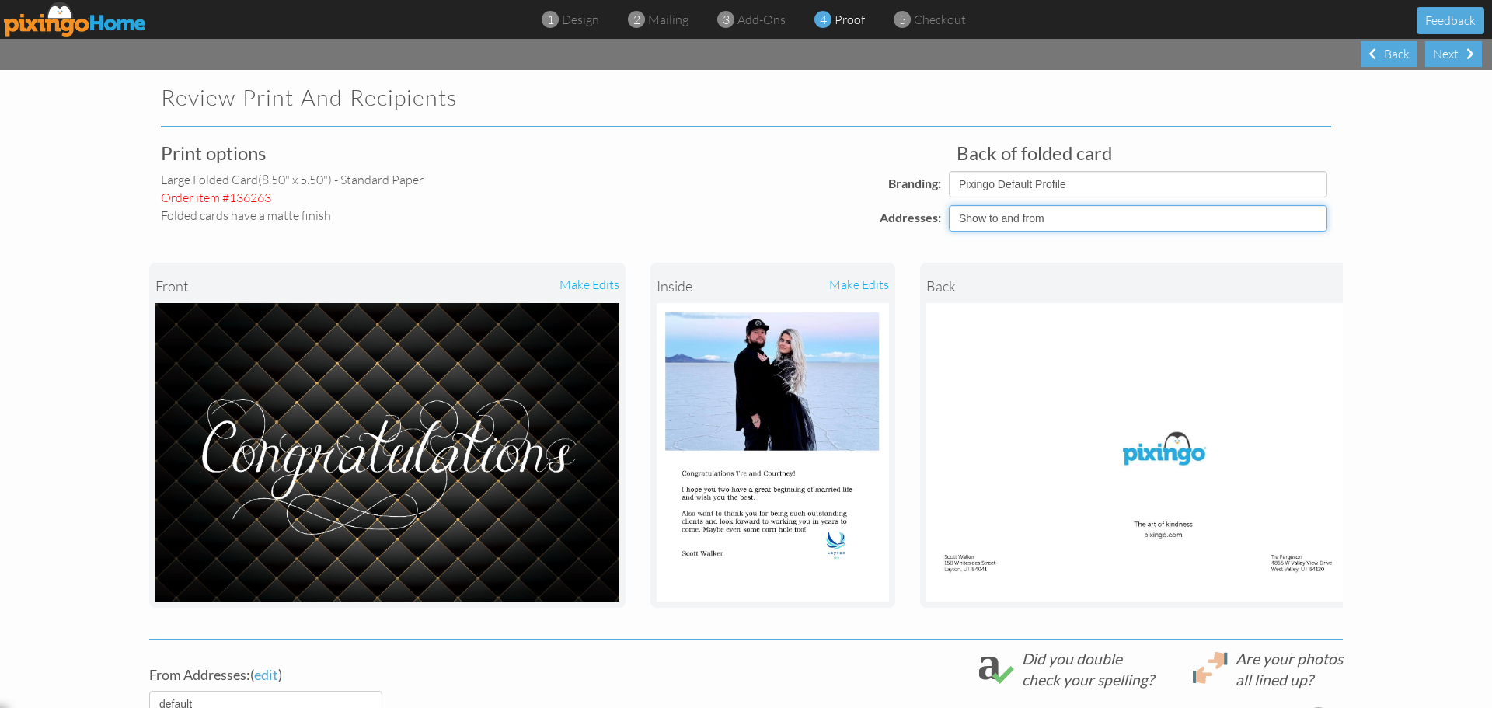
click at [988, 210] on select "Show to and from Show from only Hide to and from" at bounding box center [1138, 218] width 378 height 26
click at [987, 219] on select "Show to and from Show from only Hide to and from" at bounding box center [1138, 218] width 378 height 26
click at [1050, 196] on select "Pixingo Default Profile" at bounding box center [1138, 184] width 378 height 26
drag, startPoint x: 1044, startPoint y: 188, endPoint x: 863, endPoint y: 214, distance: 183.0
click at [1044, 188] on select "Pixingo Default Profile" at bounding box center [1138, 184] width 378 height 26
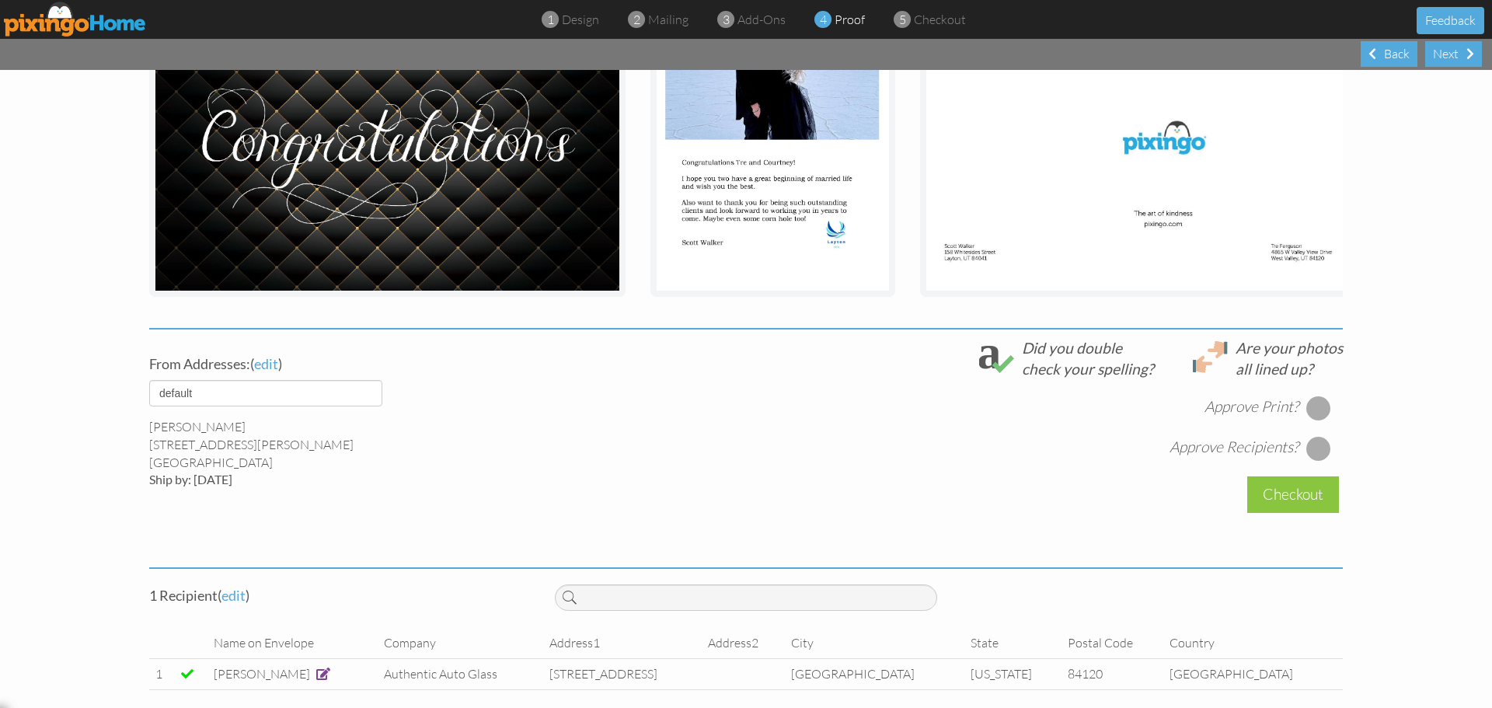
scroll to position [336, 0]
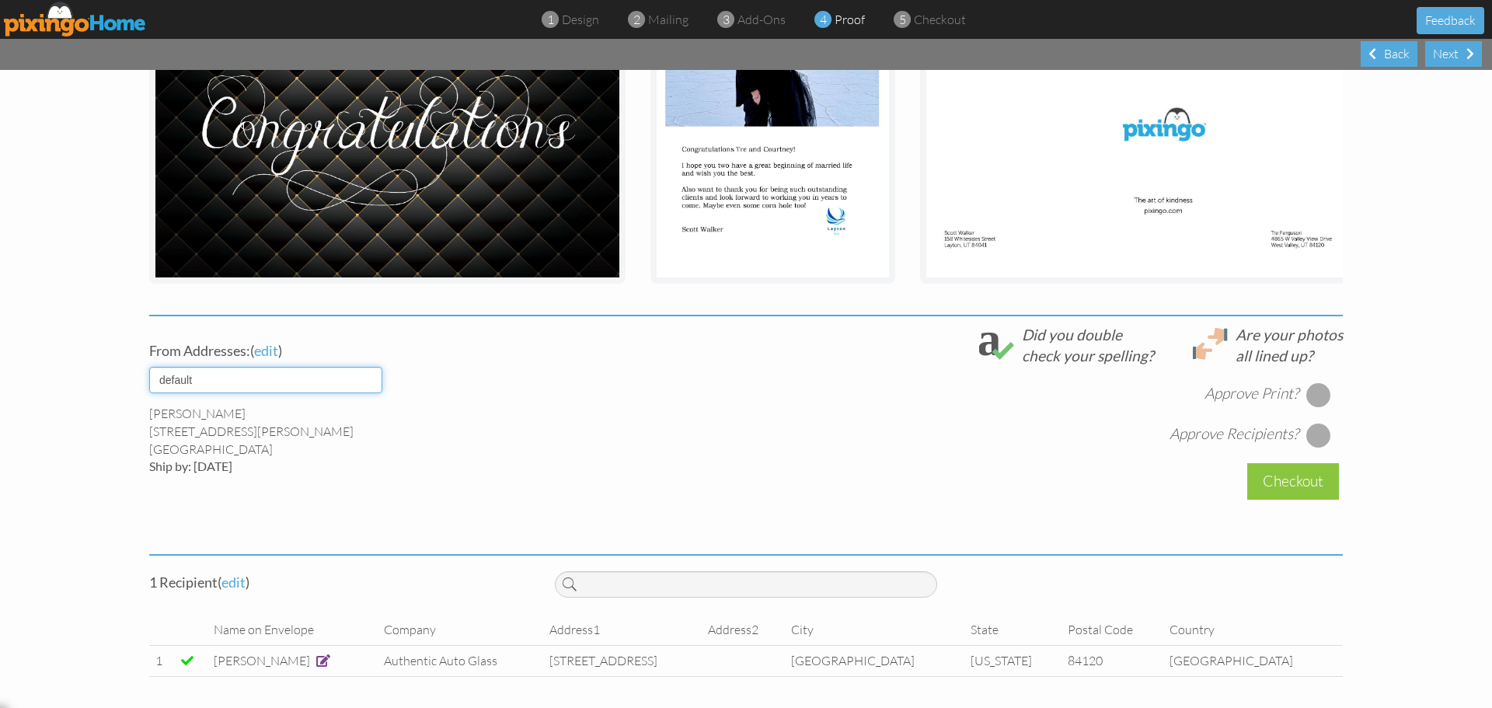
click at [211, 391] on select "default" at bounding box center [265, 380] width 233 height 26
drag, startPoint x: 219, startPoint y: 371, endPoint x: 246, endPoint y: 418, distance: 54.3
click at [219, 371] on select "default" at bounding box center [265, 380] width 233 height 26
click at [1312, 398] on div at bounding box center [1318, 394] width 25 height 25
click at [1320, 438] on div at bounding box center [1318, 435] width 25 height 25
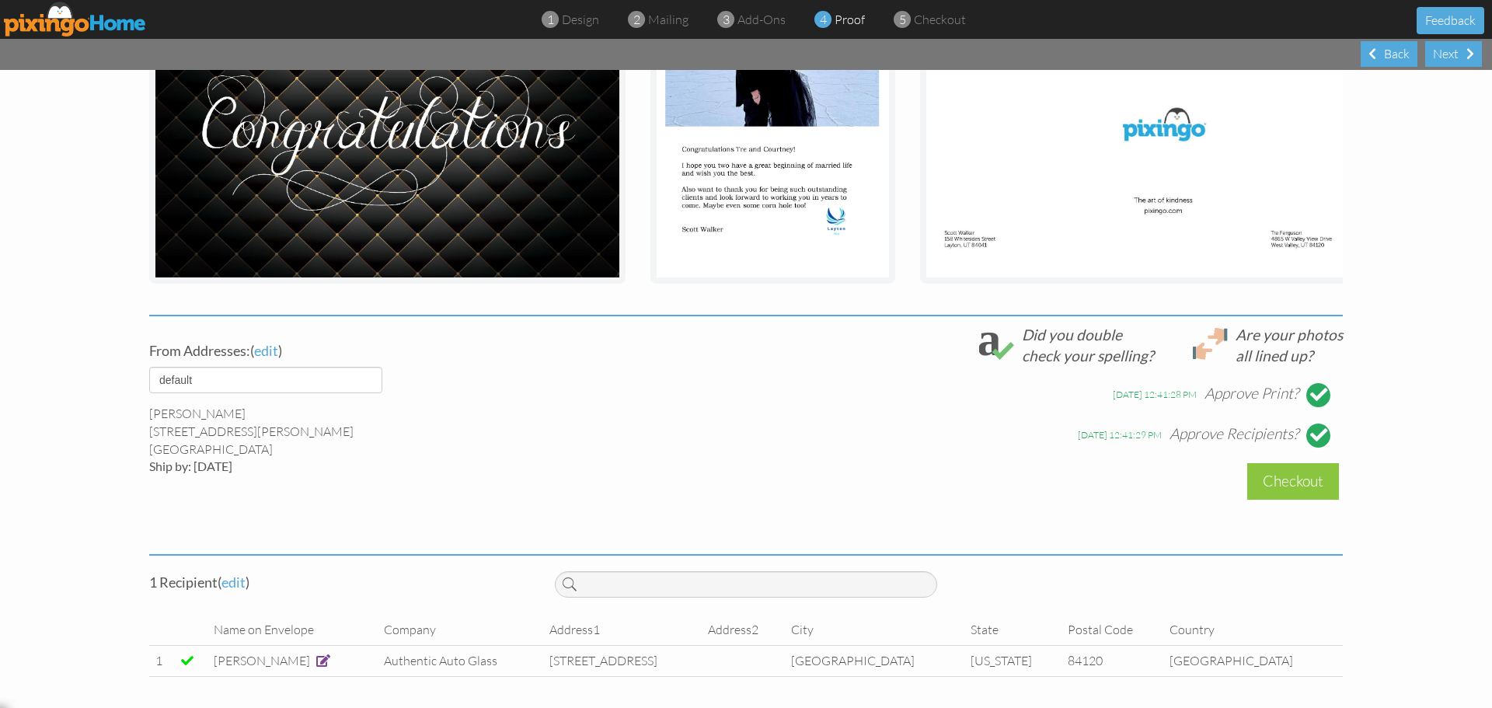
click at [1288, 481] on div "Checkout" at bounding box center [1293, 481] width 92 height 37
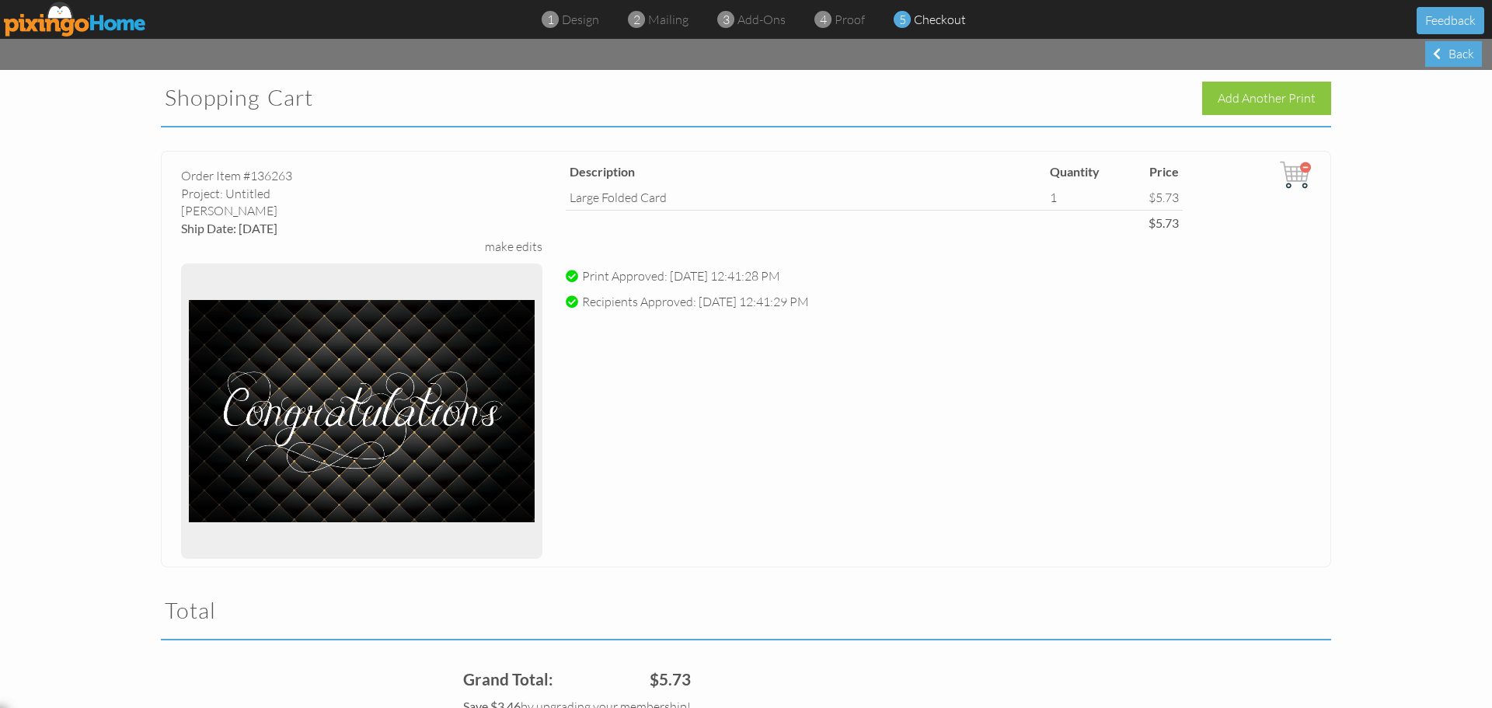
click at [1241, 92] on div "Add Another Print" at bounding box center [1266, 98] width 129 height 33
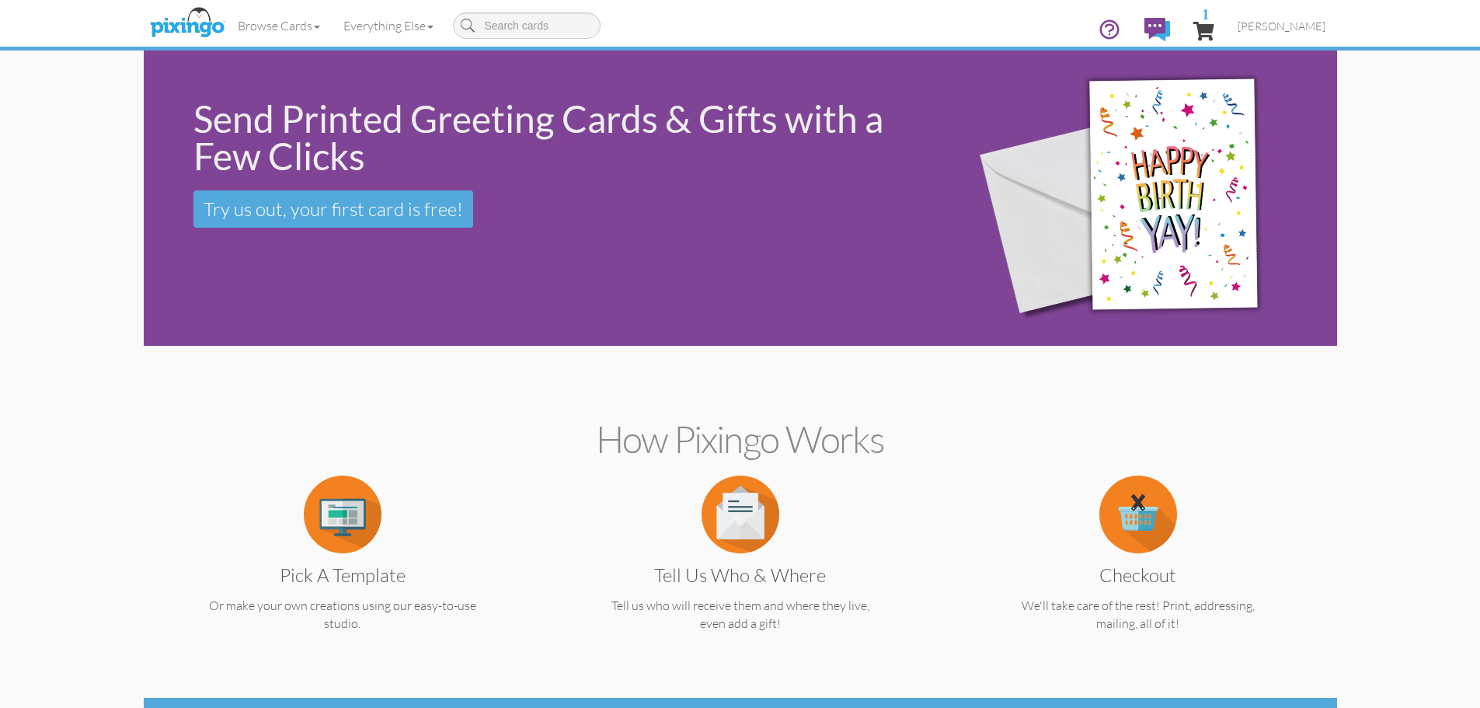
click at [514, 23] on input at bounding box center [527, 25] width 148 height 26
type input "thank"
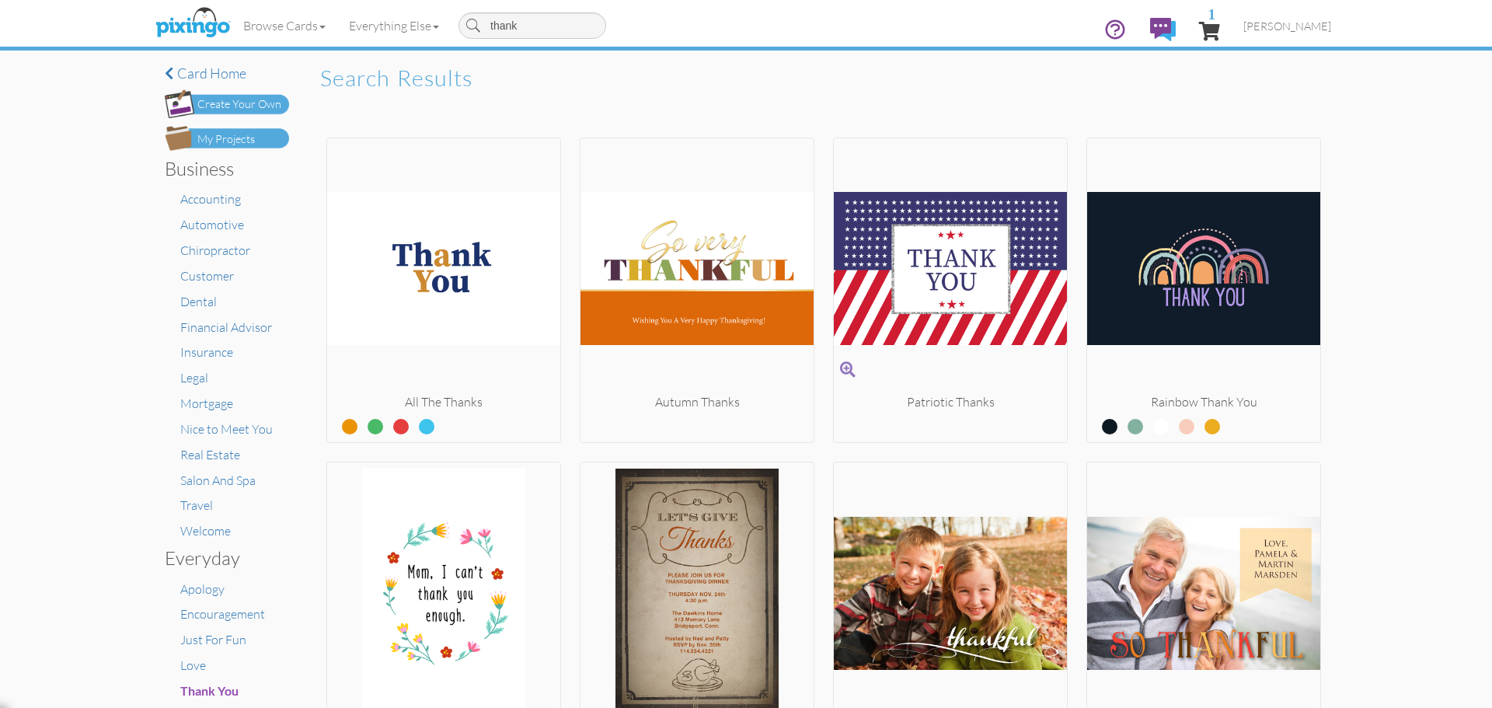
click at [908, 394] on div "Patriotic Thanks" at bounding box center [950, 291] width 235 height 306
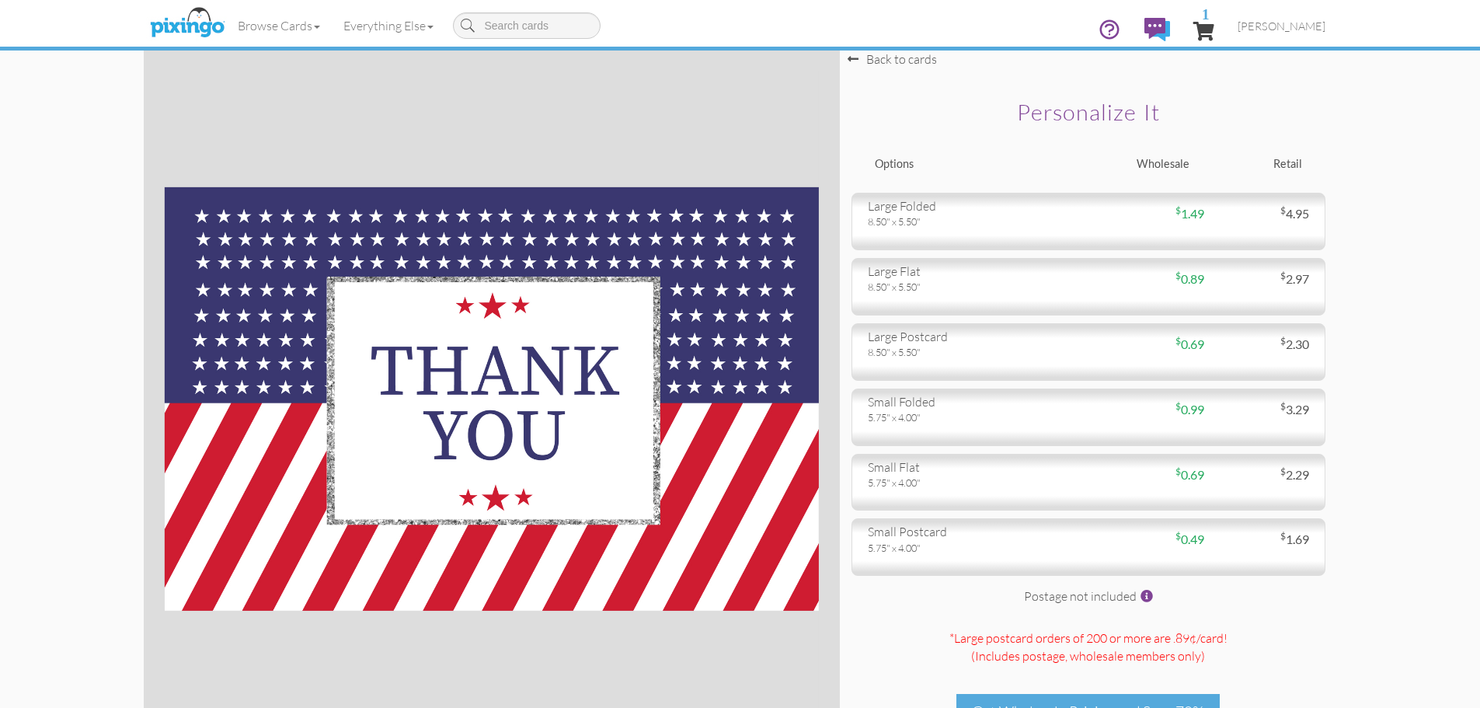
click at [995, 355] on div "8.50" x 5.50"" at bounding box center [972, 352] width 209 height 14
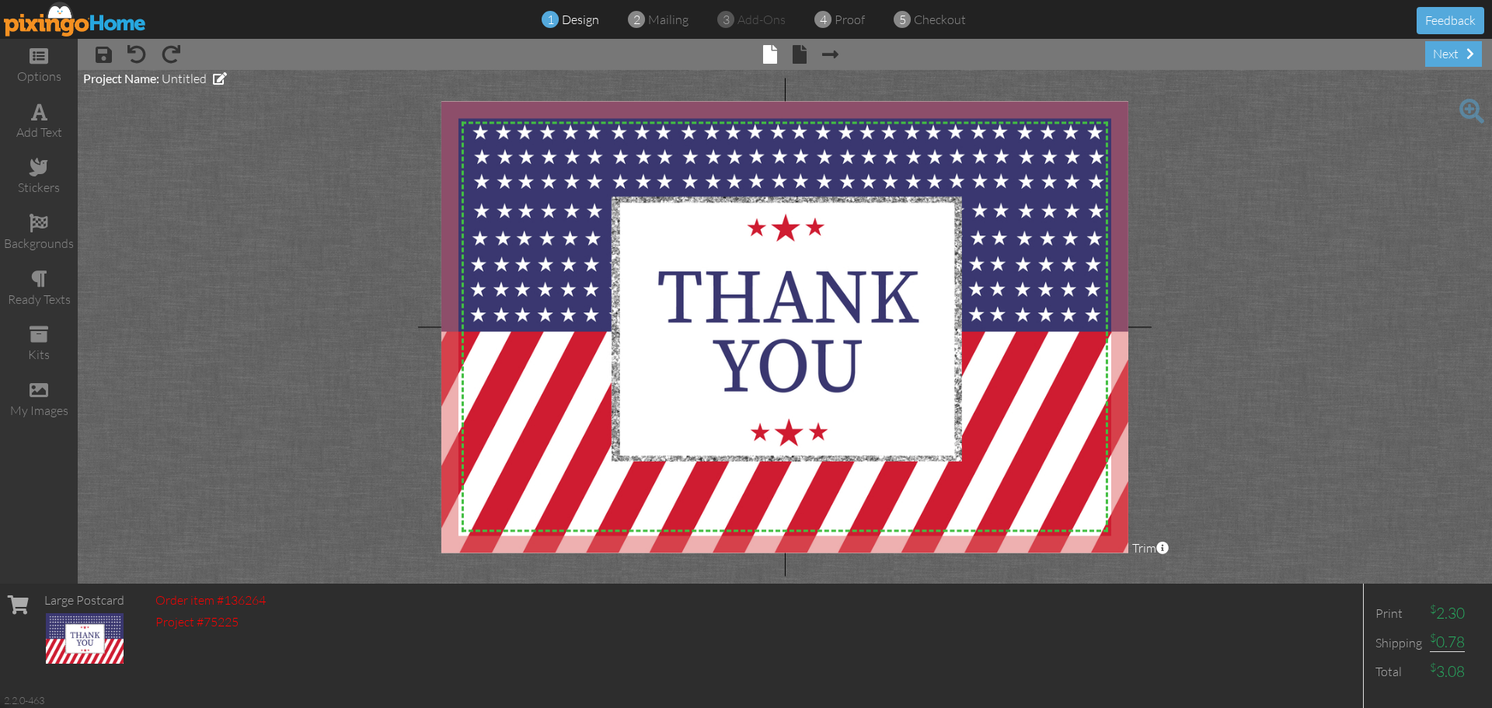
click at [789, 53] on span "× back" at bounding box center [792, 53] width 30 height 25
click at [802, 61] on span at bounding box center [800, 54] width 14 height 19
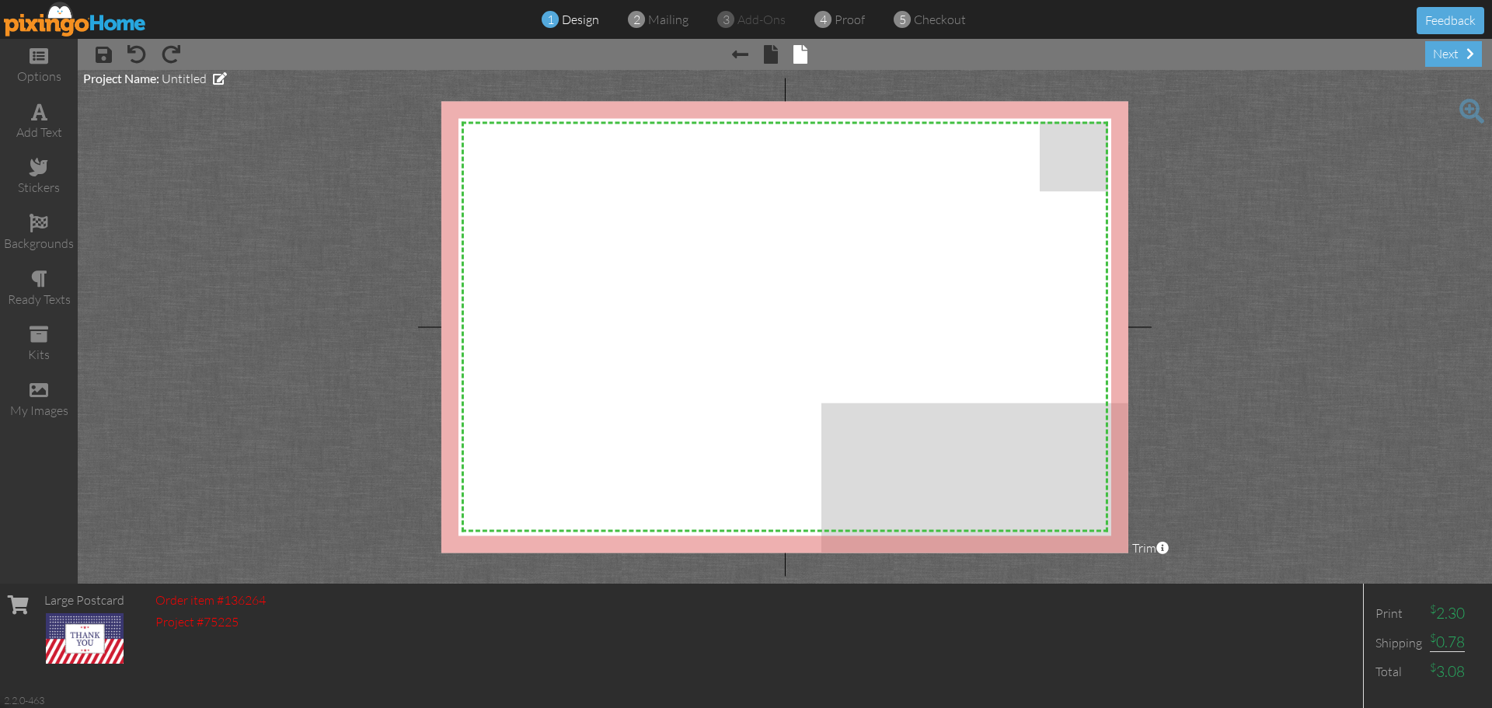
click at [37, 112] on span at bounding box center [39, 112] width 16 height 19
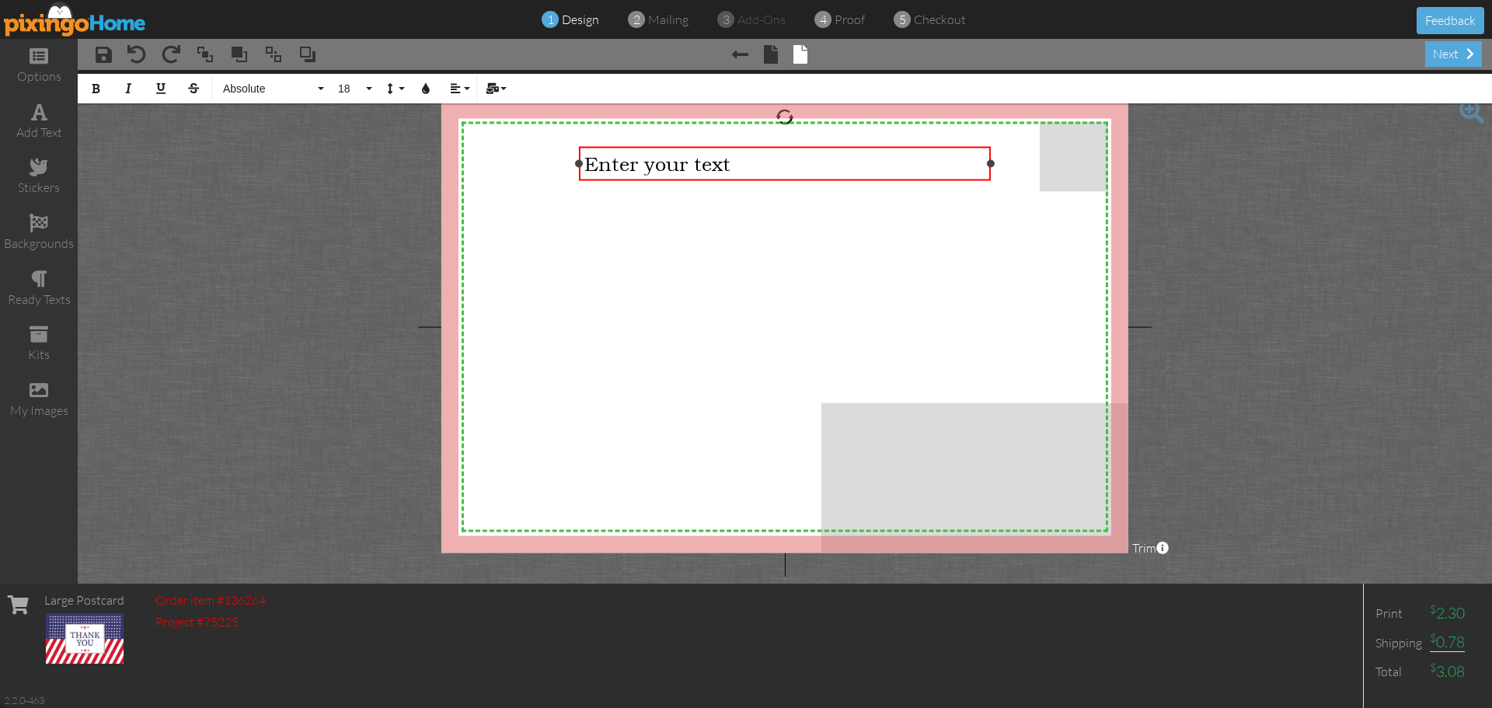
click at [737, 169] on div "Enter your text" at bounding box center [784, 163] width 401 height 23
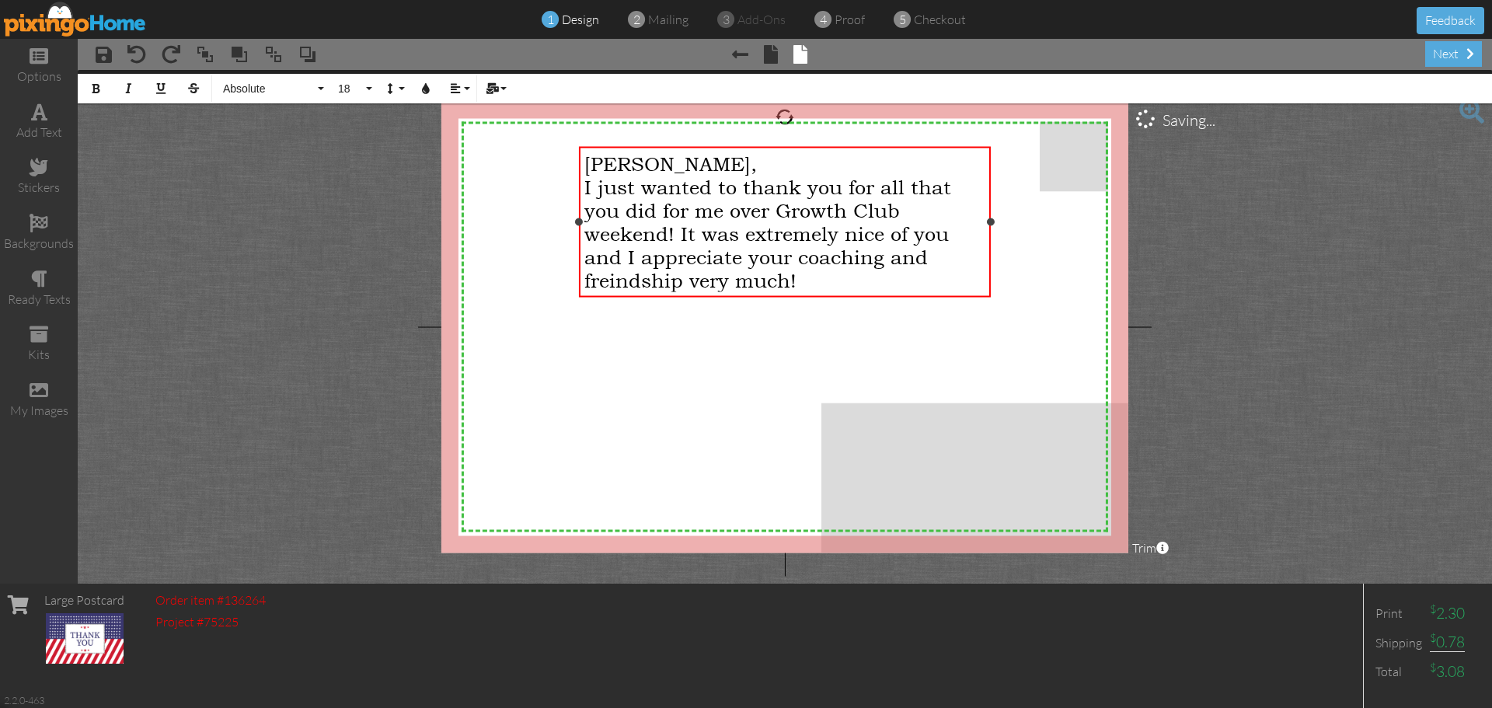
click at [640, 280] on span "I just wanted to thank you for all that you did for me over Growth Club weekend…" at bounding box center [767, 233] width 367 height 117
click at [639, 281] on span "I just wanted to thank you for all that you did for me over Growth Club weekend…" at bounding box center [767, 233] width 367 height 117
click at [850, 283] on div "I just wanted to thank you for all that you did for me over Growth Club weekend…" at bounding box center [784, 233] width 401 height 117
click at [737, 216] on span "I just wanted to thank you for all that you did for me over Growth Club weekend…" at bounding box center [767, 233] width 367 height 117
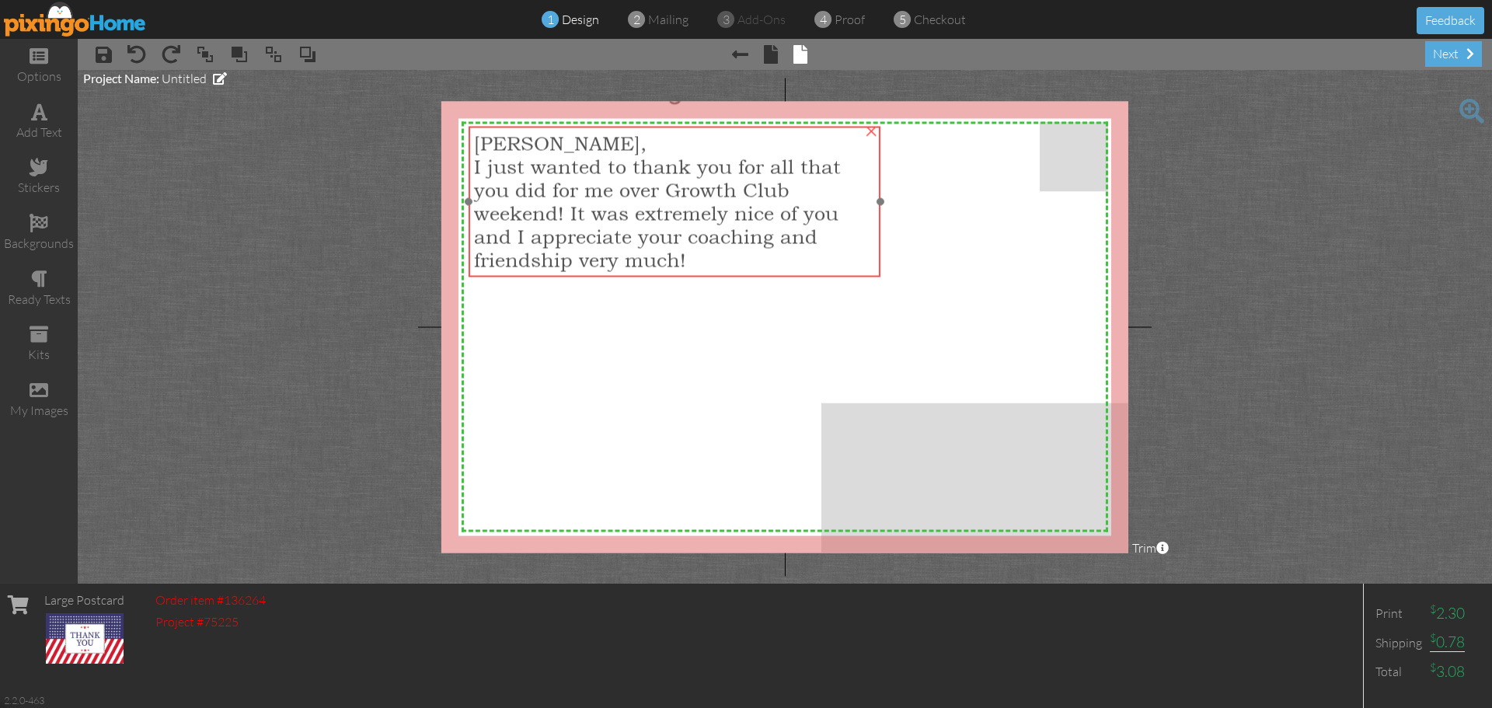
drag, startPoint x: 760, startPoint y: 228, endPoint x: 650, endPoint y: 207, distance: 112.2
click at [650, 207] on span "I just wanted to thank you for all that you did for me over Growth Club weekend…" at bounding box center [657, 213] width 367 height 117
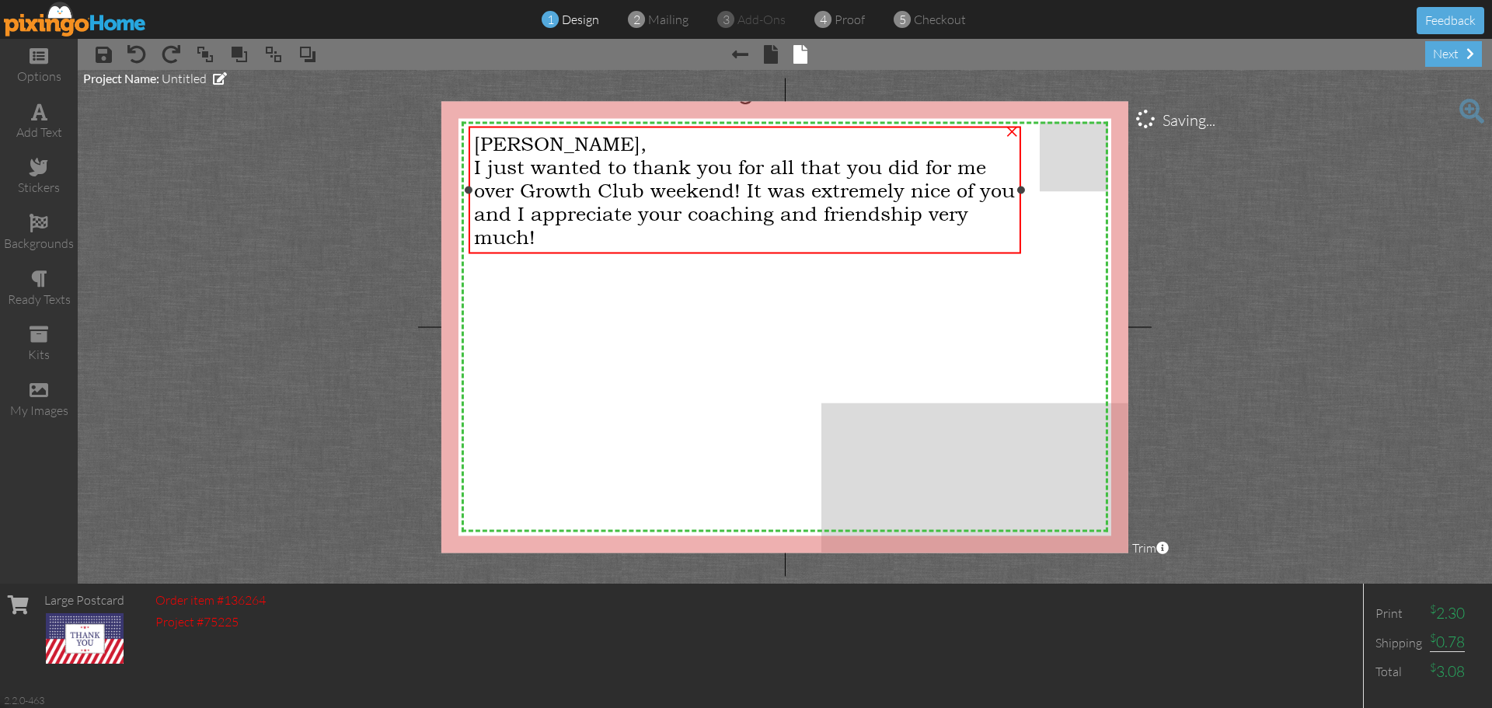
drag, startPoint x: 880, startPoint y: 200, endPoint x: 1020, endPoint y: 203, distance: 140.7
click at [1020, 203] on div "Tom, I just wanted to thank you for all that you did for me over Growth Club we…" at bounding box center [745, 189] width 552 height 127
click at [559, 154] on div "Tom," at bounding box center [745, 142] width 542 height 23
click at [550, 145] on div "Tom," at bounding box center [745, 142] width 542 height 23
click at [559, 228] on div "I just wanted to thank you for all that you did for me over Growth Club weekend…" at bounding box center [745, 201] width 542 height 93
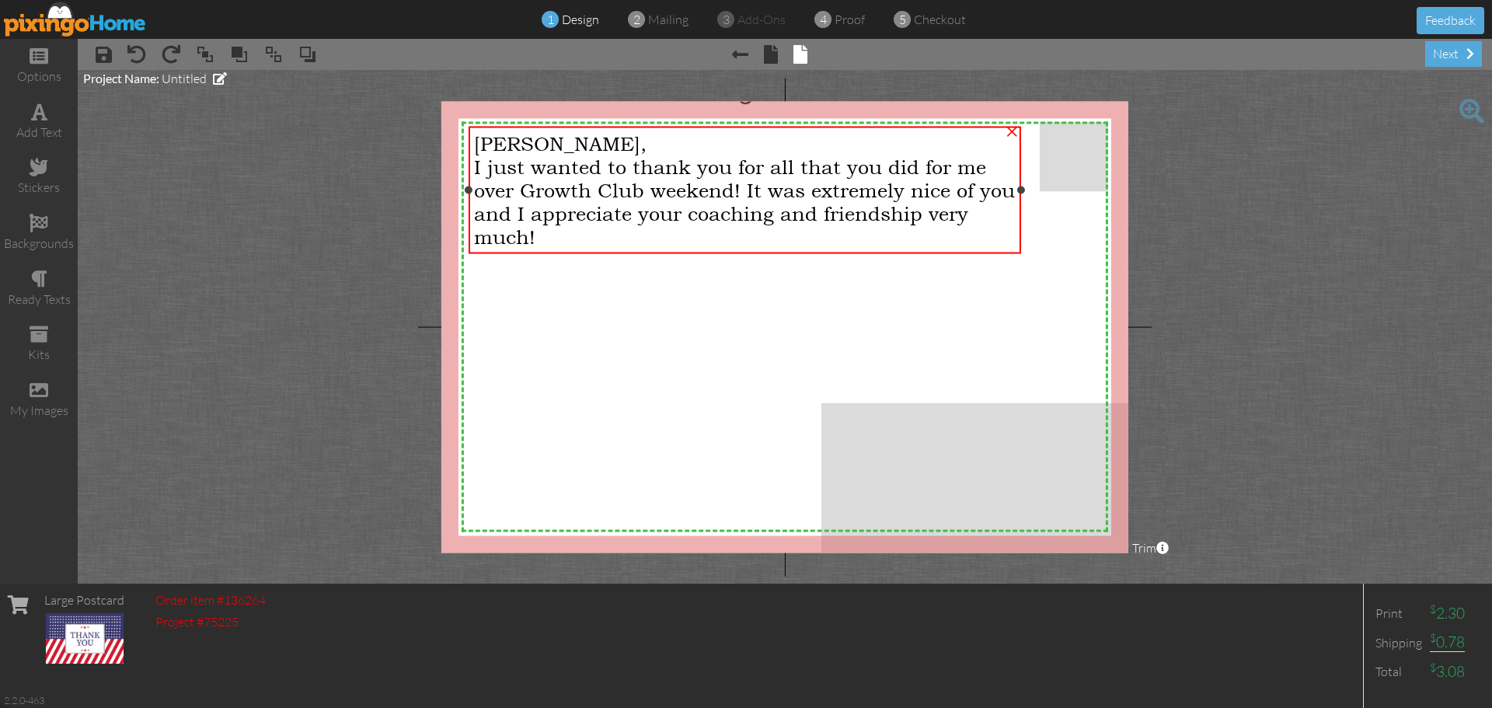
click at [559, 228] on div "I just wanted to thank you for all that you did for me over Growth Club weekend…" at bounding box center [745, 201] width 542 height 93
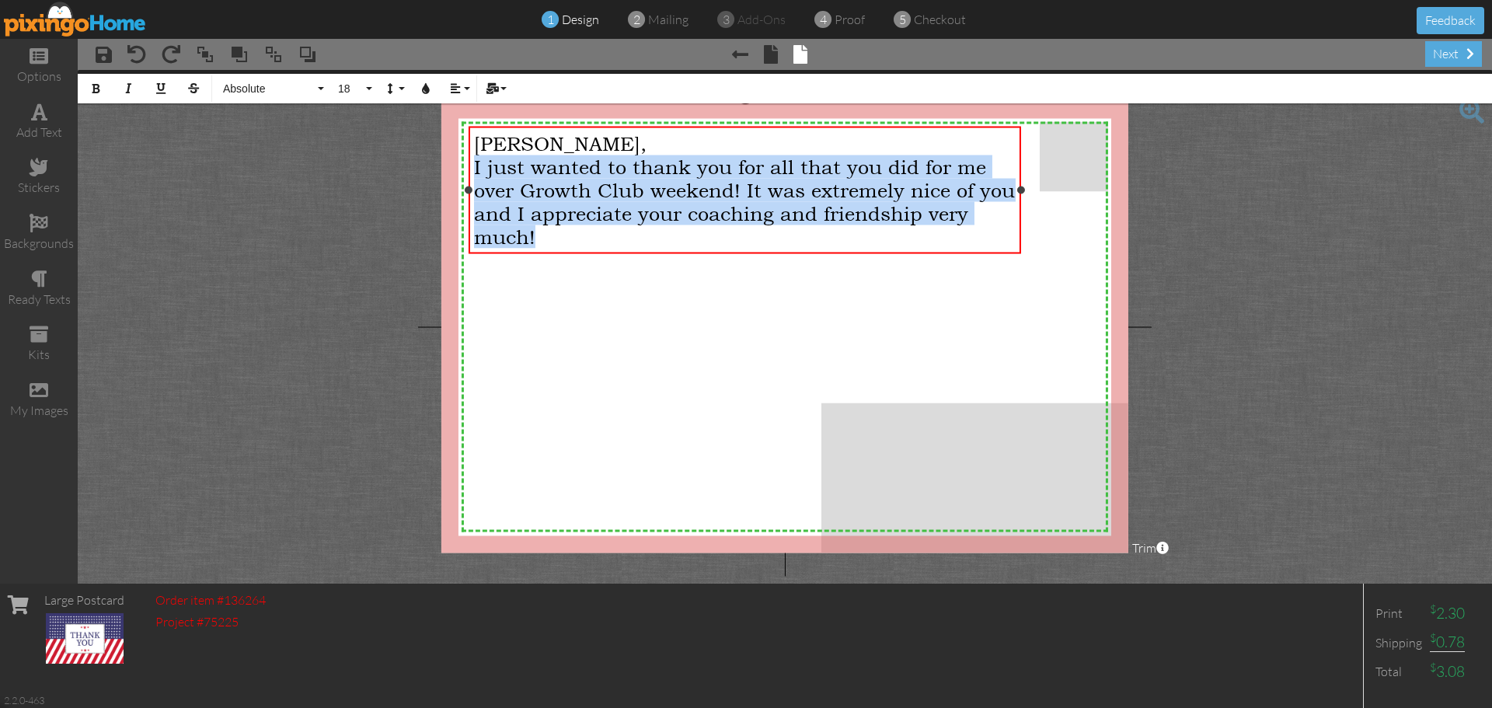
click at [559, 228] on div "I just wanted to thank you for all that you did for me over Growth Club weekend…" at bounding box center [745, 201] width 542 height 93
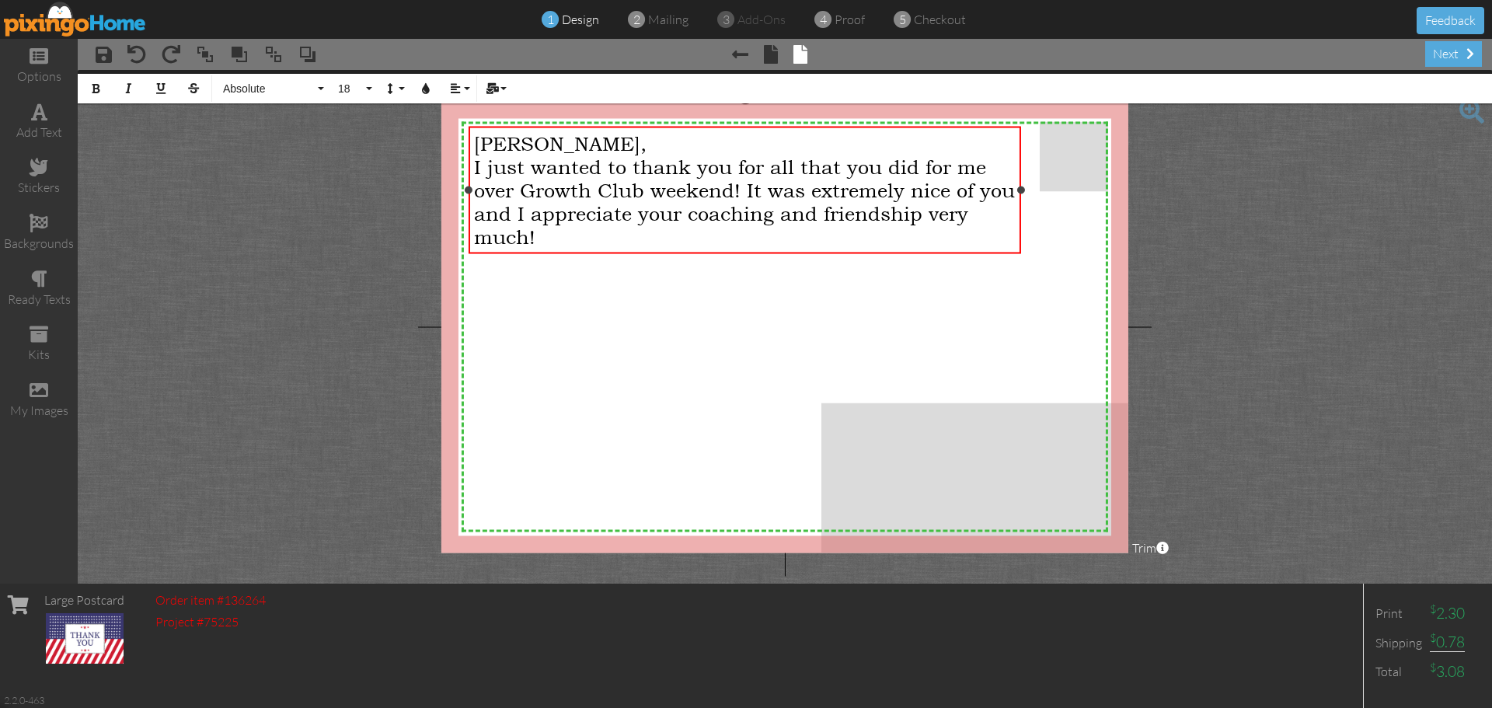
click at [531, 153] on div "Tom," at bounding box center [745, 142] width 542 height 23
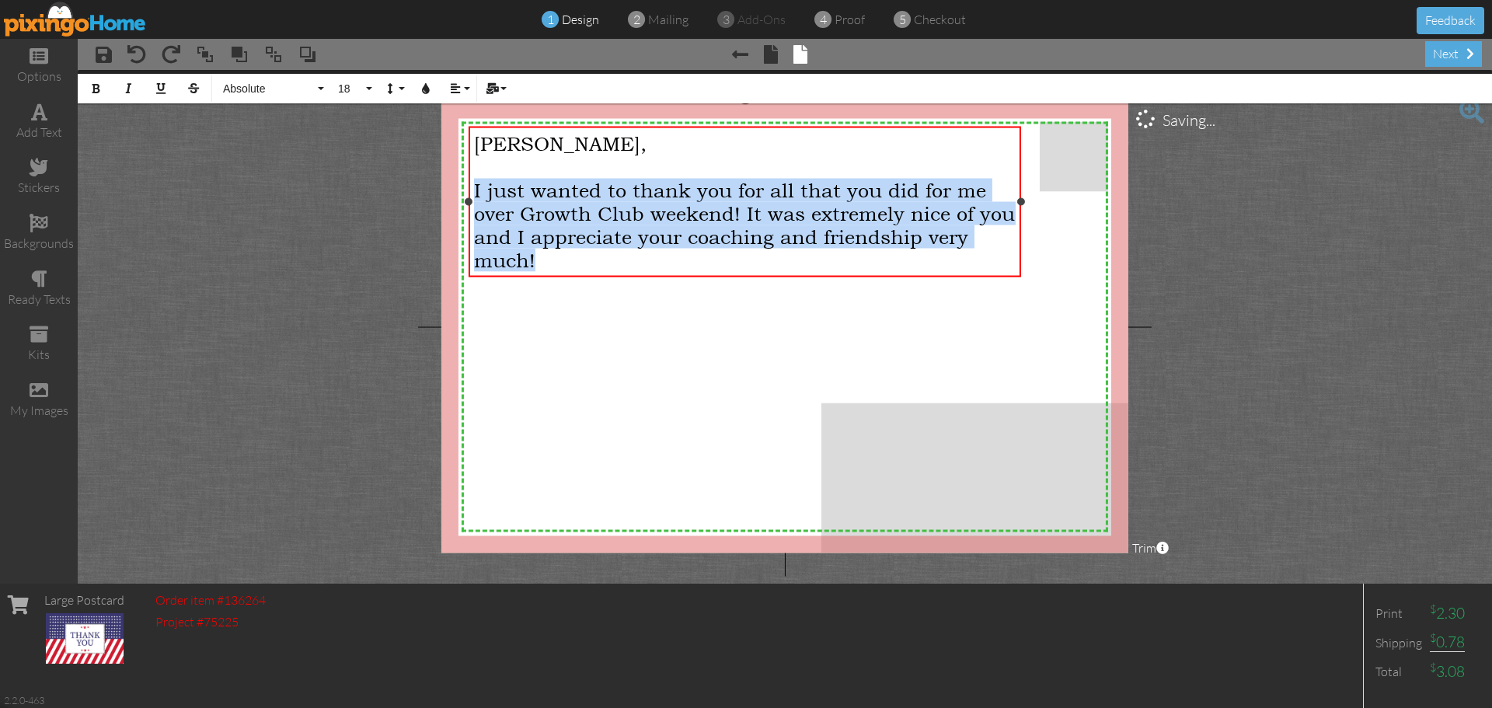
drag, startPoint x: 473, startPoint y: 190, endPoint x: 577, endPoint y: 254, distance: 121.8
click at [577, 254] on div "I just wanted to thank you for all that you did for me over Growth Club weekend…" at bounding box center [745, 224] width 542 height 93
click at [357, 86] on span "18" at bounding box center [349, 88] width 26 height 13
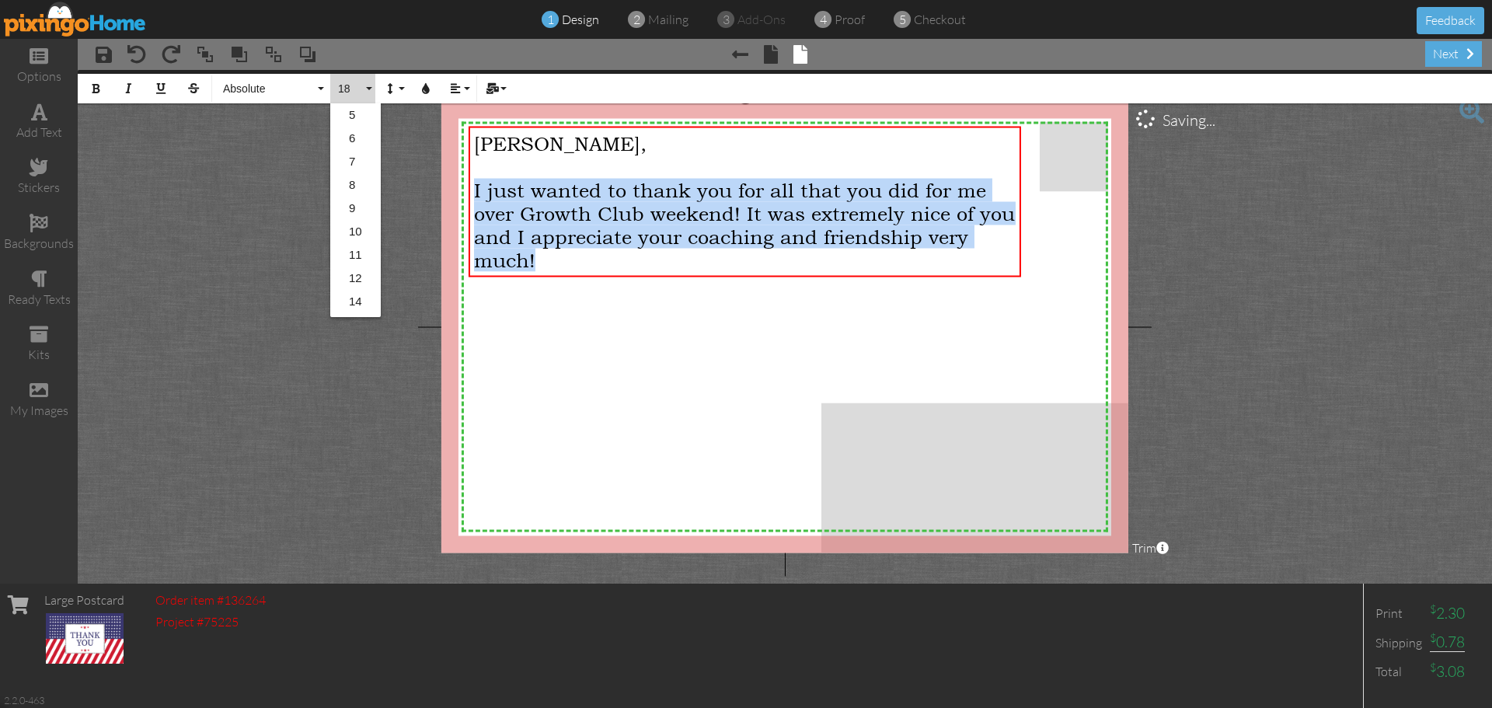
scroll to position [138, 0]
click at [357, 179] on link "16" at bounding box center [355, 186] width 51 height 23
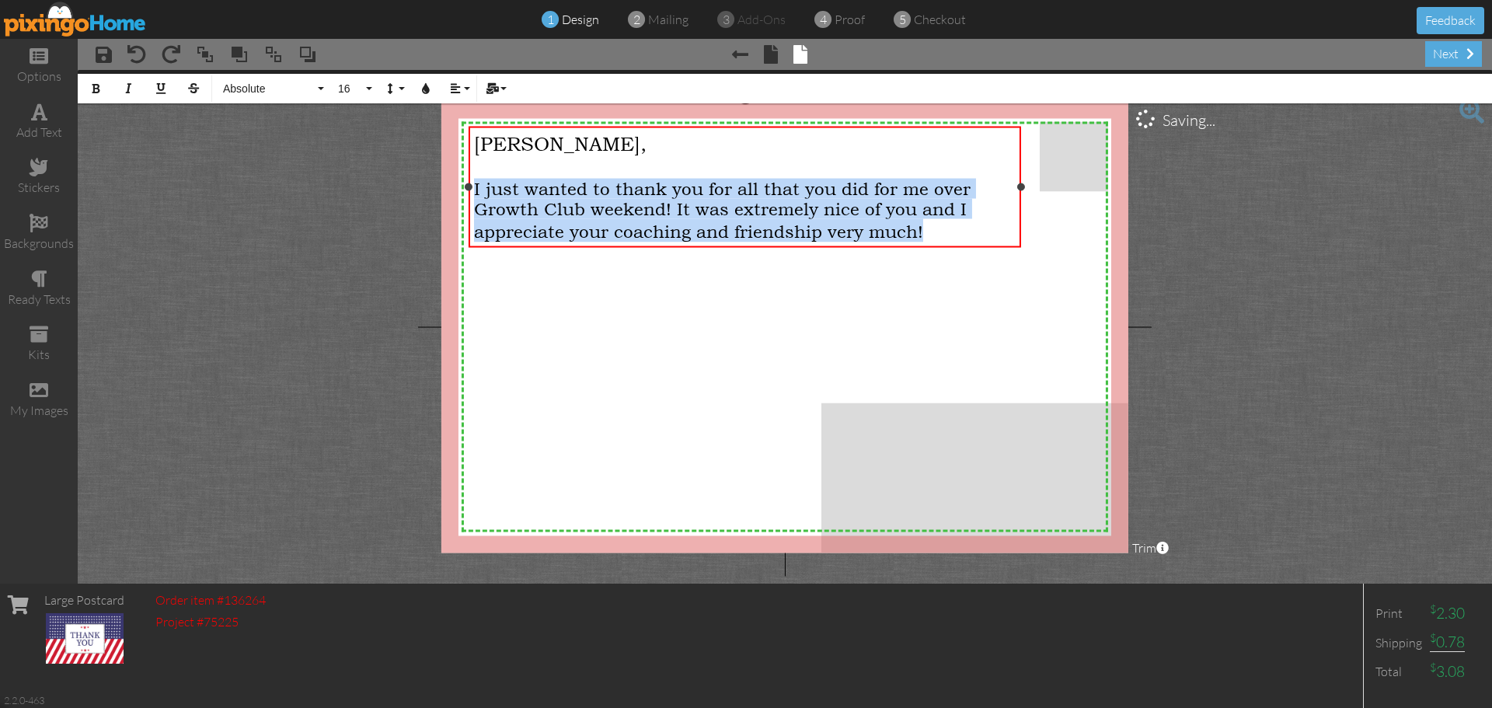
click at [951, 228] on div "I just wanted to thank you for all that you did for me over Growth Club weekend…" at bounding box center [745, 210] width 542 height 64
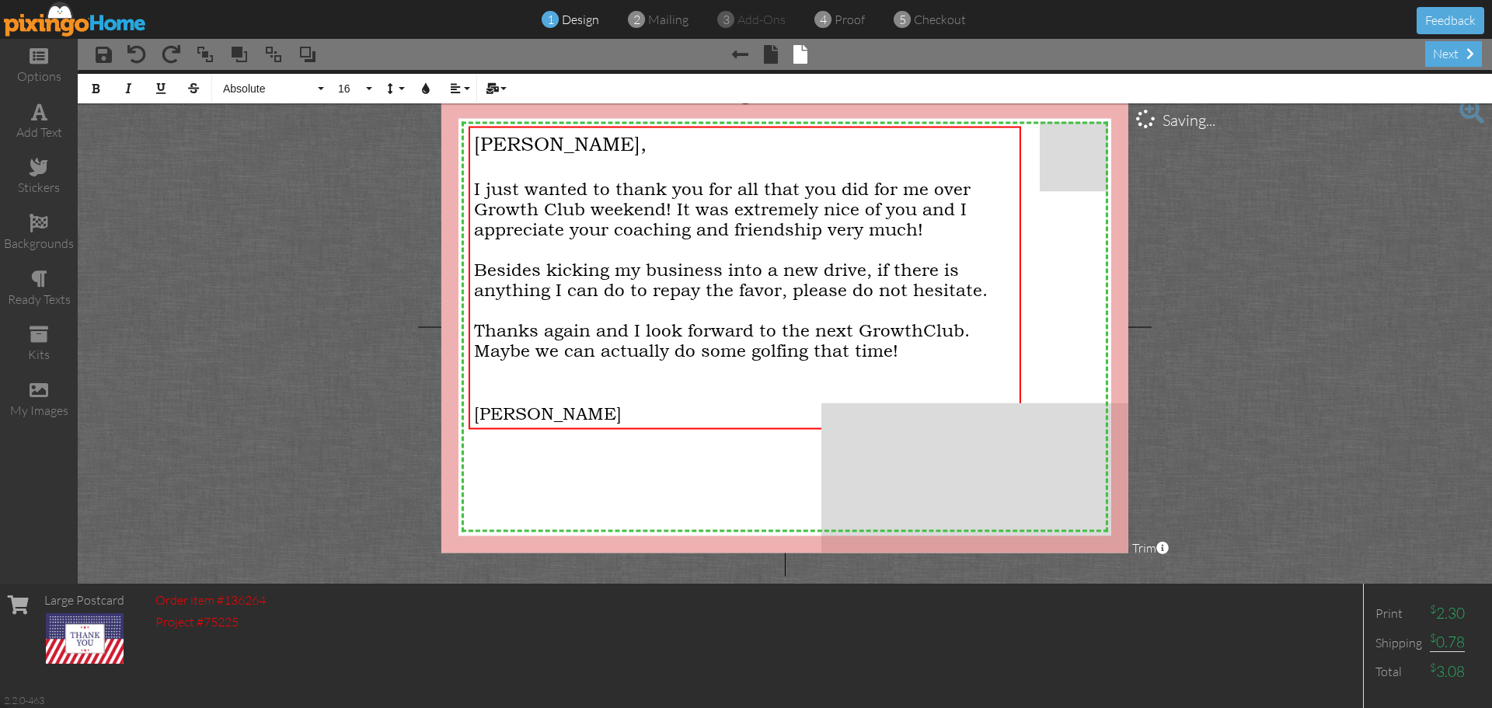
click at [23, 392] on div "my images" at bounding box center [39, 400] width 78 height 54
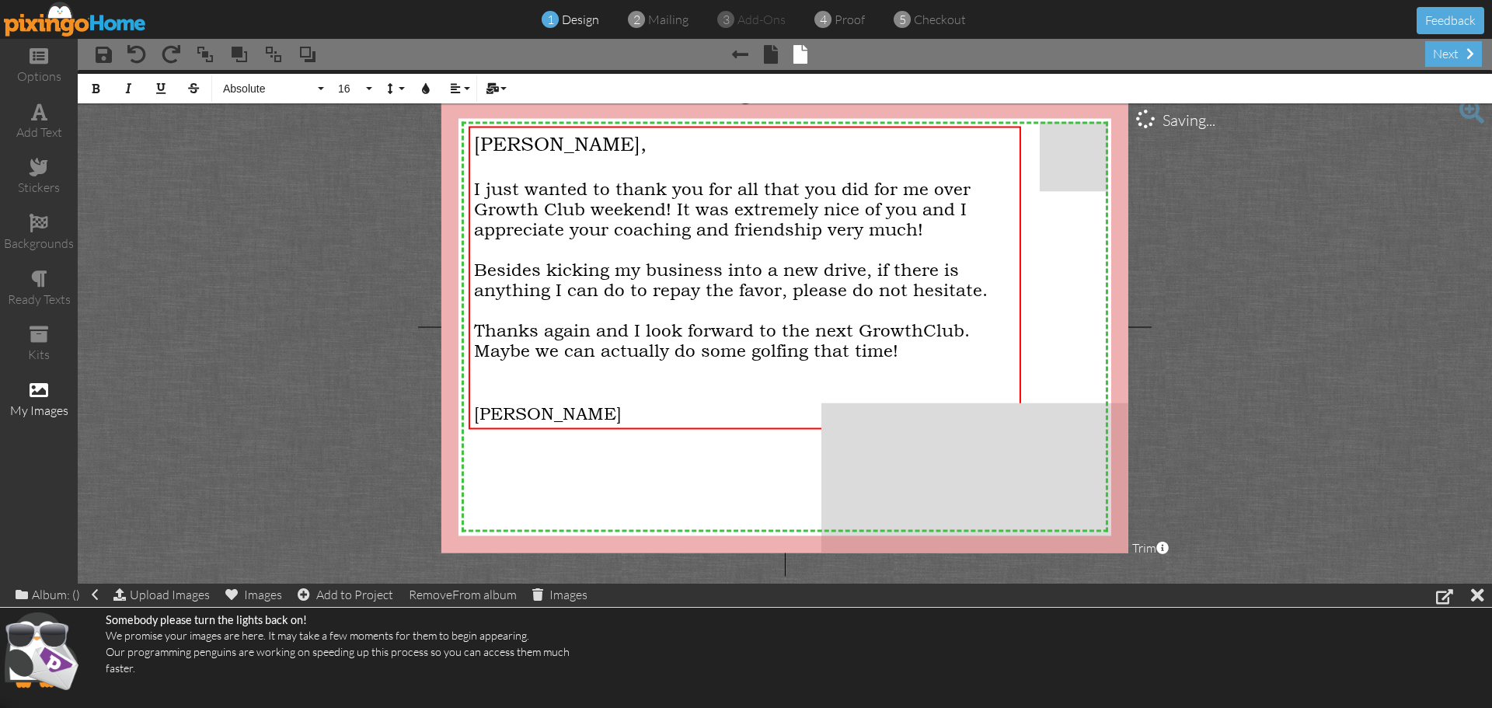
click at [154, 602] on div "Upload Images" at bounding box center [161, 595] width 96 height 23
click at [281, 597] on div "Images" at bounding box center [253, 595] width 57 height 22
click at [347, 599] on div "Add to Project" at bounding box center [346, 595] width 96 height 22
click at [103, 591] on div "Album: All Images (4)" at bounding box center [89, 595] width 146 height 22
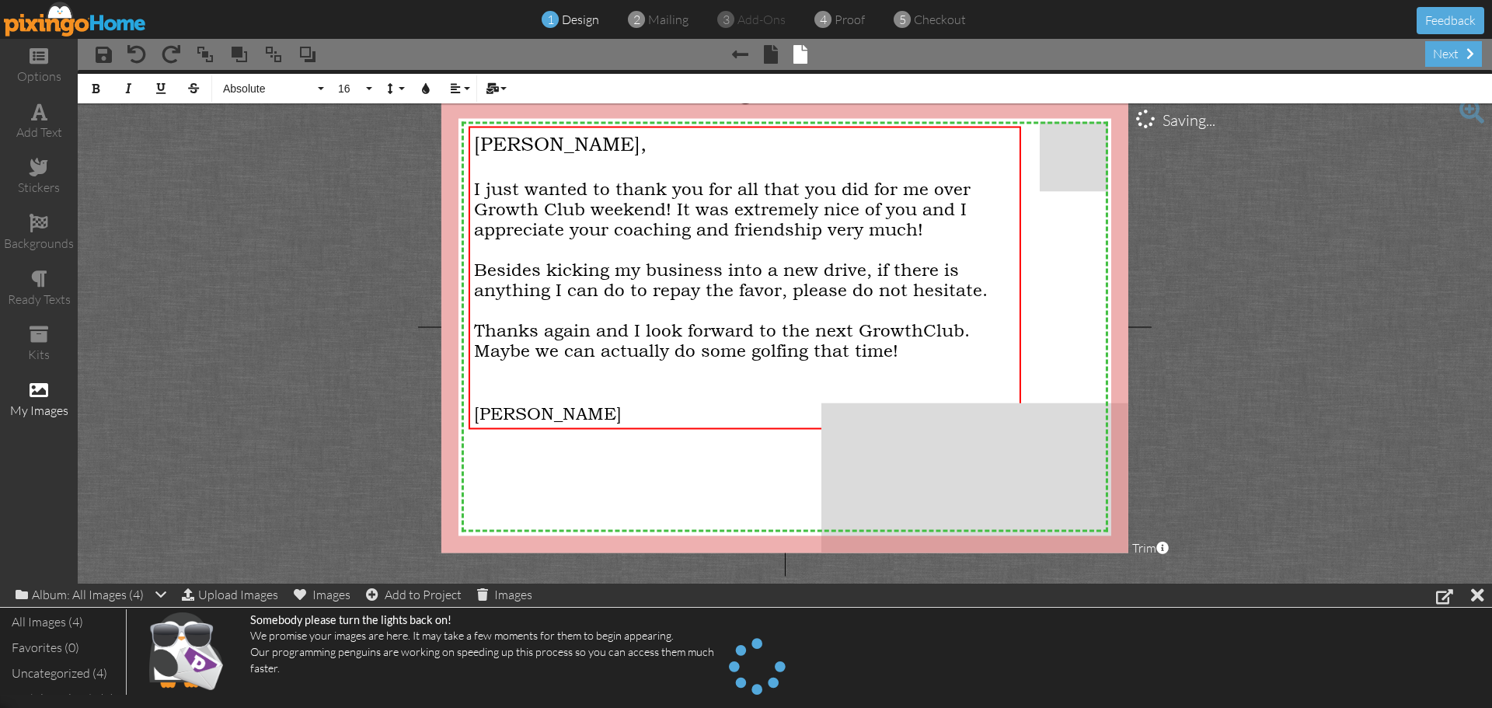
click at [56, 680] on div "Uncategorized (4)" at bounding box center [63, 673] width 110 height 26
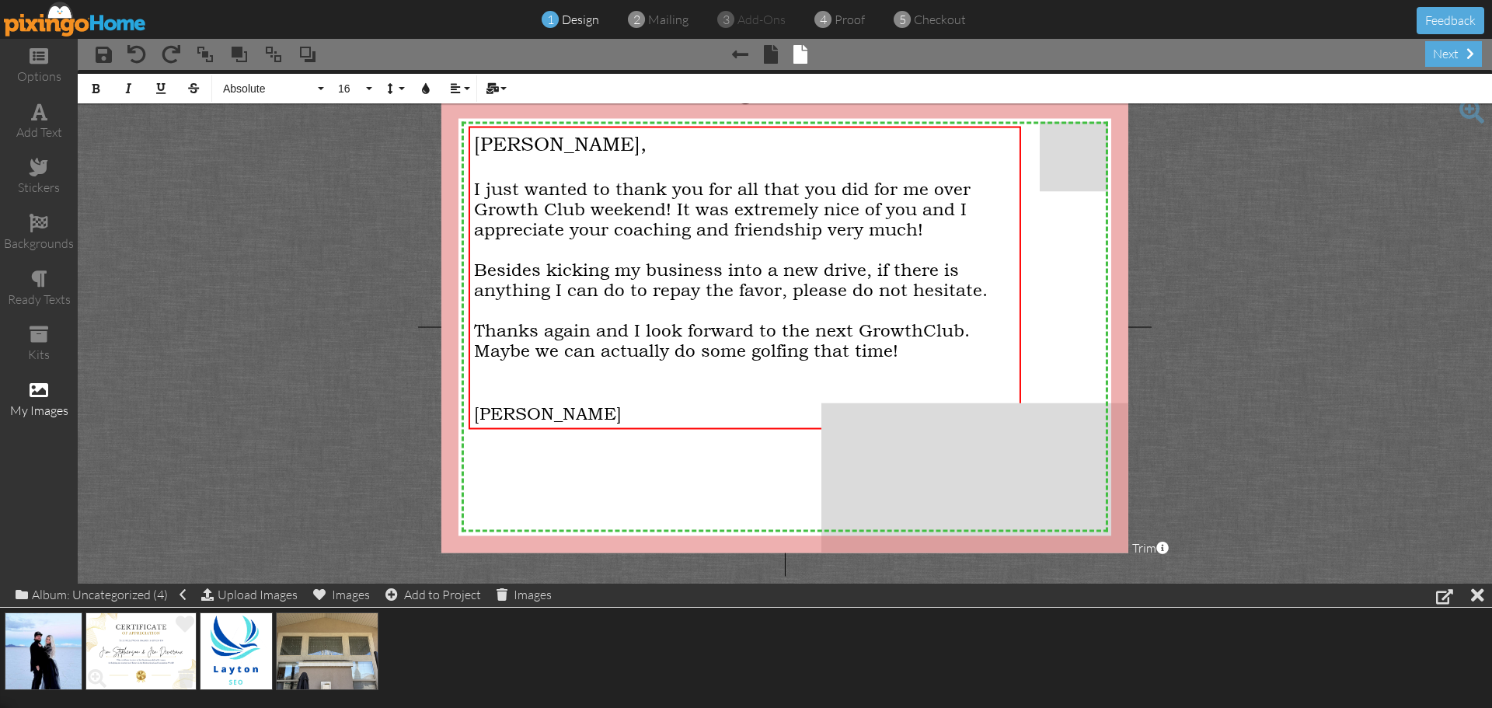
drag, startPoint x: 129, startPoint y: 642, endPoint x: 131, endPoint y: 678, distance: 36.6
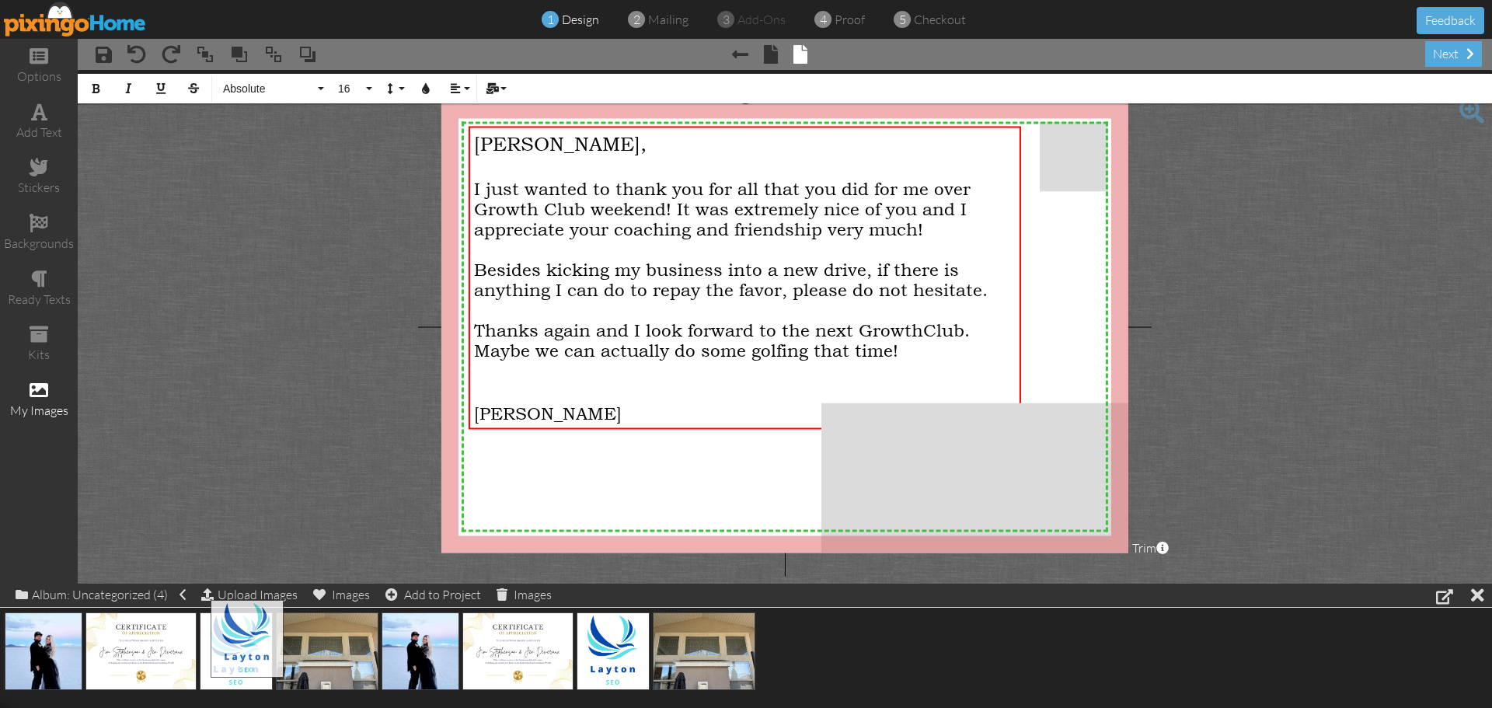
drag, startPoint x: 226, startPoint y: 661, endPoint x: 254, endPoint y: 629, distance: 43.0
click at [227, 663] on img at bounding box center [236, 651] width 73 height 78
click at [226, 639] on img at bounding box center [236, 651] width 73 height 78
click at [636, 644] on img at bounding box center [613, 651] width 73 height 78
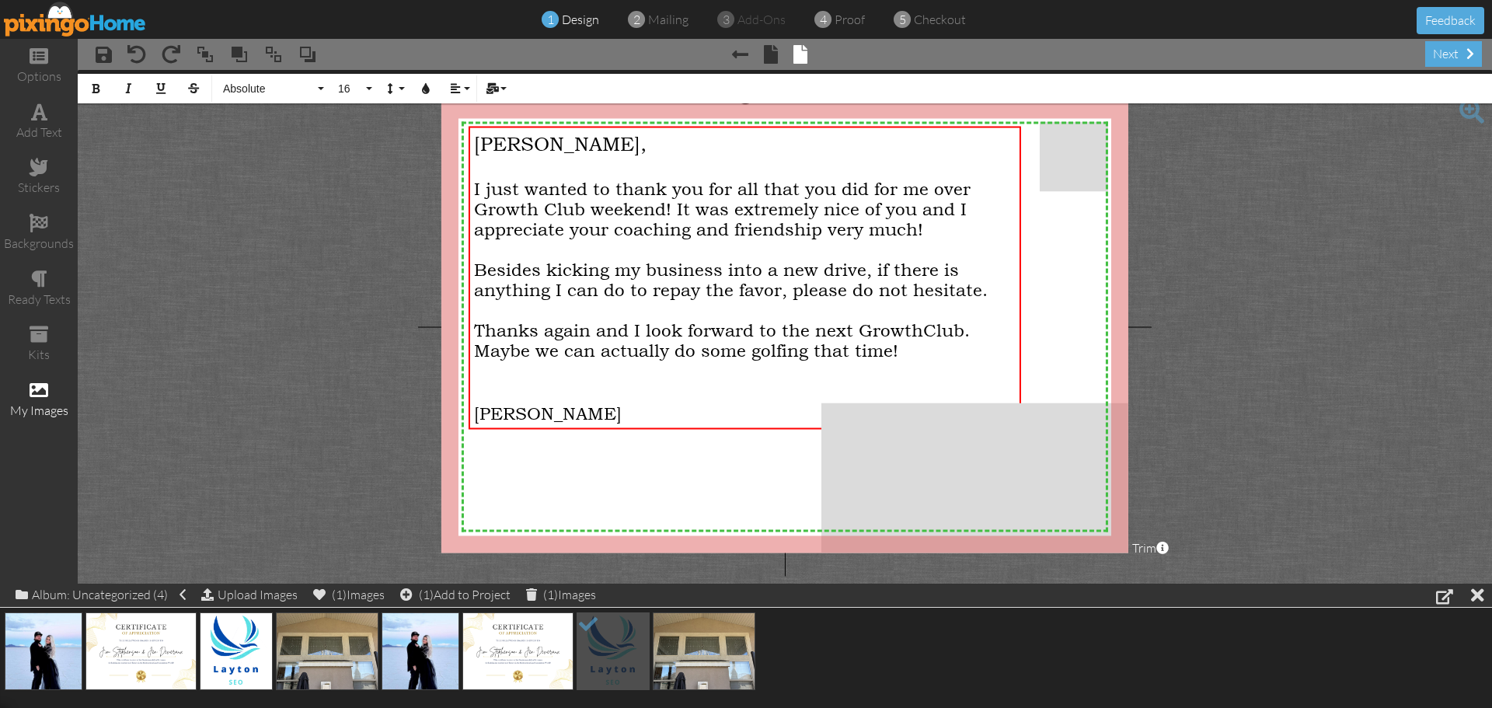
click at [463, 598] on div "(1) Add to Project" at bounding box center [455, 595] width 110 height 22
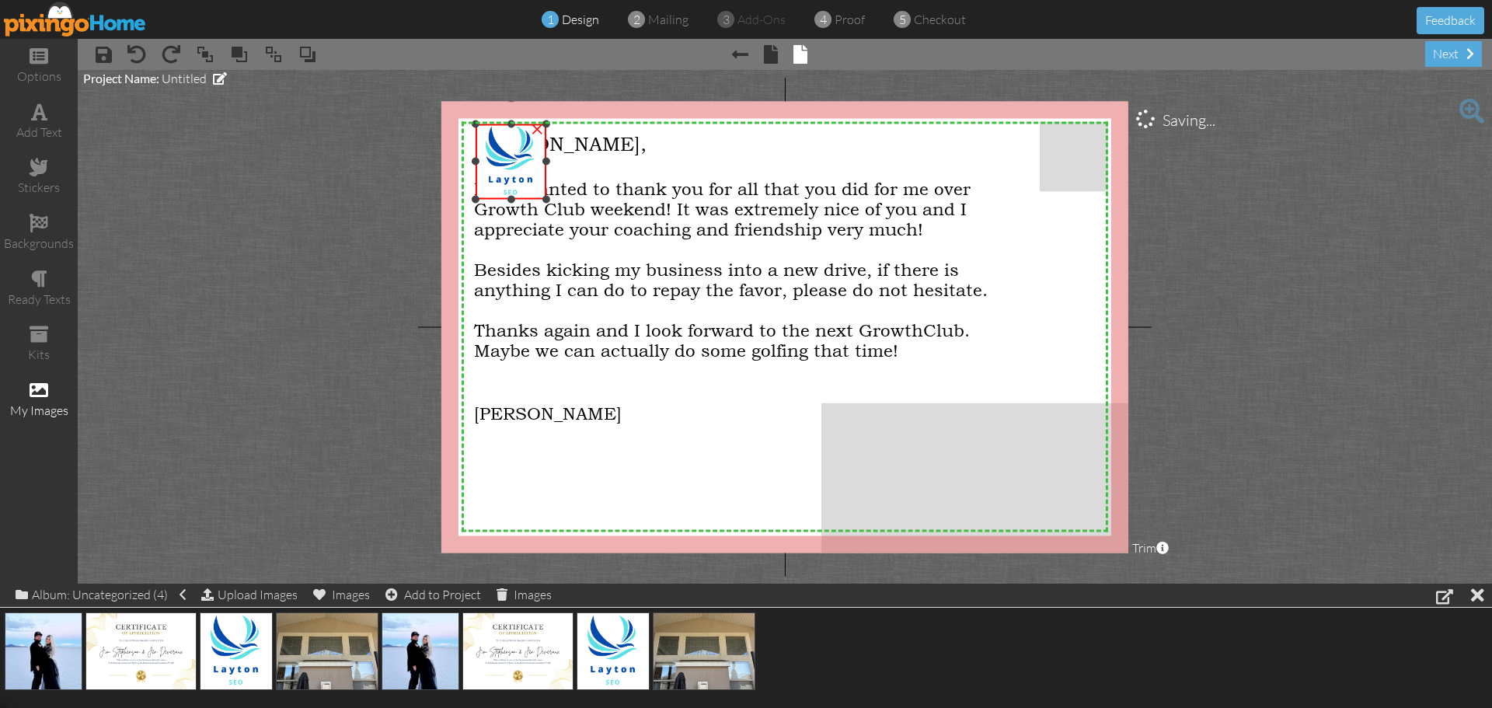
drag, startPoint x: 645, startPoint y: 300, endPoint x: 497, endPoint y: 195, distance: 181.7
click at [497, 195] on div "×" at bounding box center [511, 161] width 71 height 75
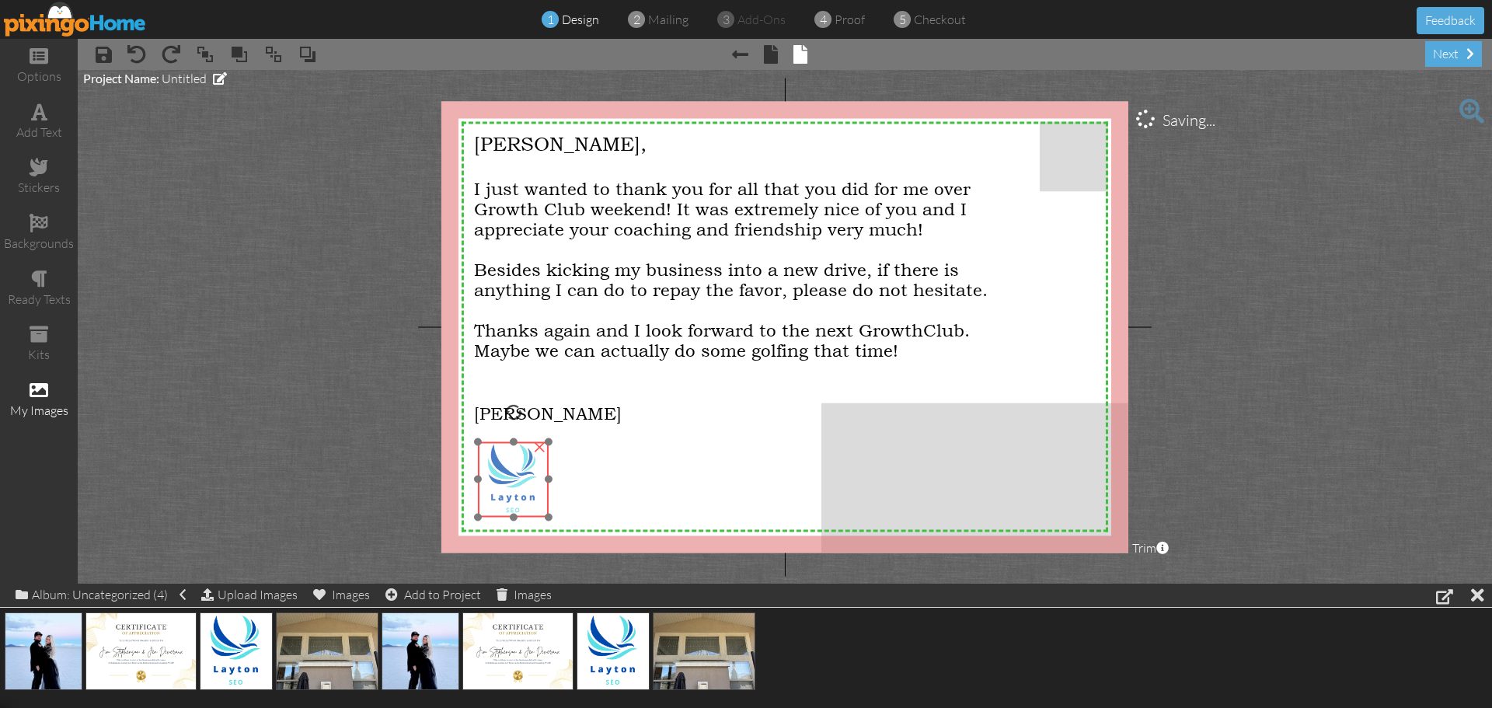
drag, startPoint x: 508, startPoint y: 166, endPoint x: 511, endPoint y: 483, distance: 317.8
click at [511, 483] on img at bounding box center [513, 478] width 71 height 75
click at [1435, 47] on div "next" at bounding box center [1453, 54] width 57 height 26
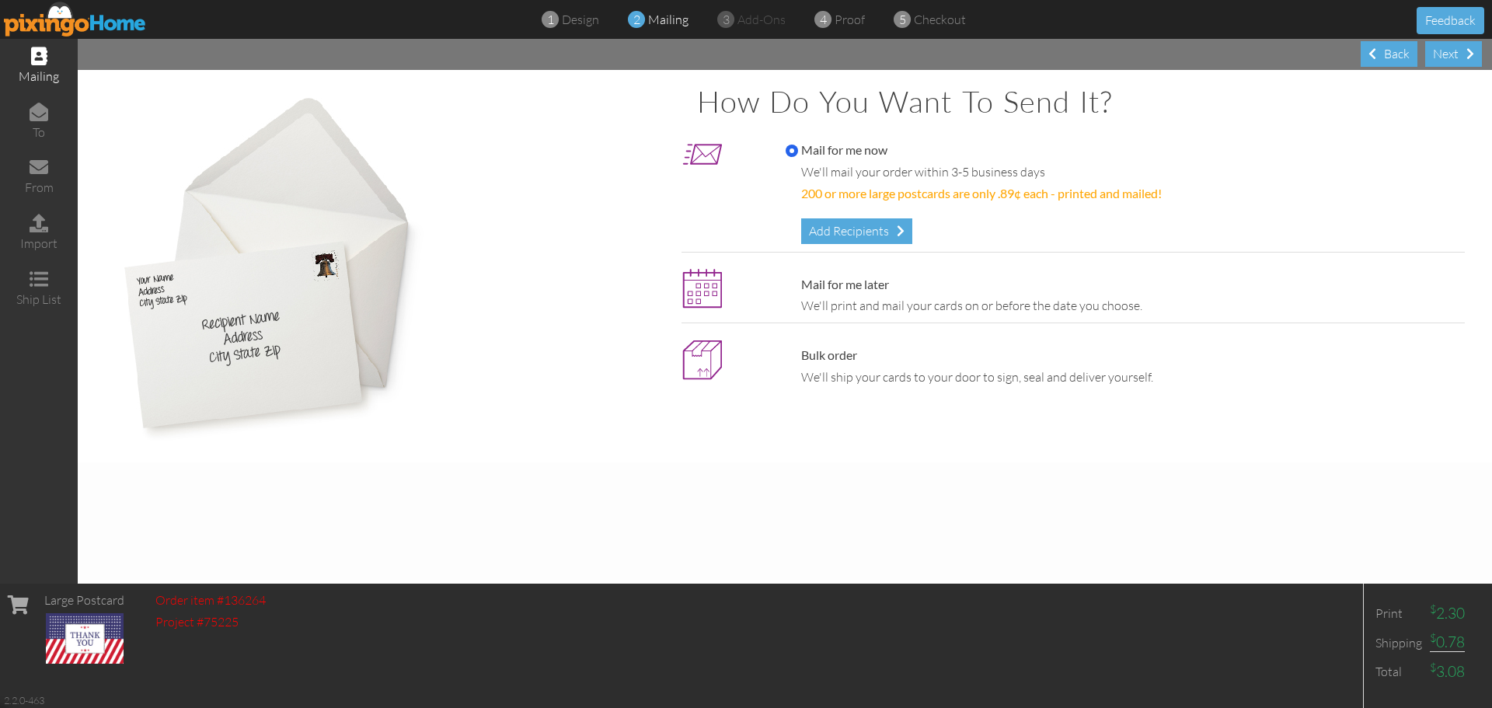
click at [867, 228] on div "Add Recipients" at bounding box center [856, 231] width 111 height 26
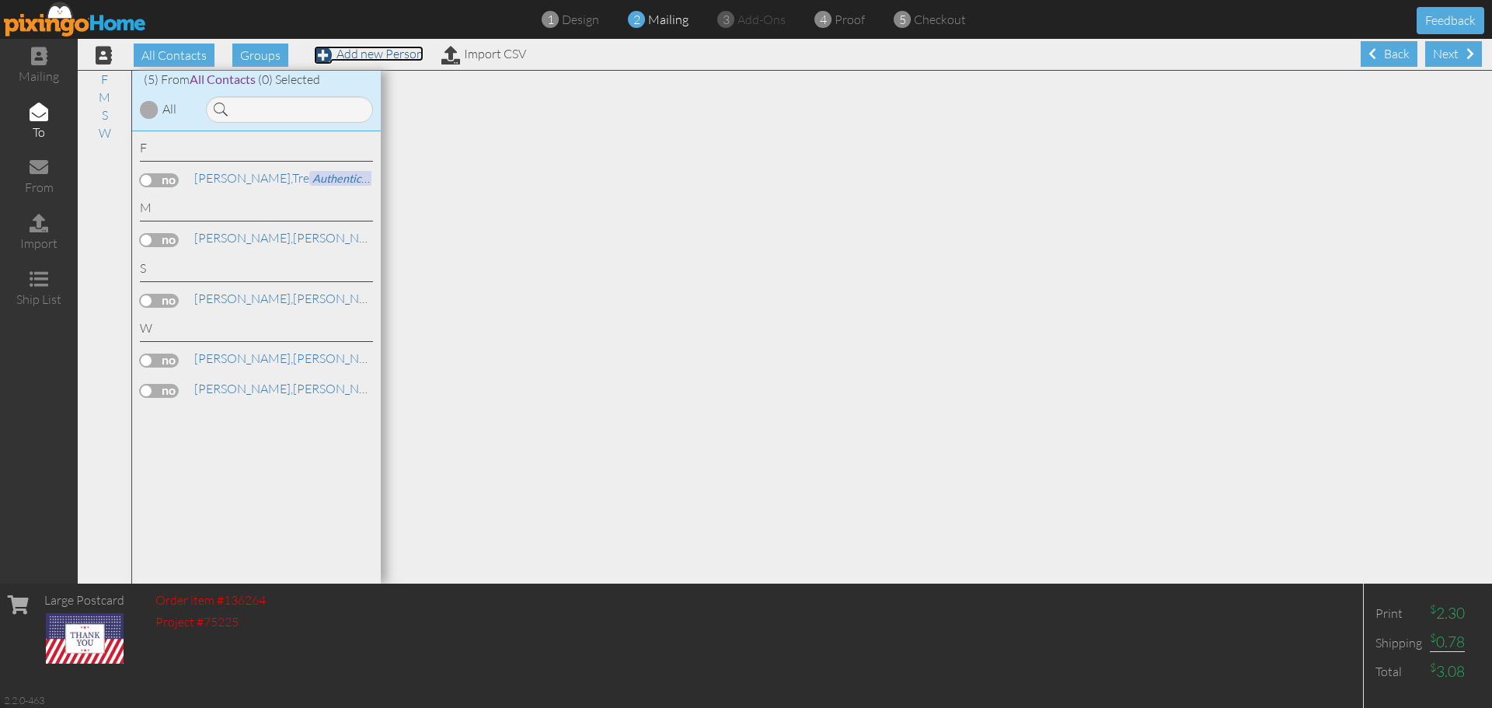
click at [386, 57] on link "Add new Person" at bounding box center [369, 54] width 110 height 16
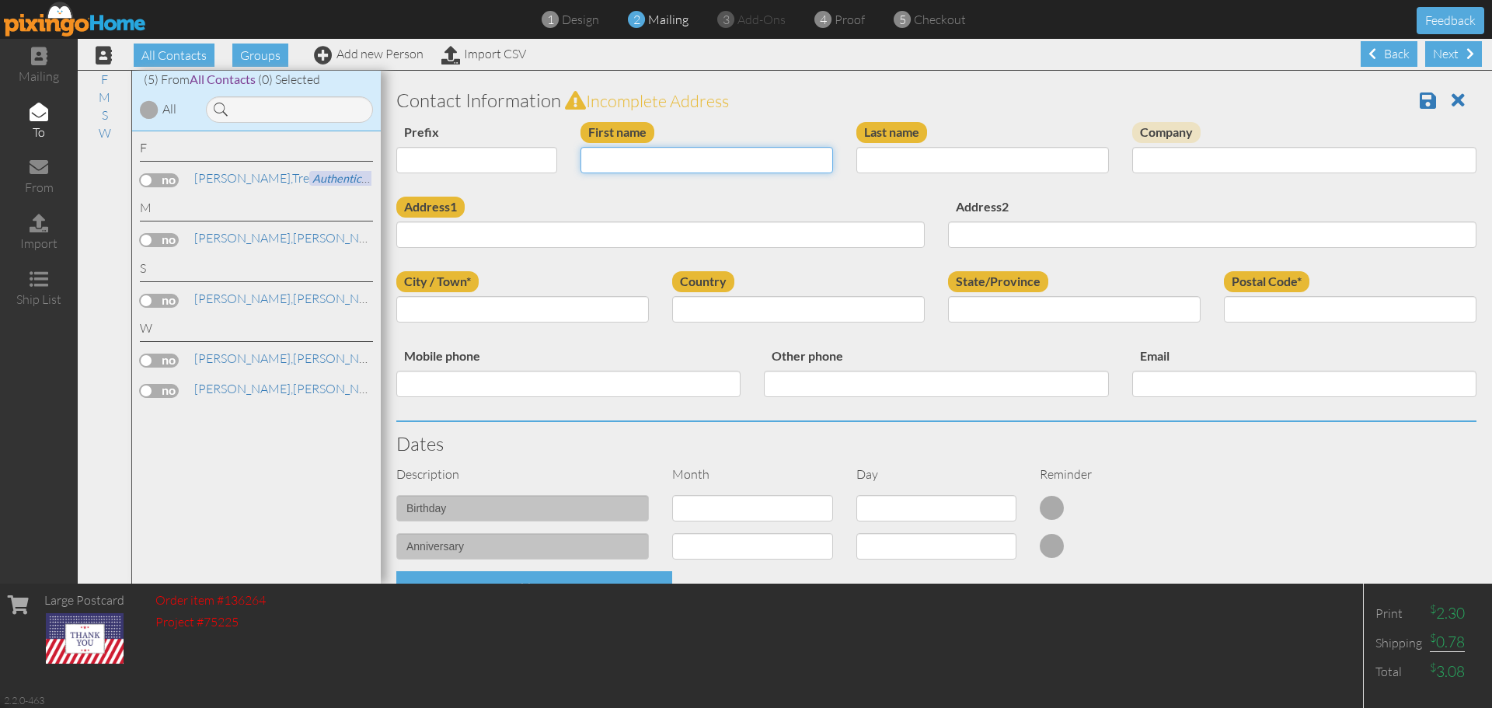
click at [622, 164] on input "First name" at bounding box center [706, 160] width 253 height 26
type input "Tom"
type input "Dougherty"
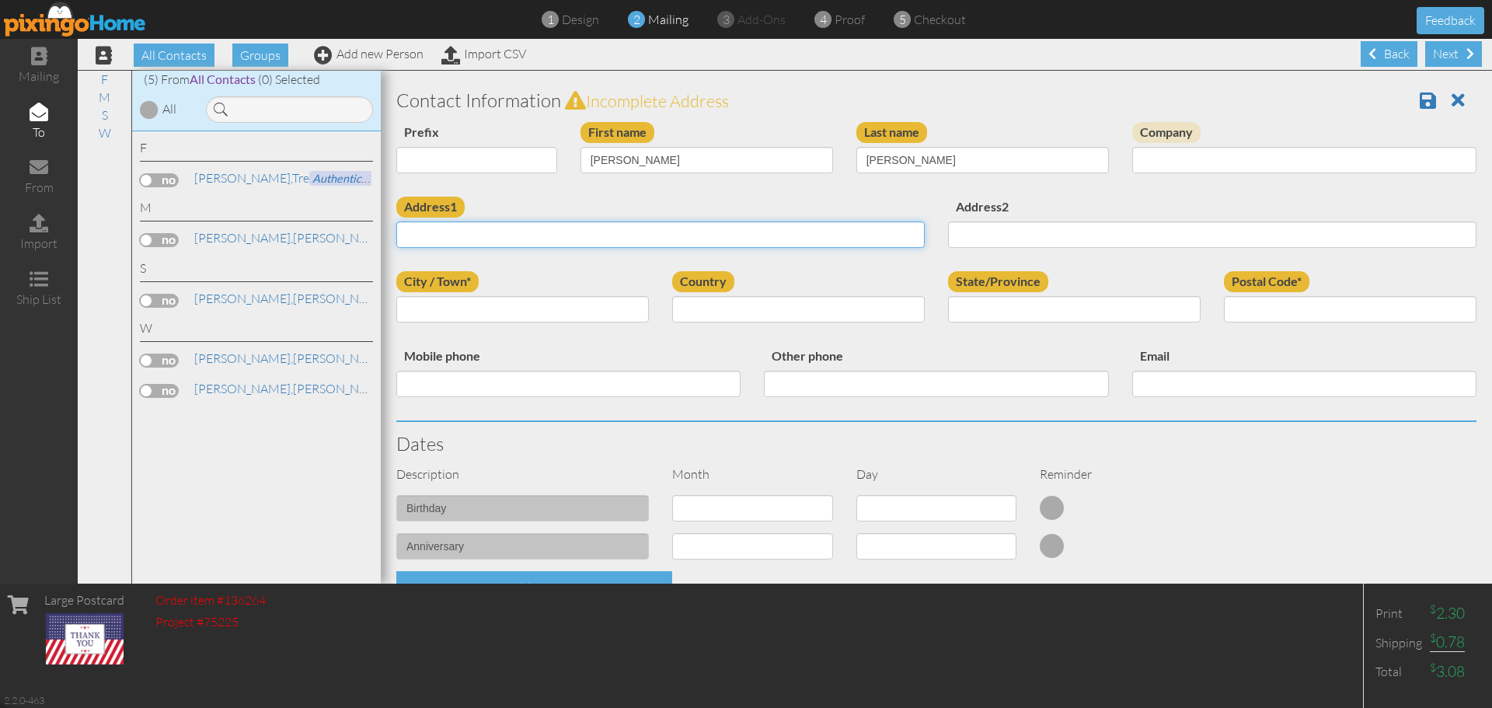
paste input "13803 S 33rd St, Phoenix"
drag, startPoint x: 491, startPoint y: 235, endPoint x: 538, endPoint y: 235, distance: 46.6
click at [538, 235] on input "13803 S 33rd St, Phoenix" at bounding box center [660, 234] width 528 height 26
type input "13803 S 33rd St,"
click at [510, 295] on div "City / Town*" at bounding box center [523, 302] width 276 height 63
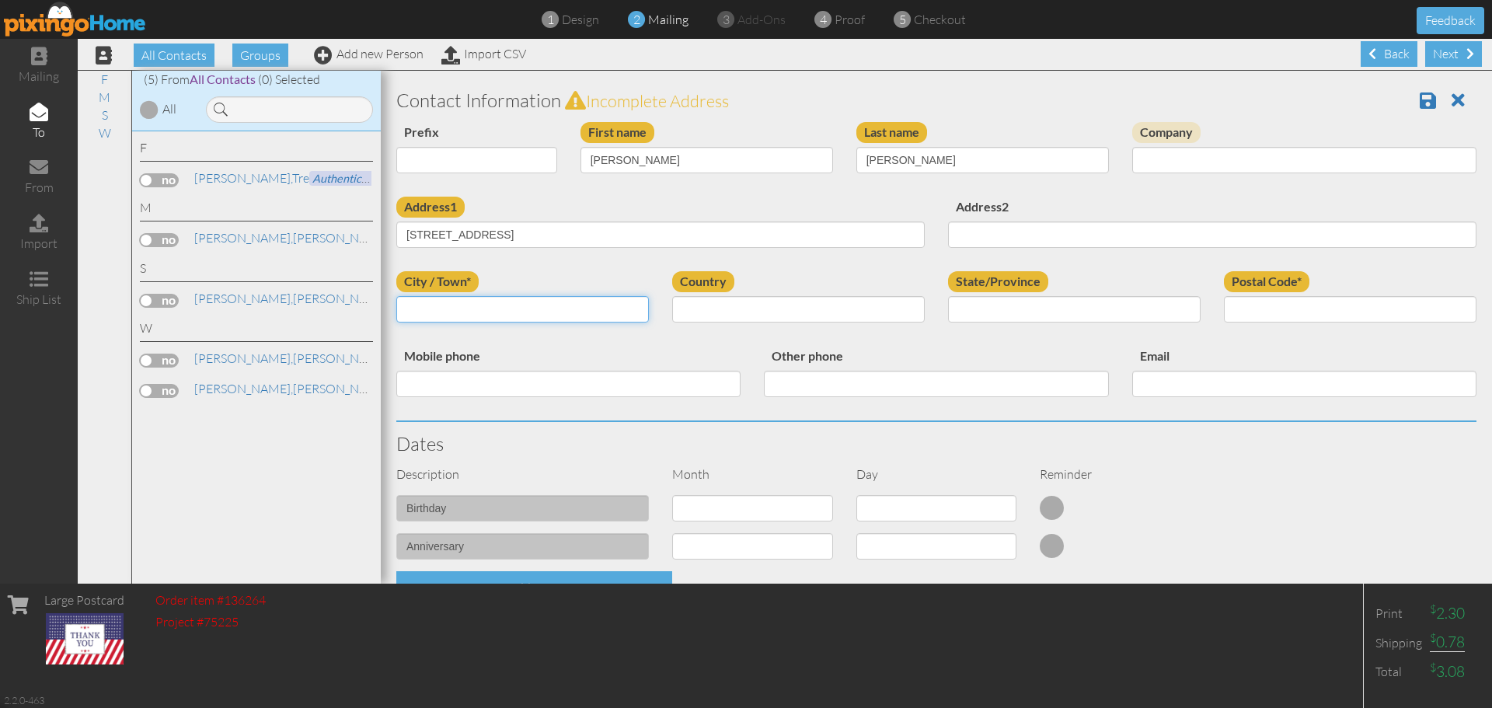
click at [504, 306] on input "City / Town*" at bounding box center [522, 309] width 253 height 26
paste input "Phoenix"
type input "Phoenix"
click at [523, 236] on input "13803 S 33rd St," at bounding box center [660, 234] width 528 height 26
type input "13803 S 33rd St"
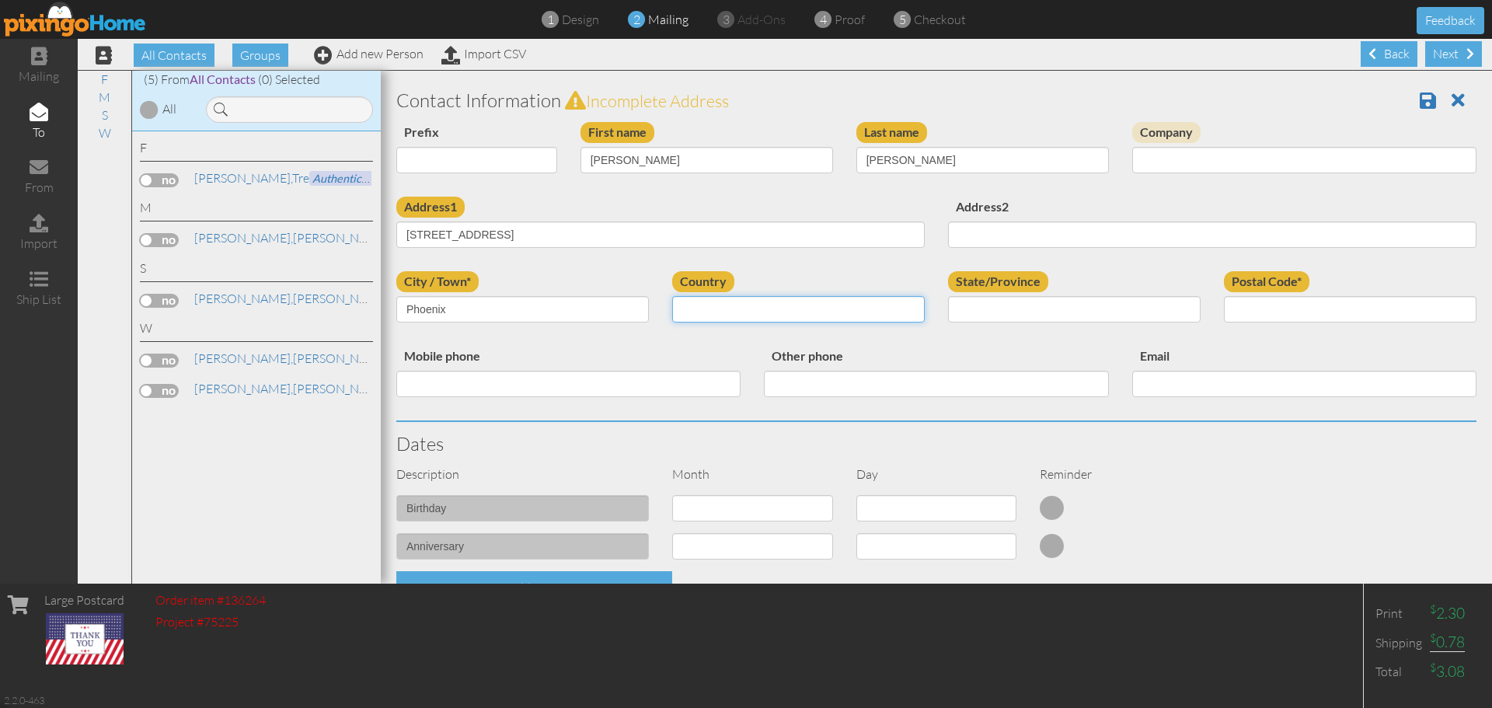
click at [742, 298] on select "[GEOGRAPHIC_DATA] -------------- [GEOGRAPHIC_DATA] [GEOGRAPHIC_DATA] [GEOGRAPHI…" at bounding box center [798, 309] width 253 height 26
select select "object:1716"
click at [672, 296] on select "[GEOGRAPHIC_DATA] -------------- [GEOGRAPHIC_DATA] [GEOGRAPHIC_DATA] [GEOGRAPHI…" at bounding box center [798, 309] width 253 height 26
click at [989, 300] on select "AA (Military) AE (Military) [US_STATE] [US_STATE] [US_STATE] AP (Military) [US_…" at bounding box center [1074, 309] width 253 height 26
select select "object:1967"
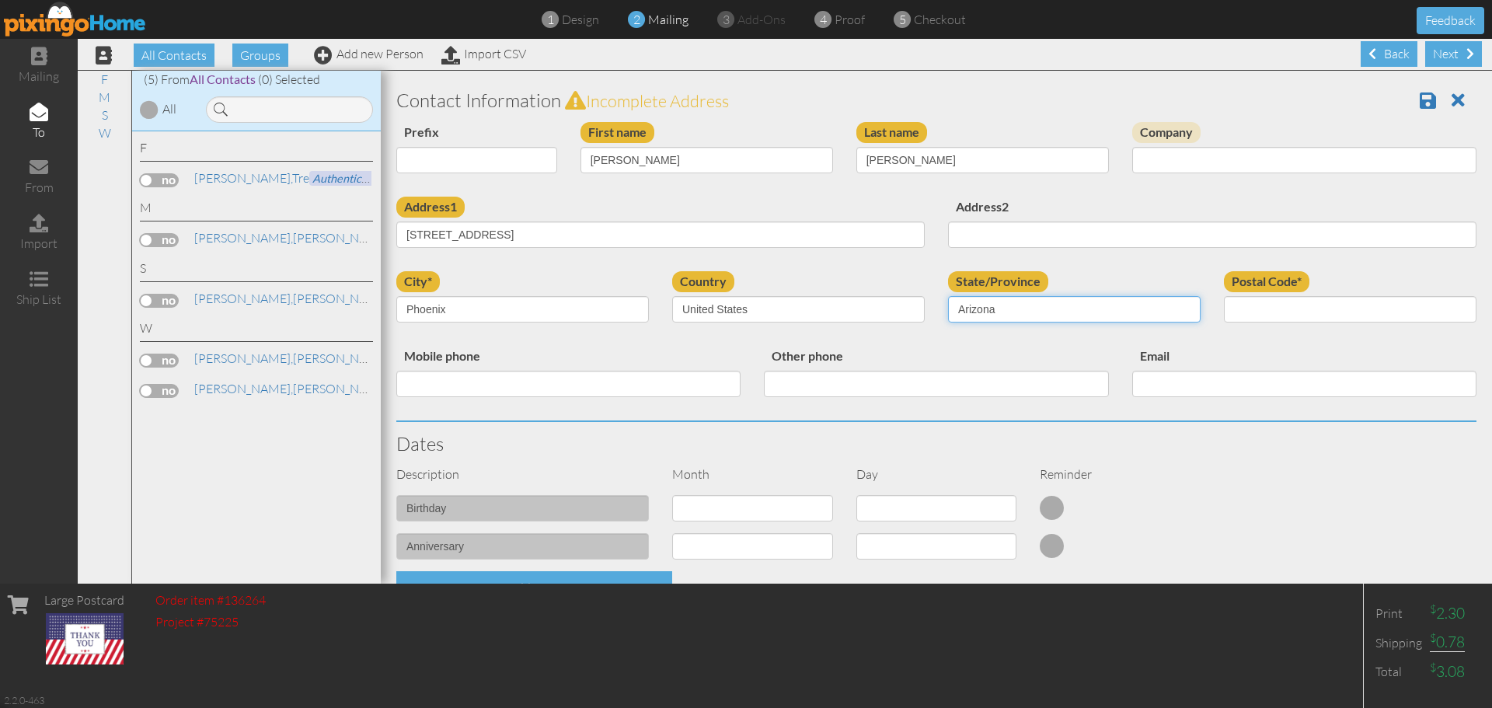
click at [948, 296] on select "AA (Military) AE (Military) [US_STATE] [US_STATE] [US_STATE] AP (Military) [US_…" at bounding box center [1074, 309] width 253 height 26
click at [1278, 313] on input "Postal Code*" at bounding box center [1350, 309] width 253 height 26
click at [1274, 307] on input "Postal Code*" at bounding box center [1350, 309] width 253 height 26
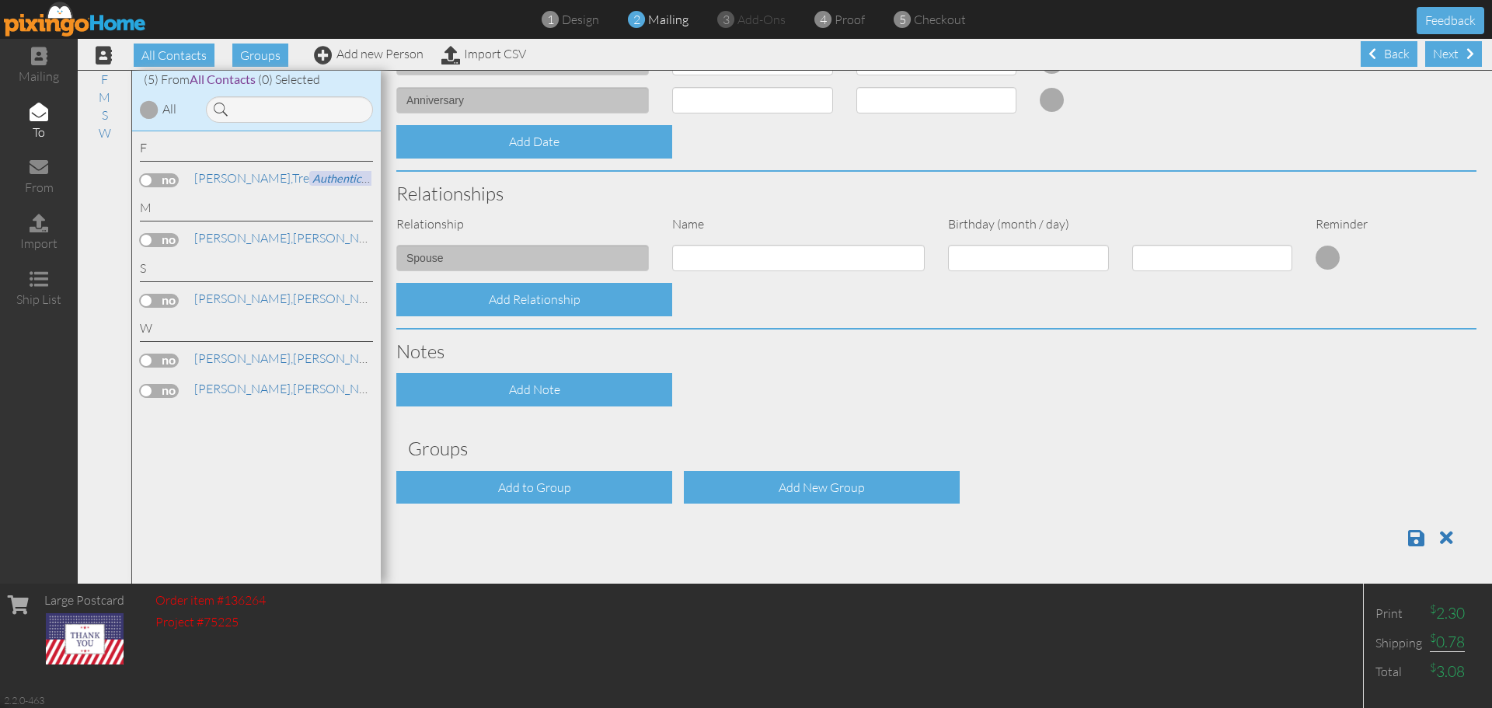
scroll to position [1, 0]
type input "85044"
click at [1408, 539] on span at bounding box center [1416, 537] width 16 height 19
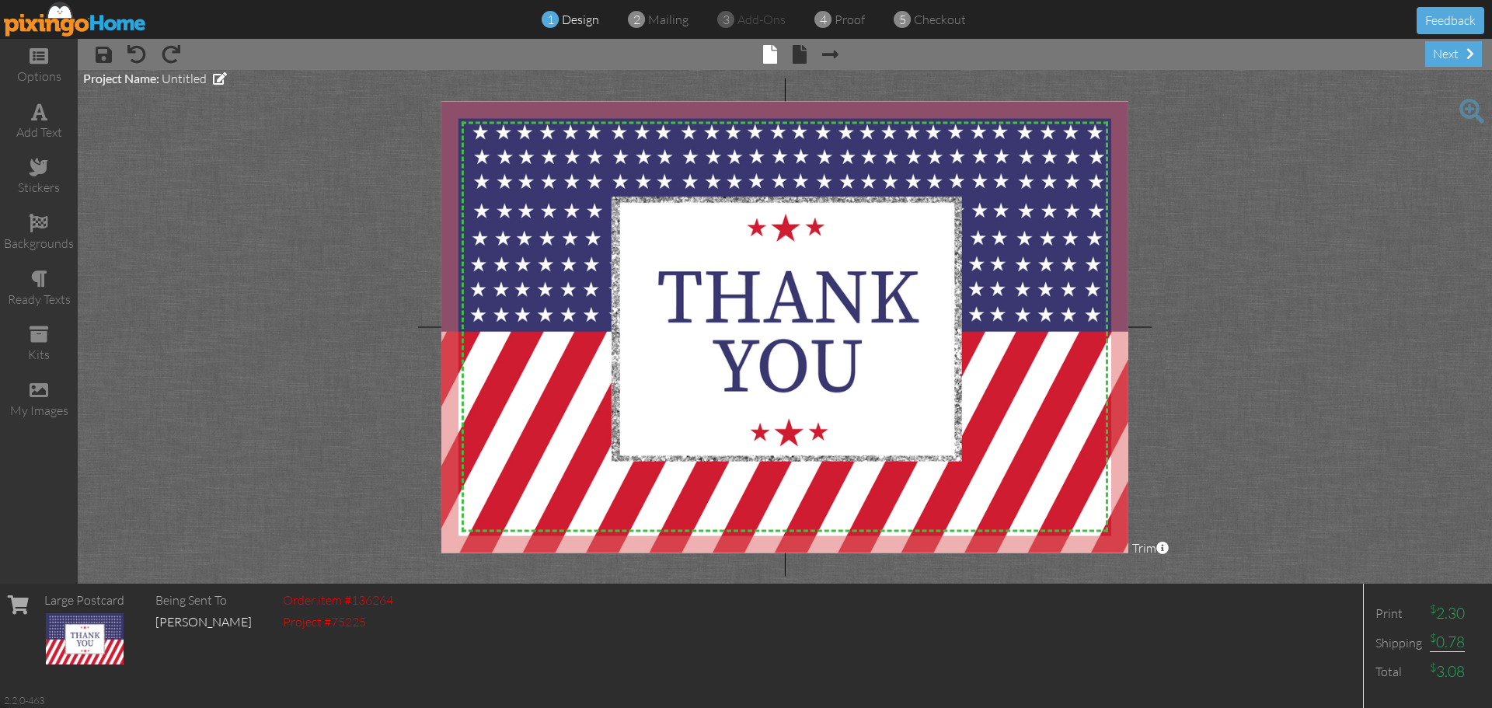
click at [677, 24] on span "mailing" at bounding box center [668, 20] width 40 height 16
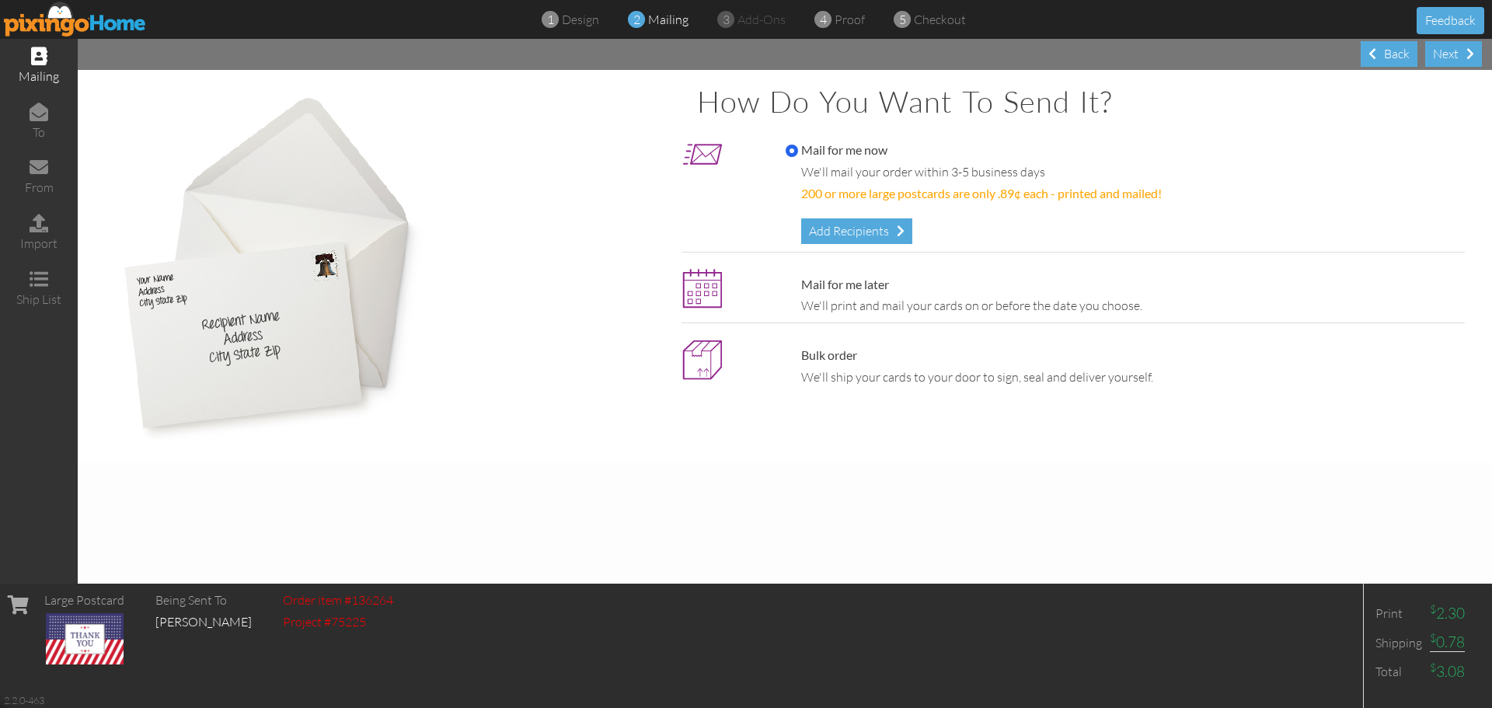
click at [744, 23] on span "add-ons" at bounding box center [761, 20] width 48 height 16
click at [838, 20] on span "proof" at bounding box center [850, 20] width 30 height 16
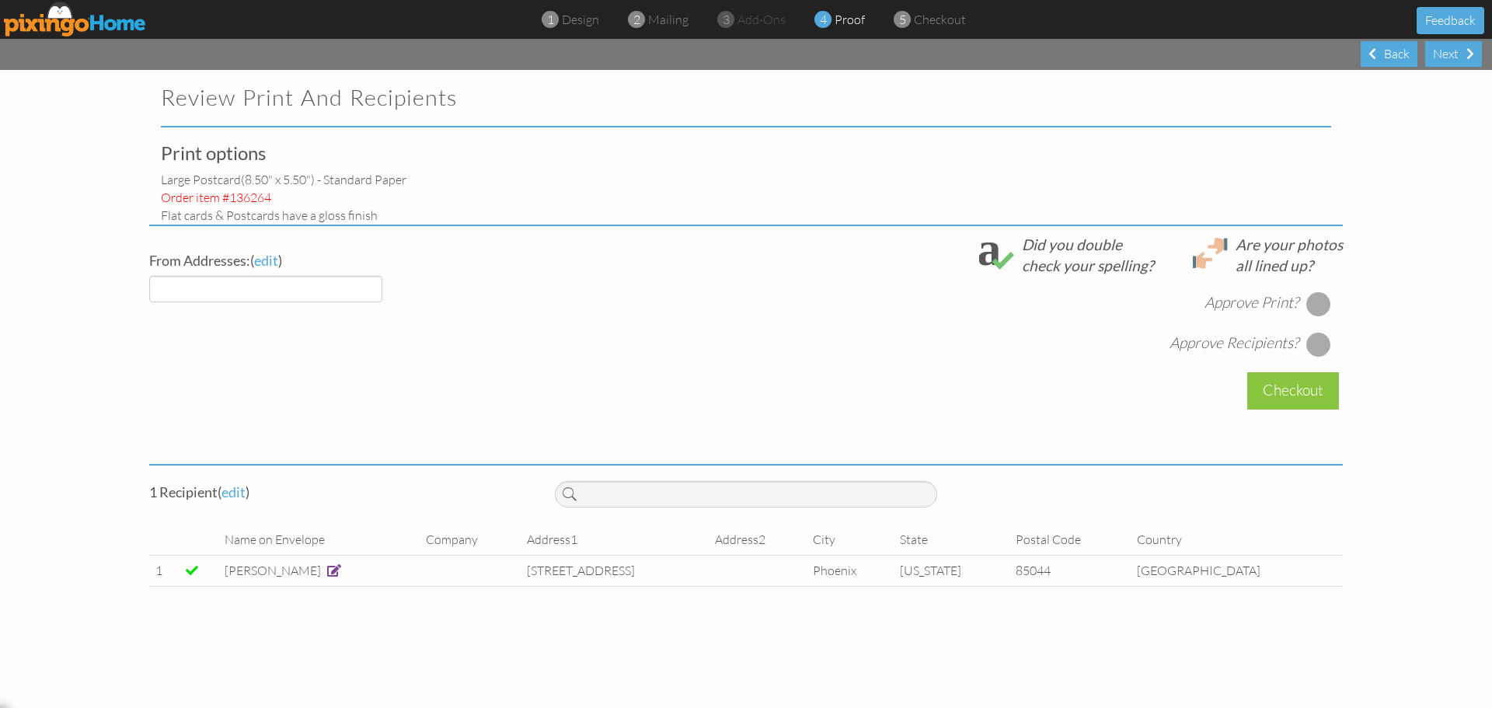
select select "object:150"
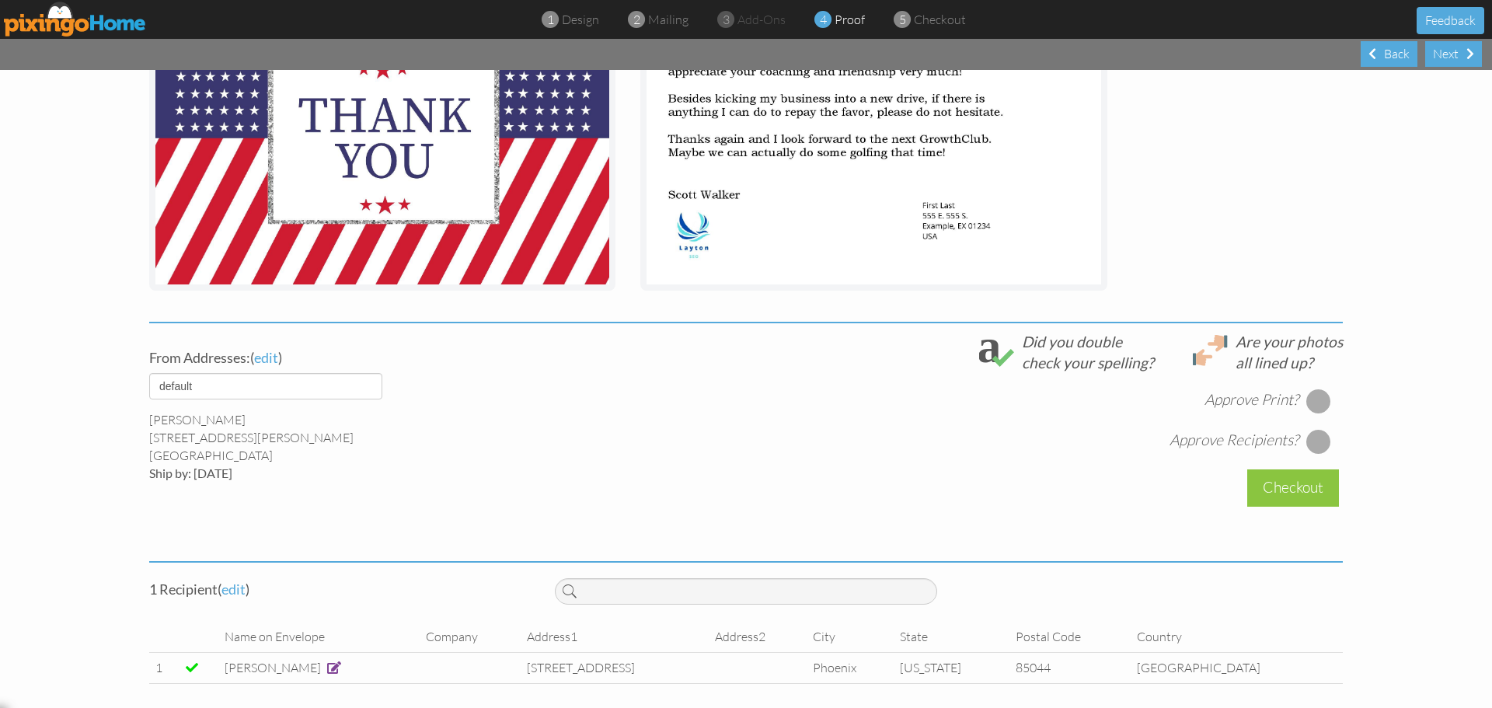
scroll to position [311, 0]
click at [1306, 392] on div at bounding box center [1318, 400] width 25 height 25
click at [1322, 438] on div at bounding box center [1318, 440] width 25 height 25
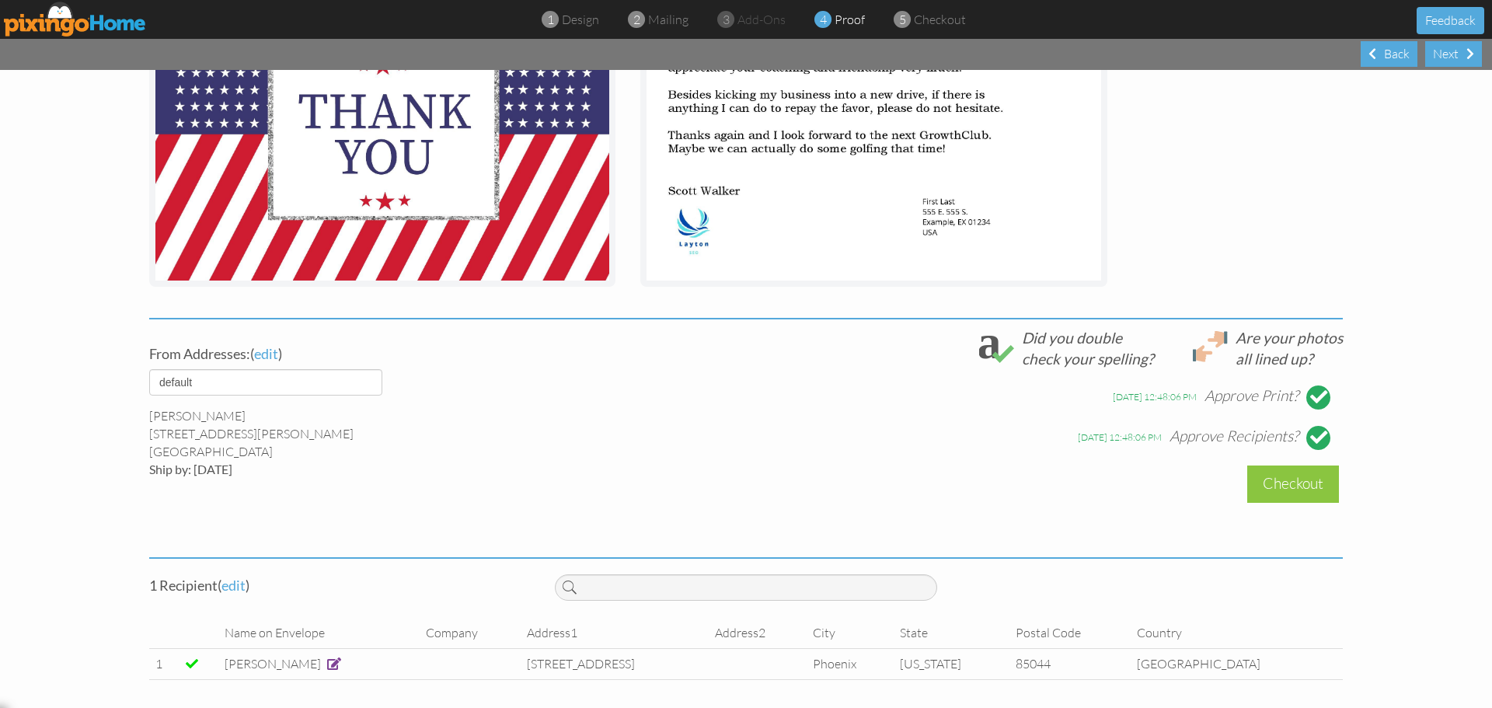
scroll to position [317, 0]
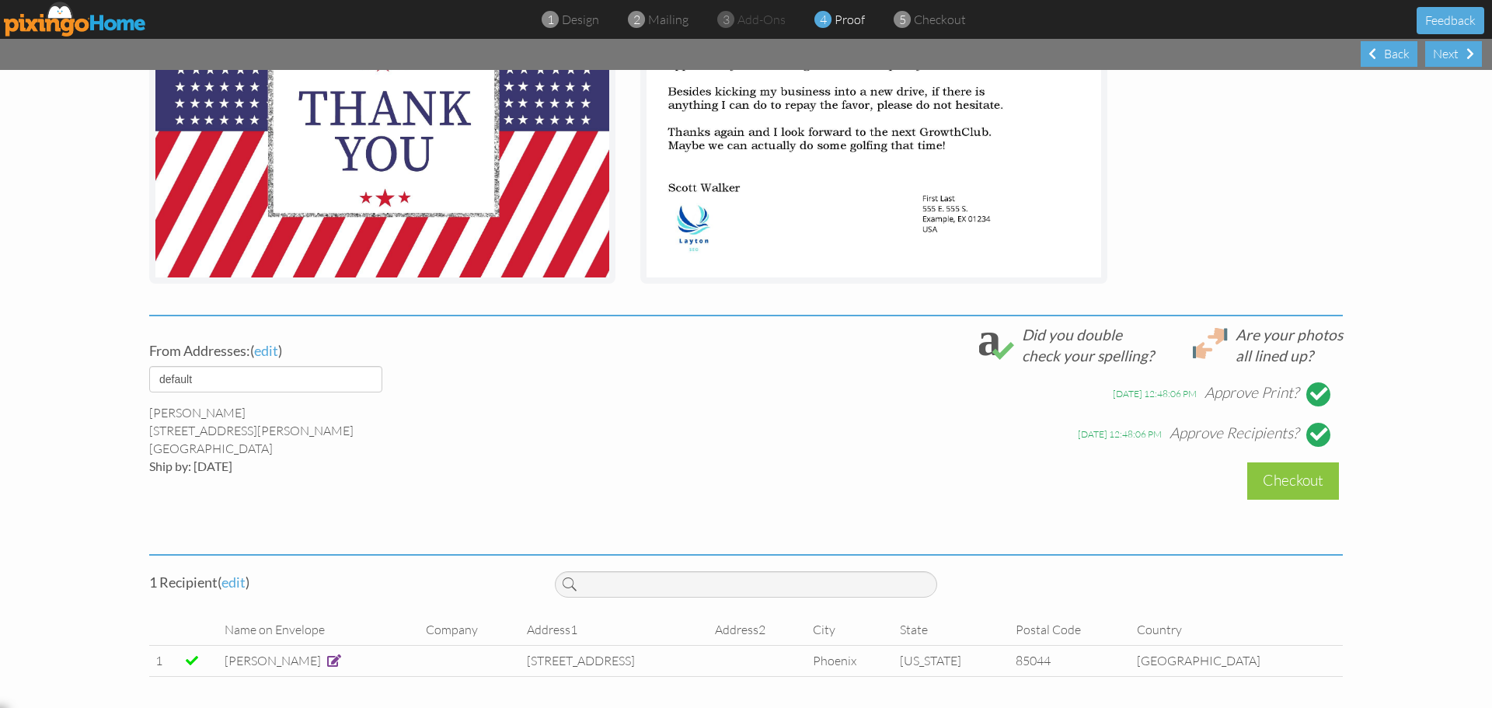
click at [1286, 489] on div "Checkout" at bounding box center [1293, 480] width 92 height 37
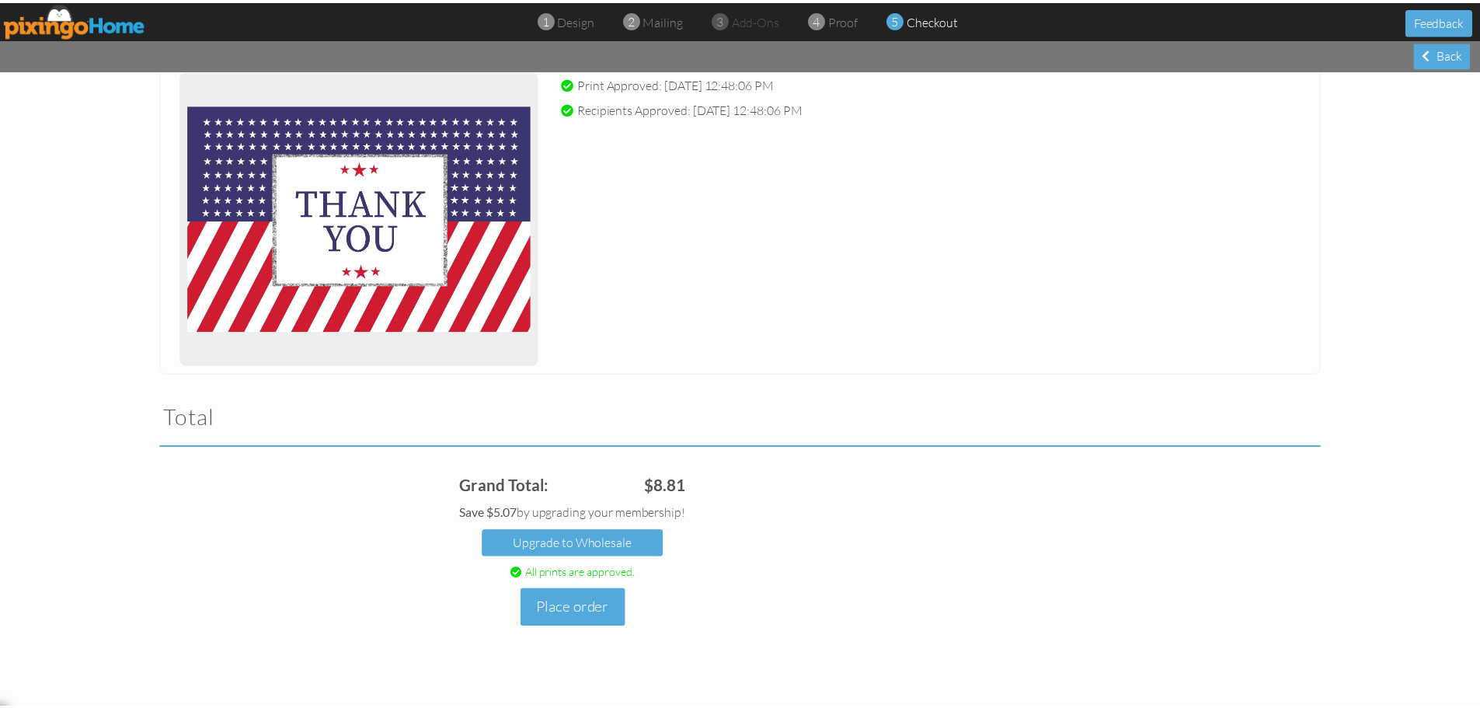
scroll to position [626, 0]
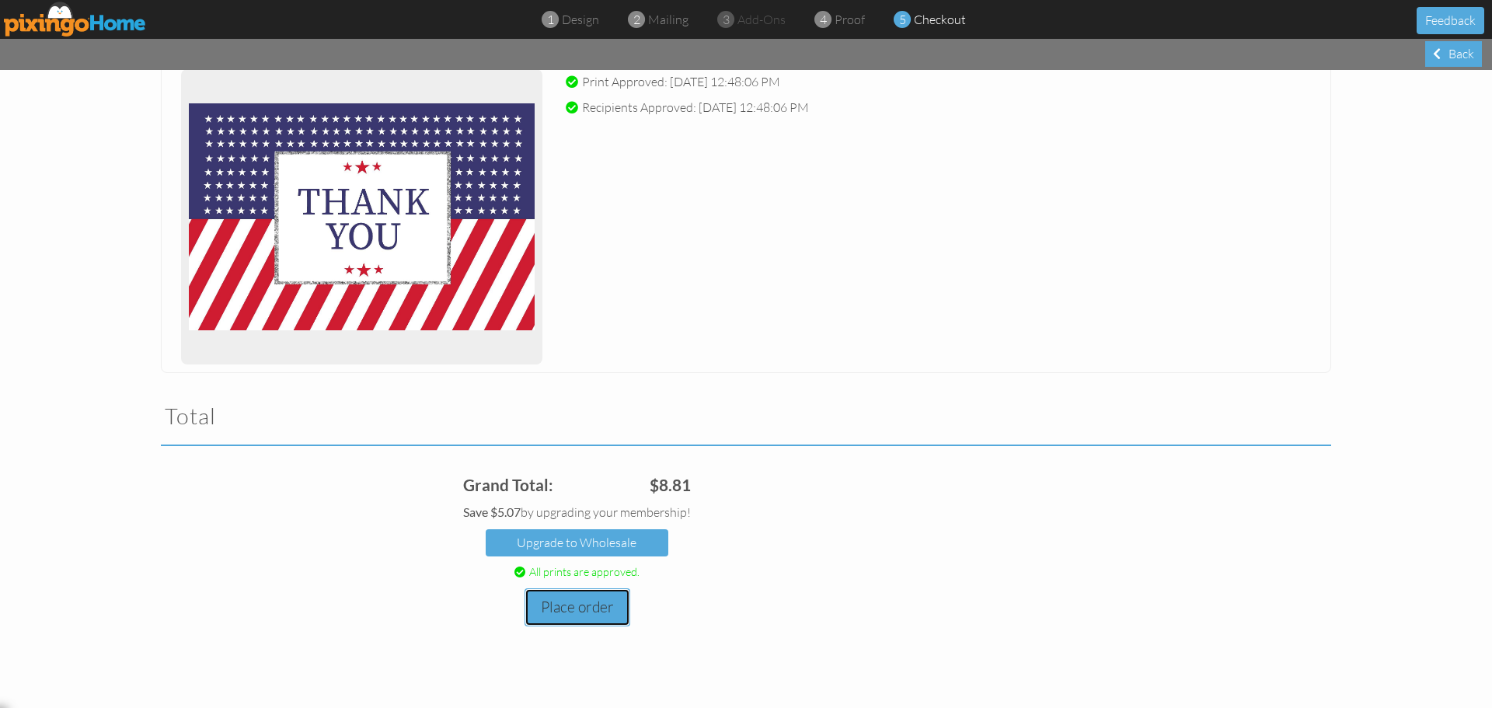
click at [591, 608] on button "Place order" at bounding box center [577, 607] width 106 height 38
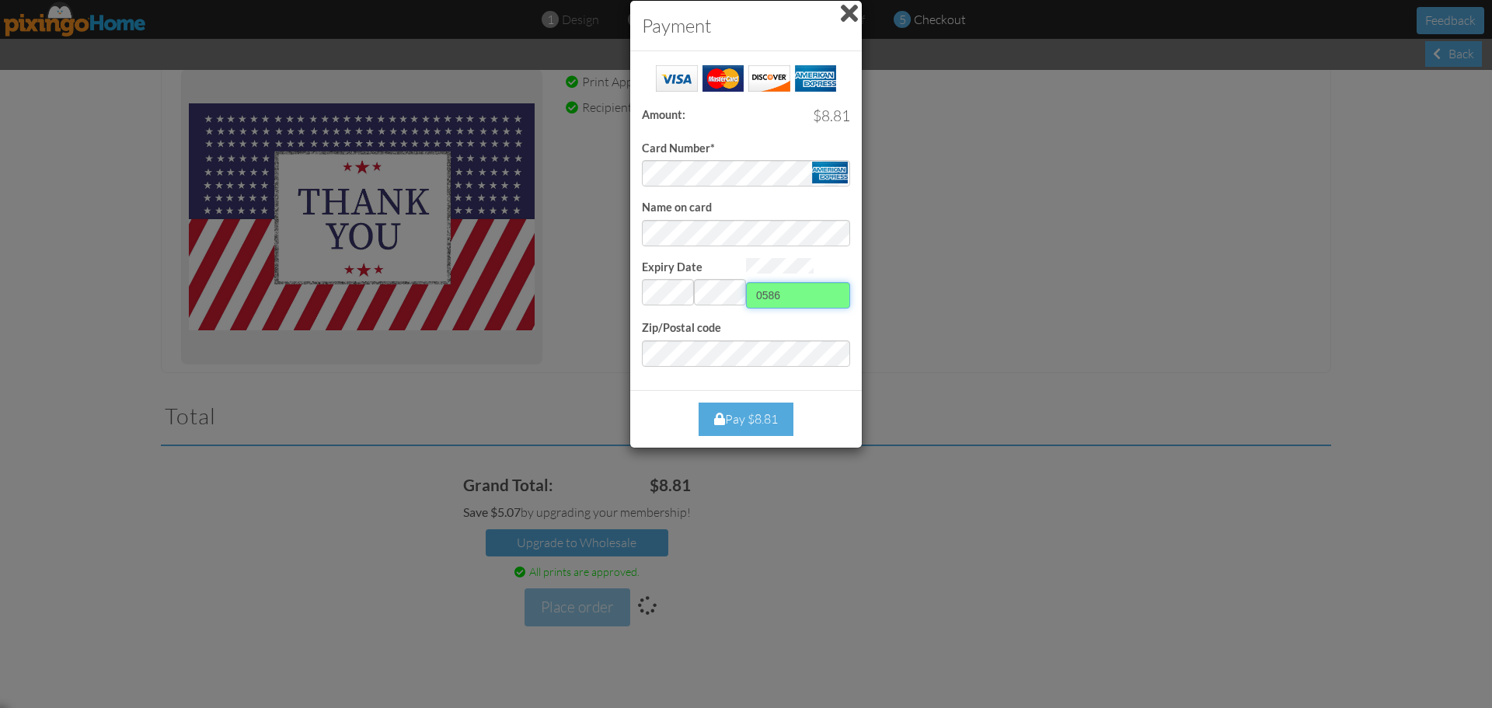
type input "0586"
click at [744, 423] on div "Pay $8.81" at bounding box center [746, 418] width 95 height 33
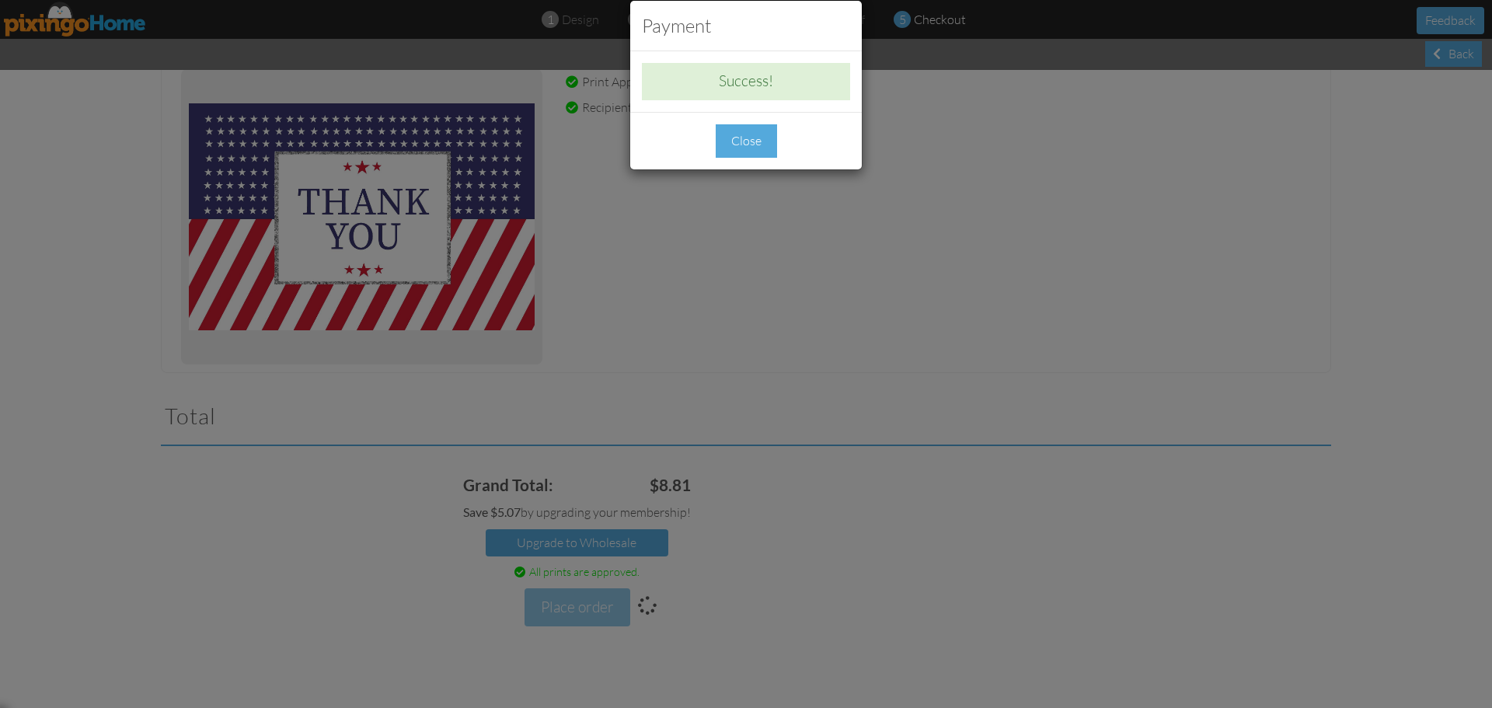
click at [757, 141] on div "Close" at bounding box center [746, 140] width 61 height 33
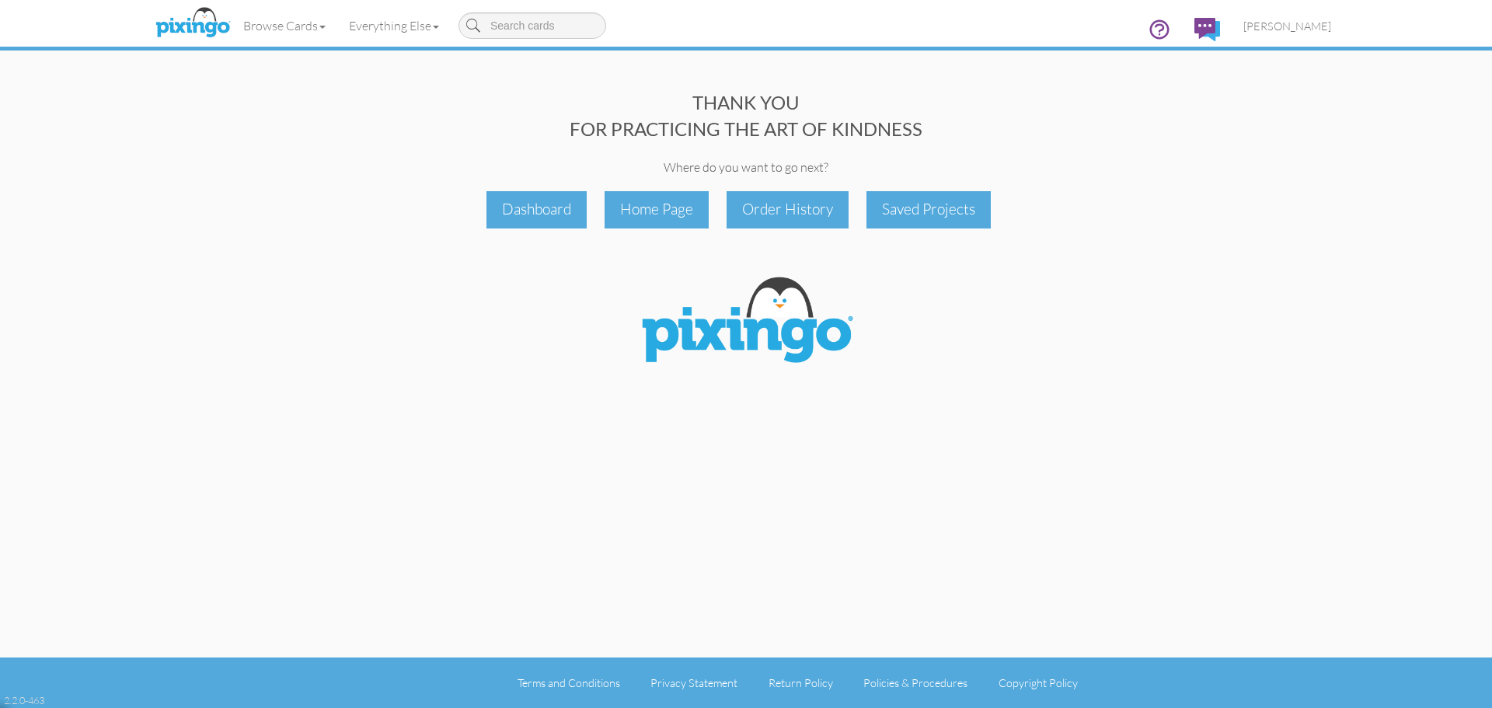
click at [793, 207] on div "Order History" at bounding box center [788, 209] width 122 height 37
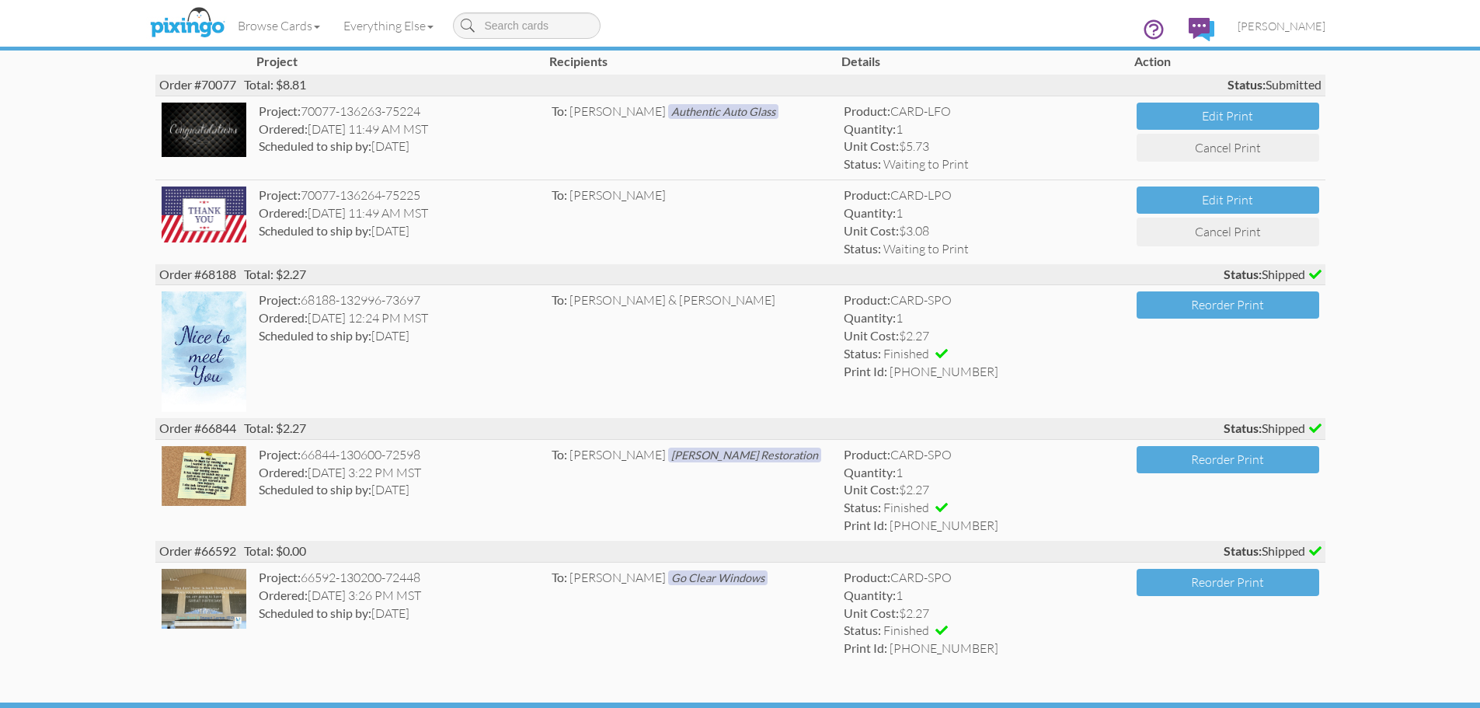
scroll to position [154, 0]
